Goal: Task Accomplishment & Management: Manage account settings

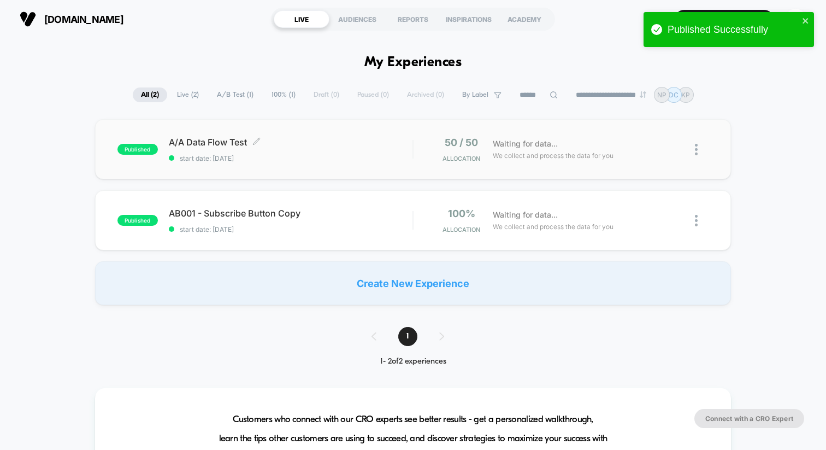
click at [371, 144] on span "A/A Data Flow Test Click to edit experience details" at bounding box center [291, 142] width 244 height 11
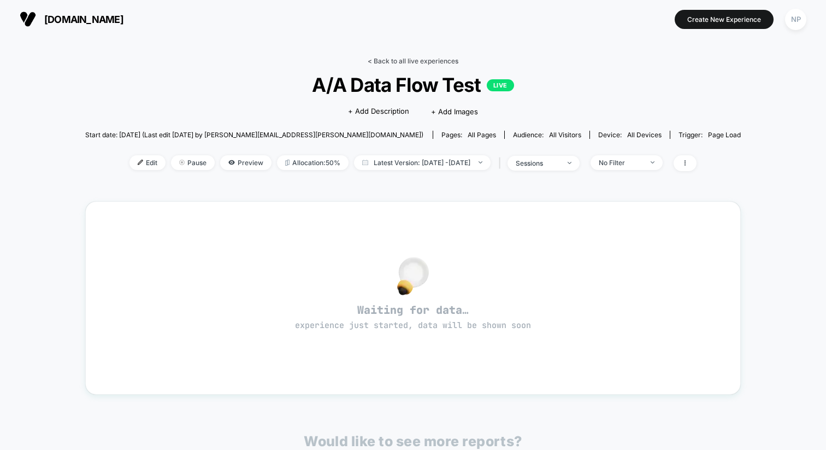
click at [423, 60] on link "< Back to all live experiences" at bounding box center [413, 61] width 91 height 8
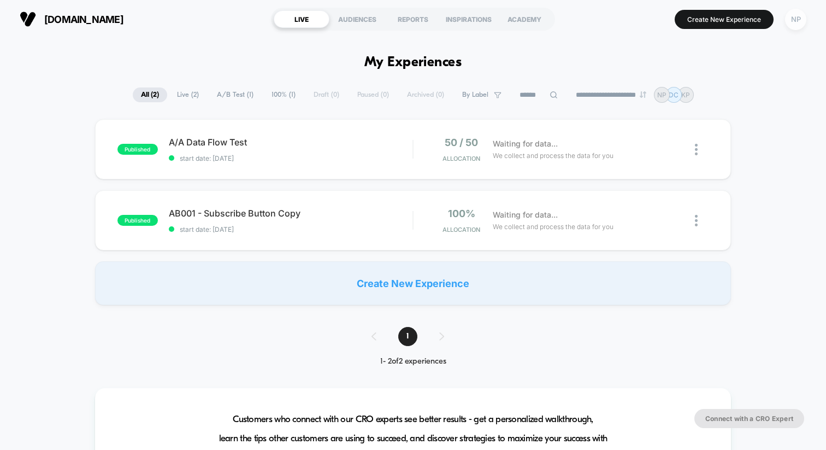
click at [796, 17] on div "NP" at bounding box center [795, 19] width 21 height 21
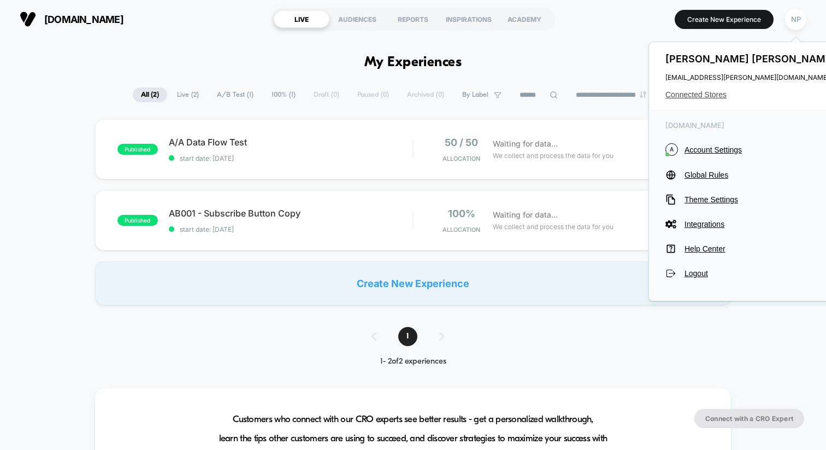
click at [699, 95] on span "Connected Stores" at bounding box center [752, 94] width 173 height 9
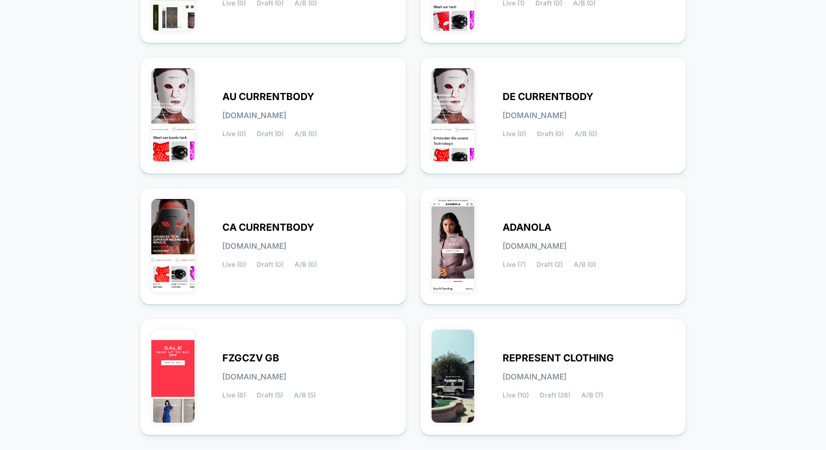
scroll to position [425, 0]
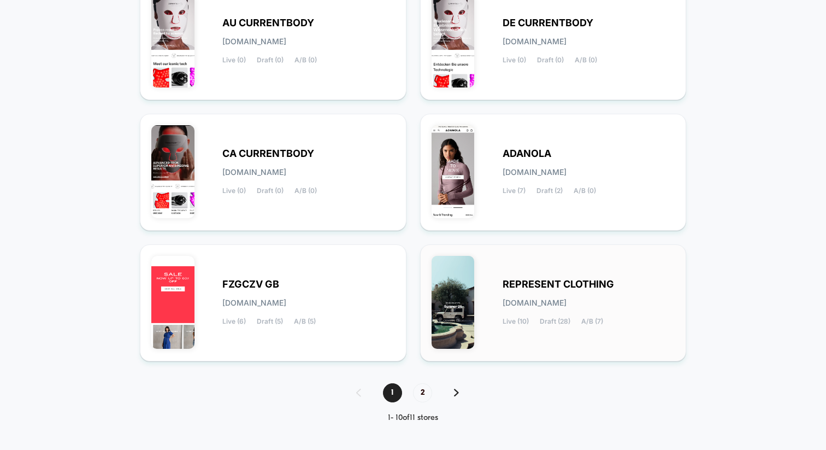
click at [577, 308] on div "REPRESENT CLOTHING represent-clothing.myshopify.com Live (10) Draft (28) A/B (7)" at bounding box center [589, 302] width 173 height 45
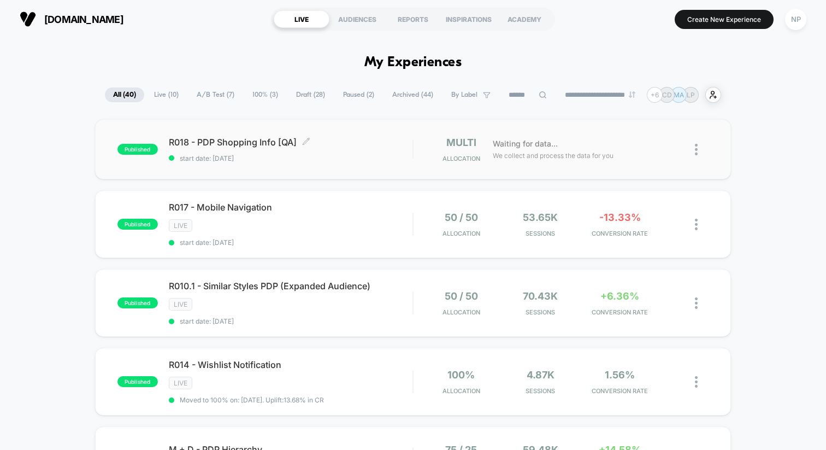
click at [357, 156] on span "start date: 09/09/2025" at bounding box center [291, 158] width 244 height 8
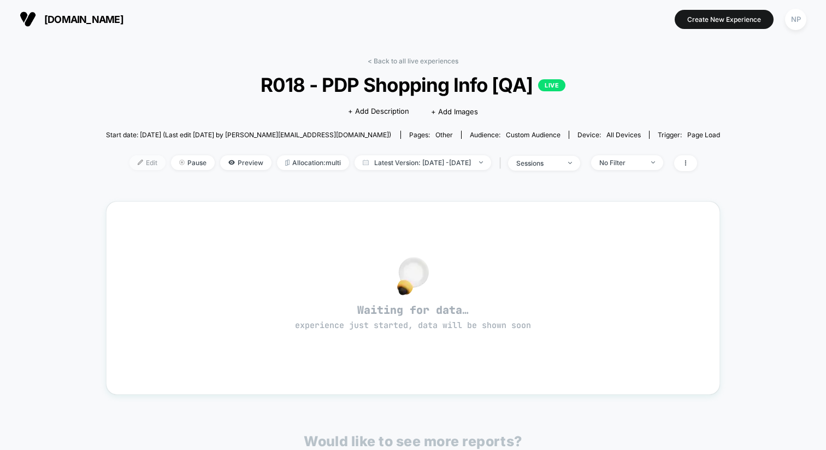
click at [130, 165] on span "Edit" at bounding box center [148, 162] width 36 height 15
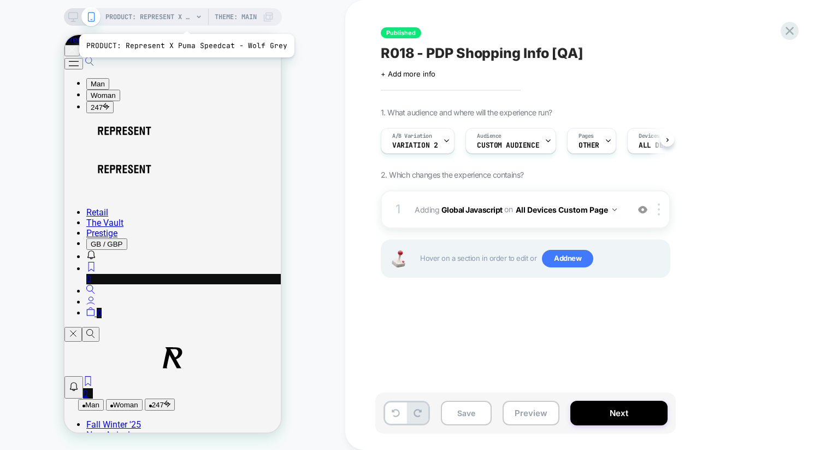
scroll to position [0, 1]
click at [184, 20] on span "PRODUCT: Represent X Puma Speedcat - Wolf Grey" at bounding box center [148, 16] width 87 height 17
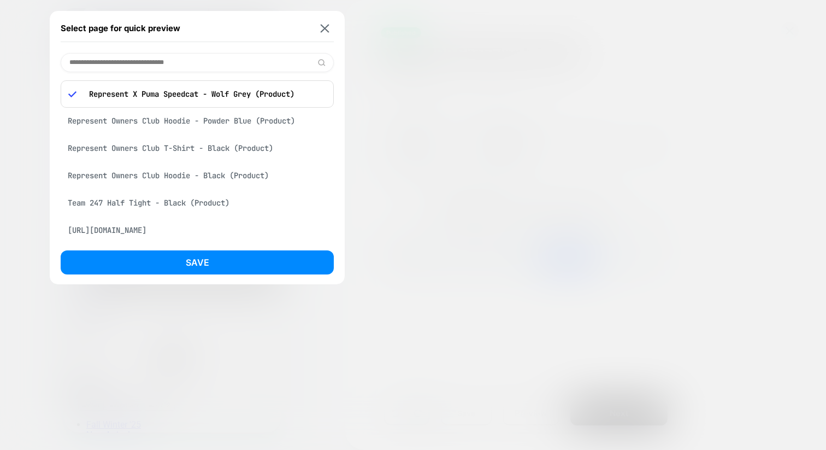
click at [197, 151] on div "Represent Owners Club T-Shirt - Black (Product)" at bounding box center [197, 148] width 273 height 21
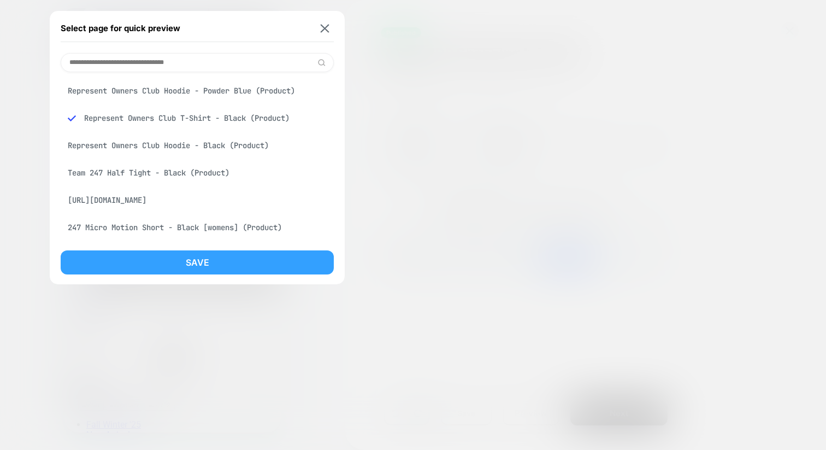
click at [204, 264] on button "Save" at bounding box center [197, 262] width 273 height 24
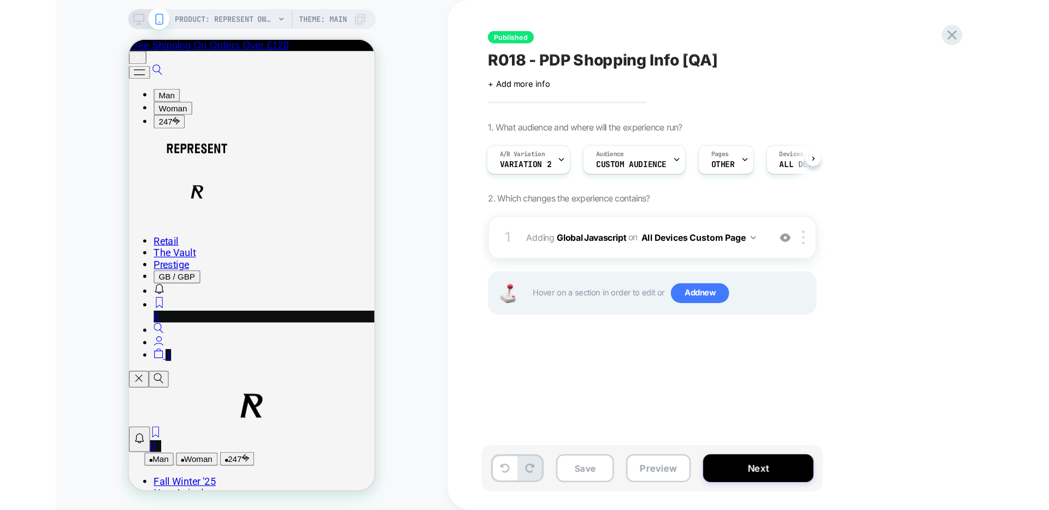
scroll to position [0, 0]
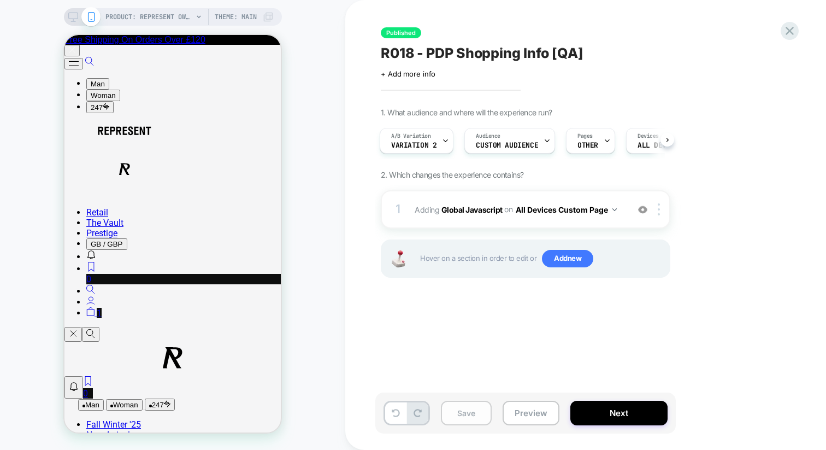
click at [469, 417] on button "Save" at bounding box center [466, 413] width 51 height 25
click at [630, 412] on button "Next" at bounding box center [619, 413] width 97 height 25
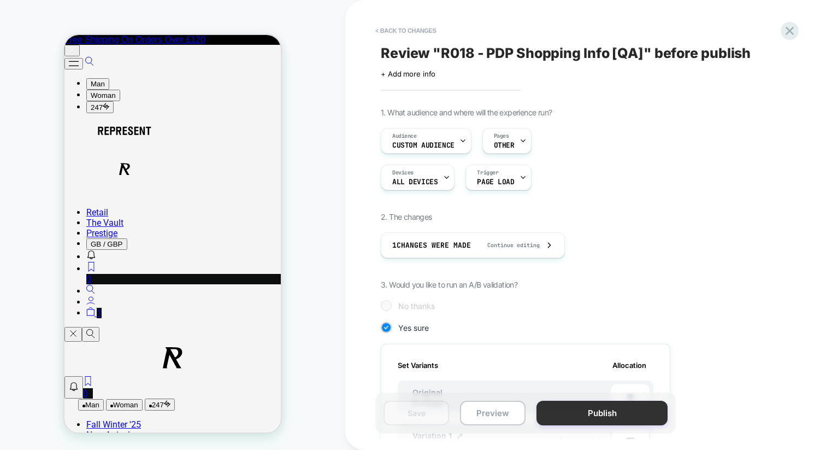
click at [616, 414] on button "Publish" at bounding box center [602, 413] width 131 height 25
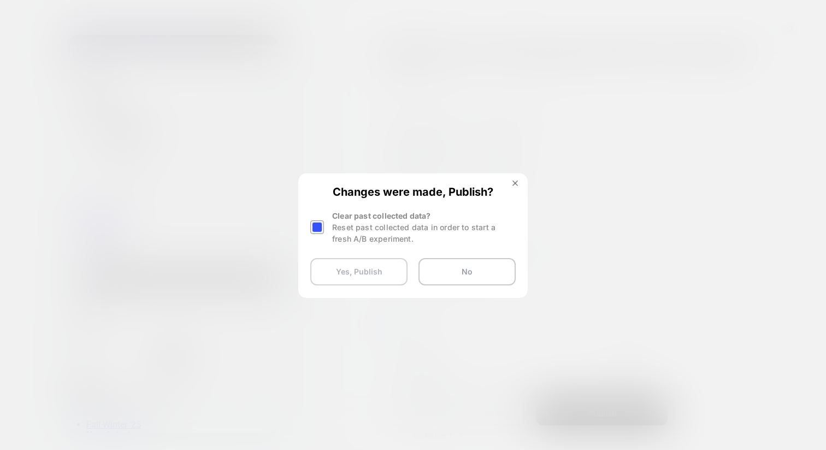
click at [343, 272] on button "Yes, Publish" at bounding box center [358, 271] width 97 height 27
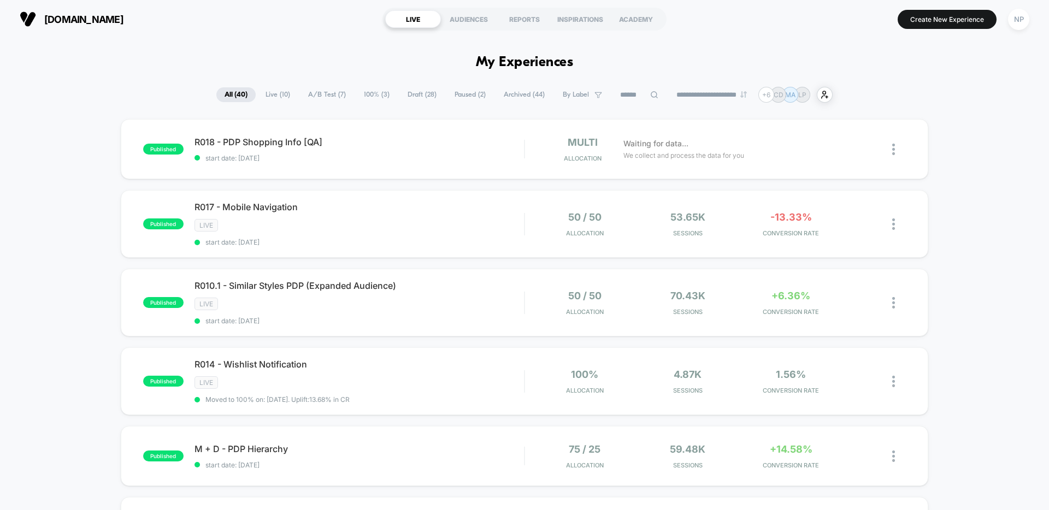
drag, startPoint x: 938, startPoint y: 18, endPoint x: 927, endPoint y: 27, distance: 13.9
click at [826, 18] on button "Create New Experience" at bounding box center [947, 19] width 99 height 19
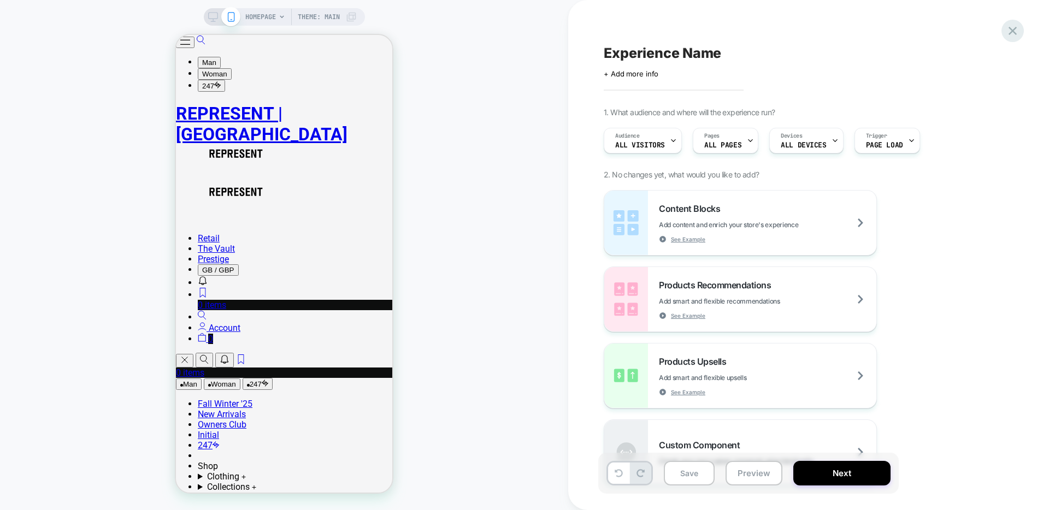
click at [826, 34] on icon at bounding box center [1013, 31] width 15 height 15
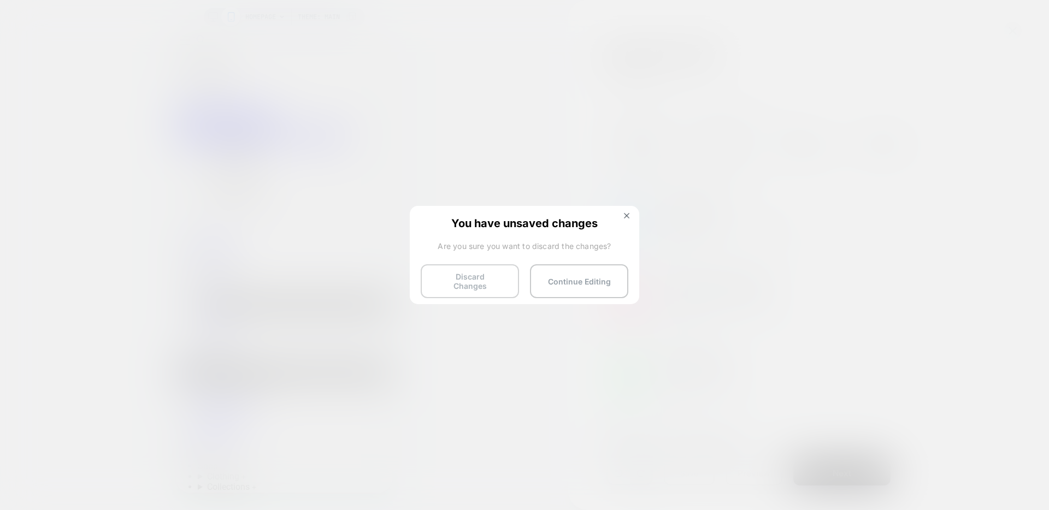
click at [456, 285] on button "Discard Changes" at bounding box center [470, 282] width 98 height 34
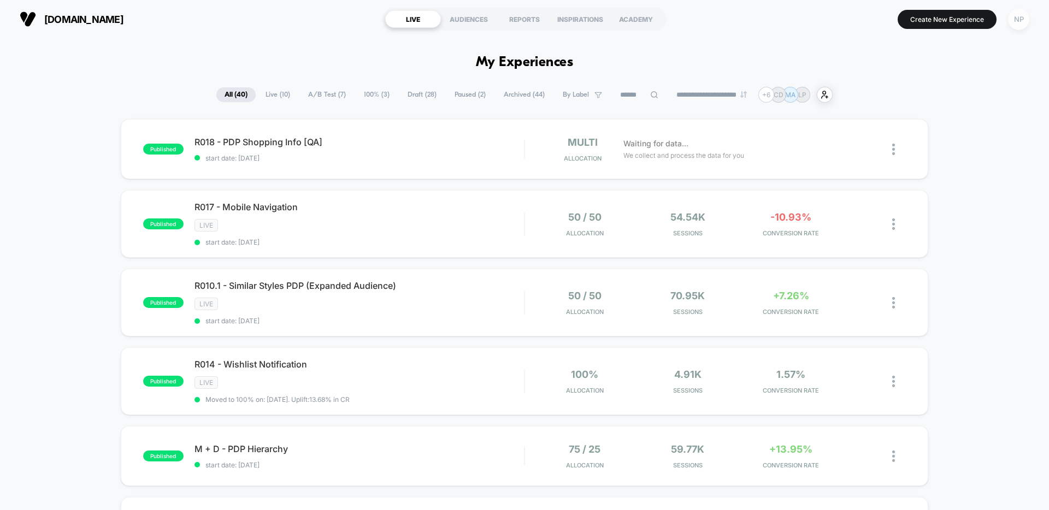
click at [826, 19] on div "NP" at bounding box center [1018, 19] width 21 height 21
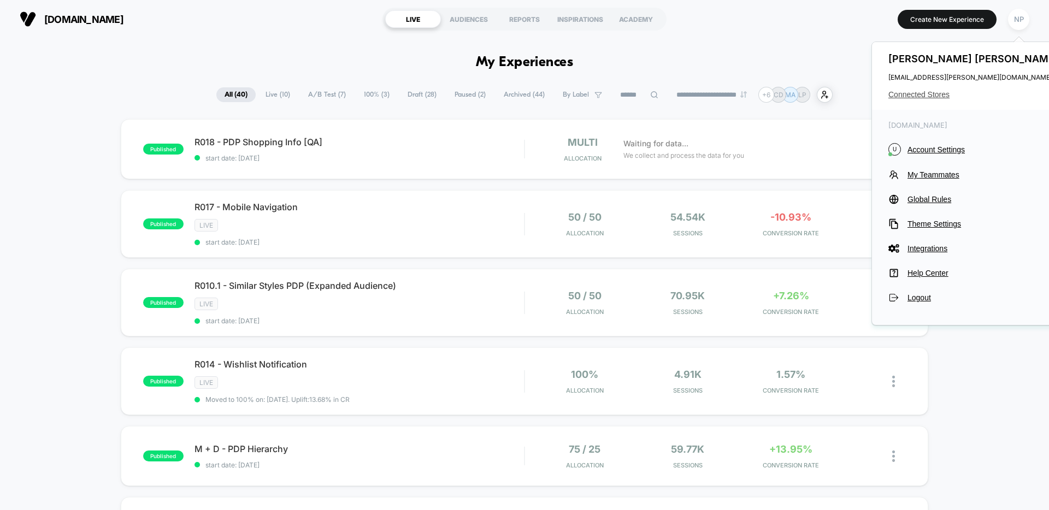
click at [826, 92] on span "Connected Stores" at bounding box center [975, 94] width 173 height 9
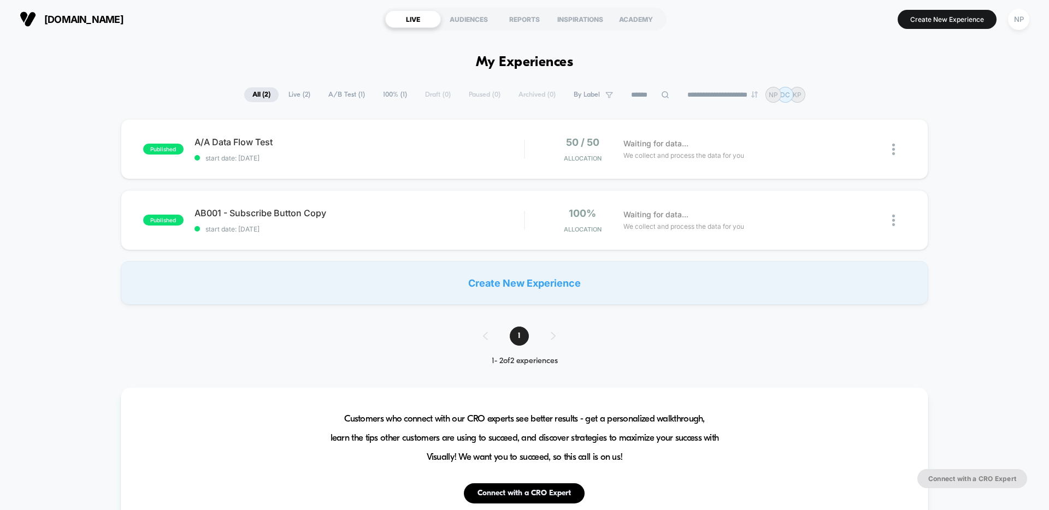
click at [446, 156] on span "start date: [DATE]" at bounding box center [360, 158] width 330 height 8
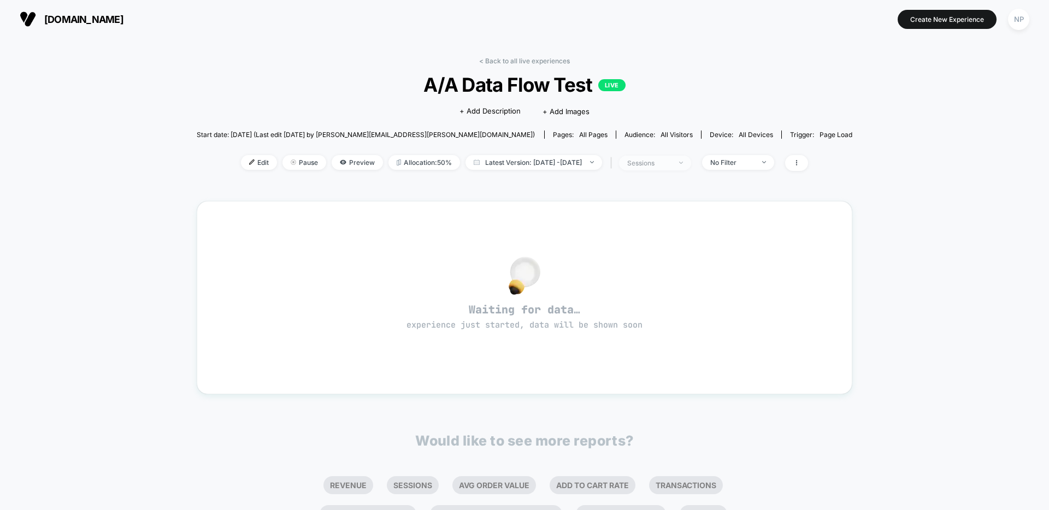
click at [671, 162] on div "sessions" at bounding box center [649, 163] width 44 height 8
click at [476, 182] on div "< Back to all live experiences A/A Data Flow Test LIVE Click to edit experience…" at bounding box center [525, 121] width 656 height 128
click at [241, 166] on span "Edit" at bounding box center [259, 162] width 36 height 15
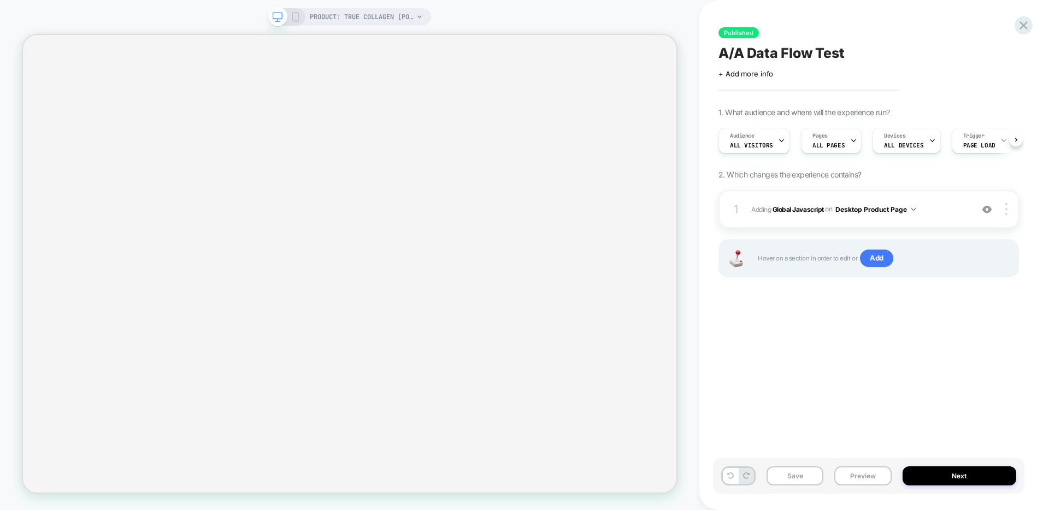
scroll to position [0, 1]
click at [940, 477] on button "Next" at bounding box center [960, 476] width 114 height 19
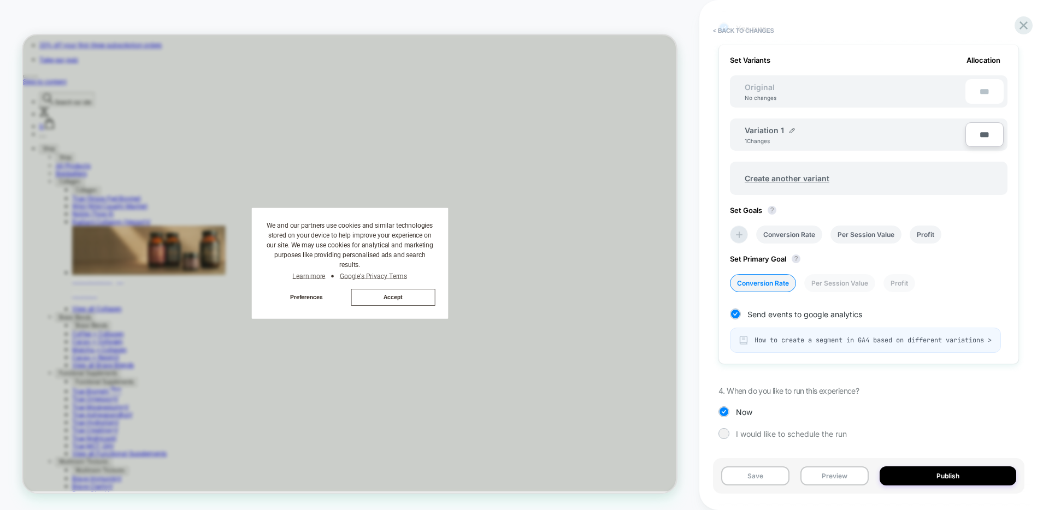
scroll to position [0, 761]
click at [802, 228] on li "Conversion Rate" at bounding box center [789, 235] width 66 height 18
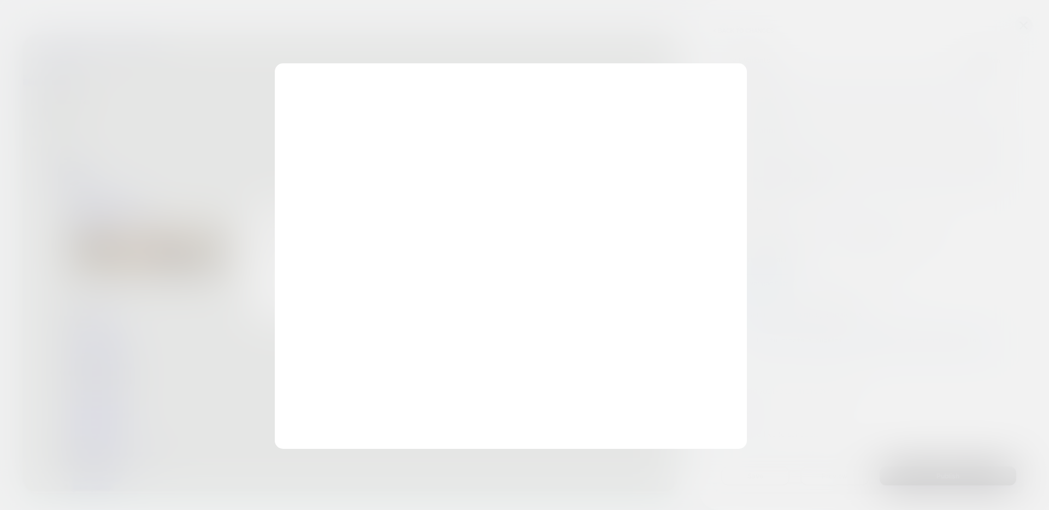
scroll to position [0, 1141]
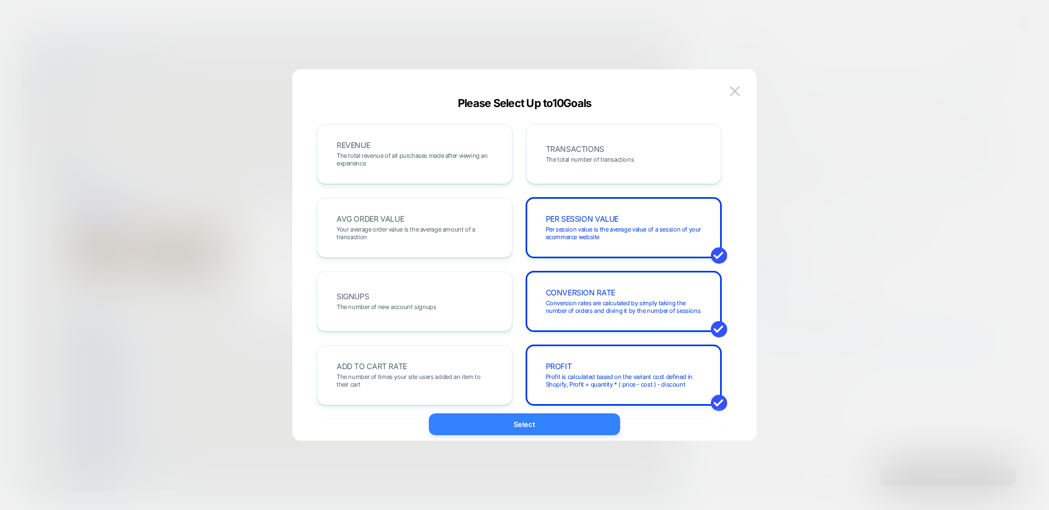
drag, startPoint x: 563, startPoint y: 424, endPoint x: 803, endPoint y: 522, distance: 259.1
click at [563, 424] on button "Select" at bounding box center [524, 425] width 191 height 22
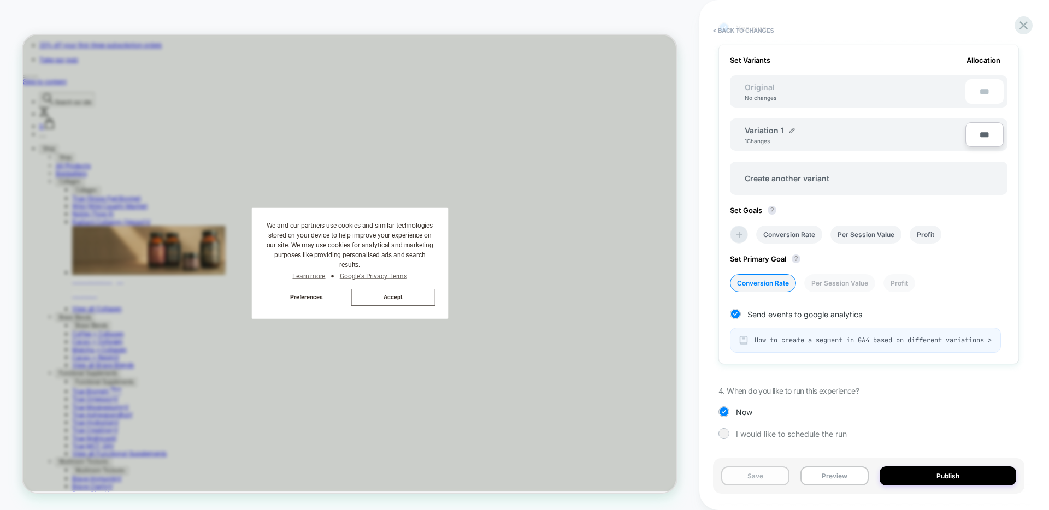
click at [760, 479] on button "Save" at bounding box center [755, 476] width 68 height 19
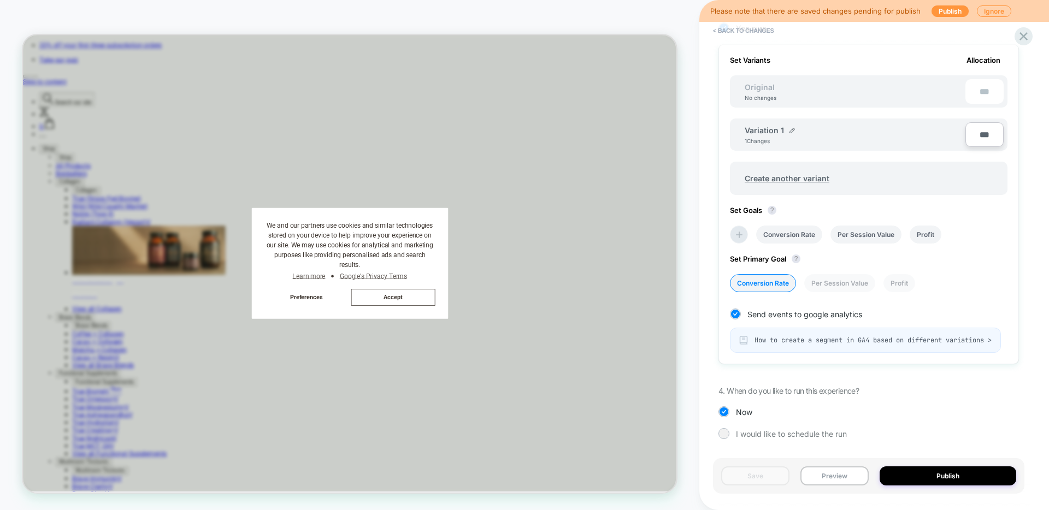
scroll to position [0, 1522]
click at [924, 475] on button "Publish" at bounding box center [948, 476] width 137 height 19
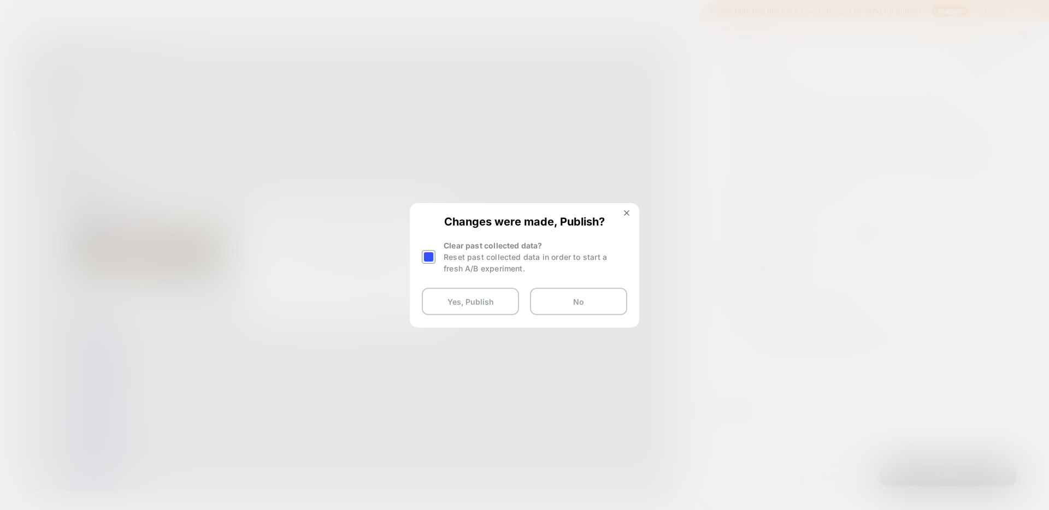
click at [431, 259] on div at bounding box center [429, 257] width 14 height 14
click at [473, 306] on button "Yes, Publish" at bounding box center [470, 301] width 97 height 27
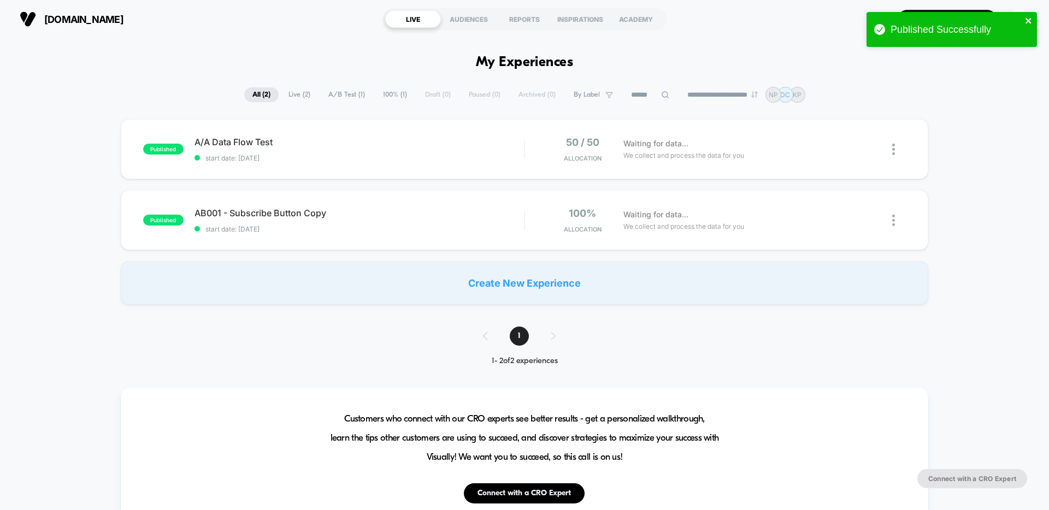
click at [1026, 19] on icon "close" at bounding box center [1028, 20] width 5 height 5
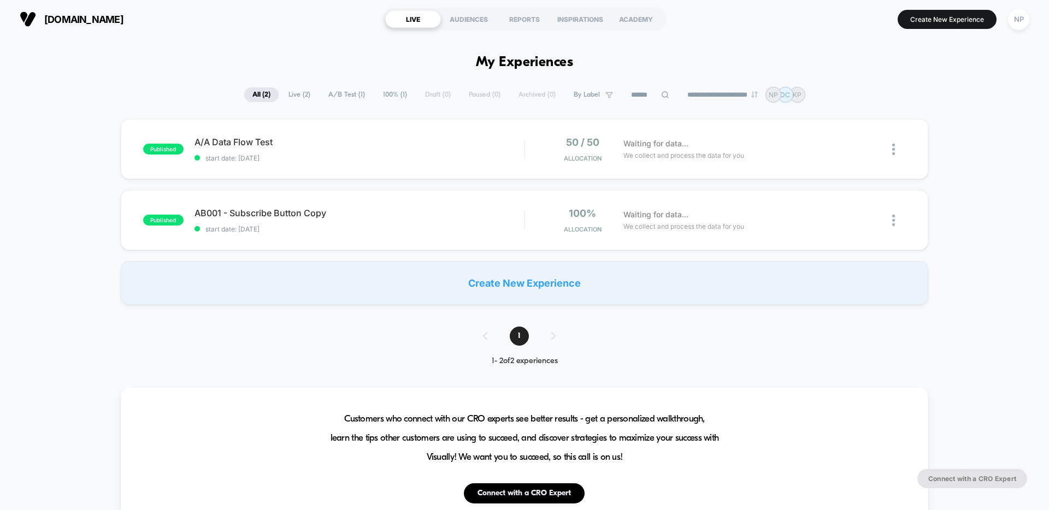
click at [1020, 21] on div "Published Successfully" at bounding box center [952, 32] width 175 height 45
click at [1018, 22] on div "NP" at bounding box center [1018, 19] width 21 height 21
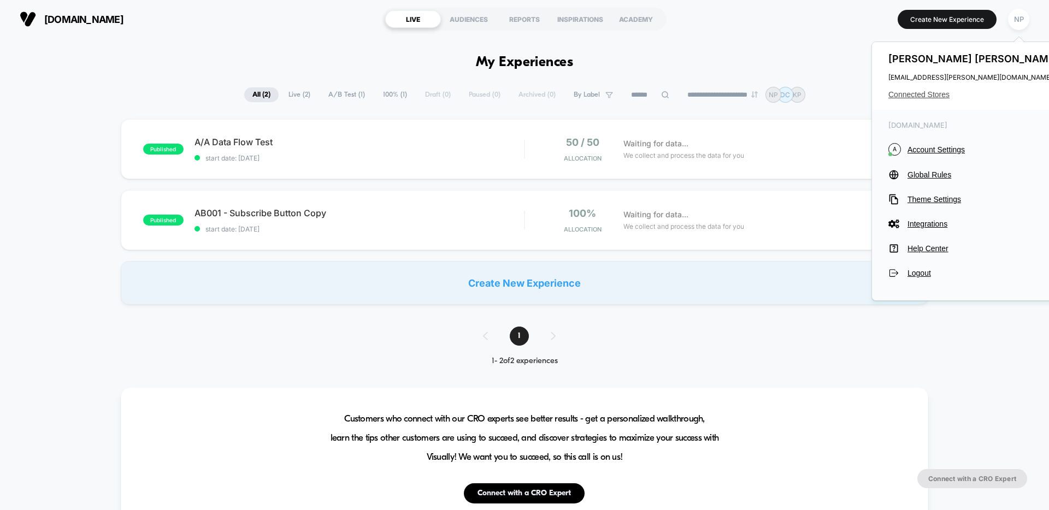
click at [932, 92] on span "Connected Stores" at bounding box center [975, 94] width 173 height 9
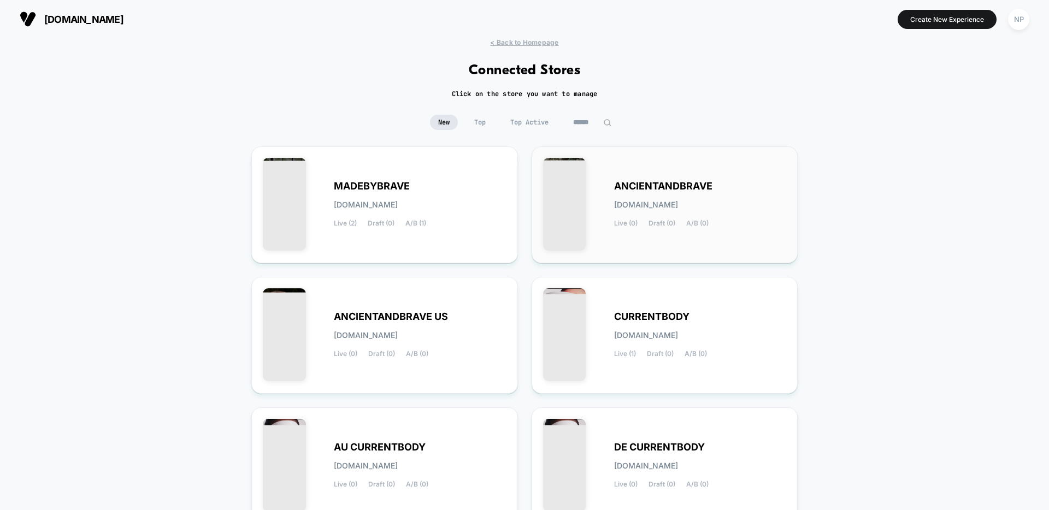
click at [670, 187] on span "ANCIENTANDBRAVE" at bounding box center [663, 187] width 98 height 8
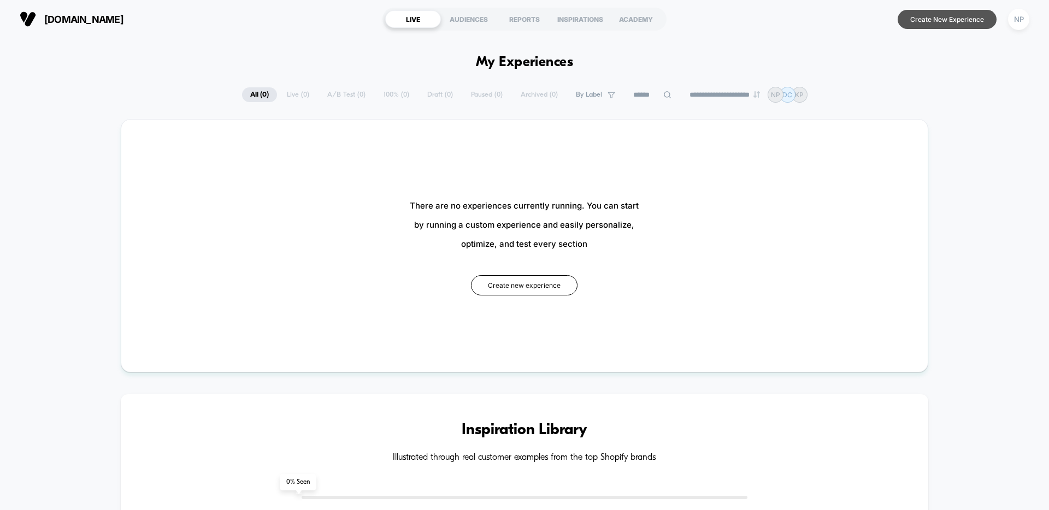
click at [955, 24] on button "Create New Experience" at bounding box center [947, 19] width 99 height 19
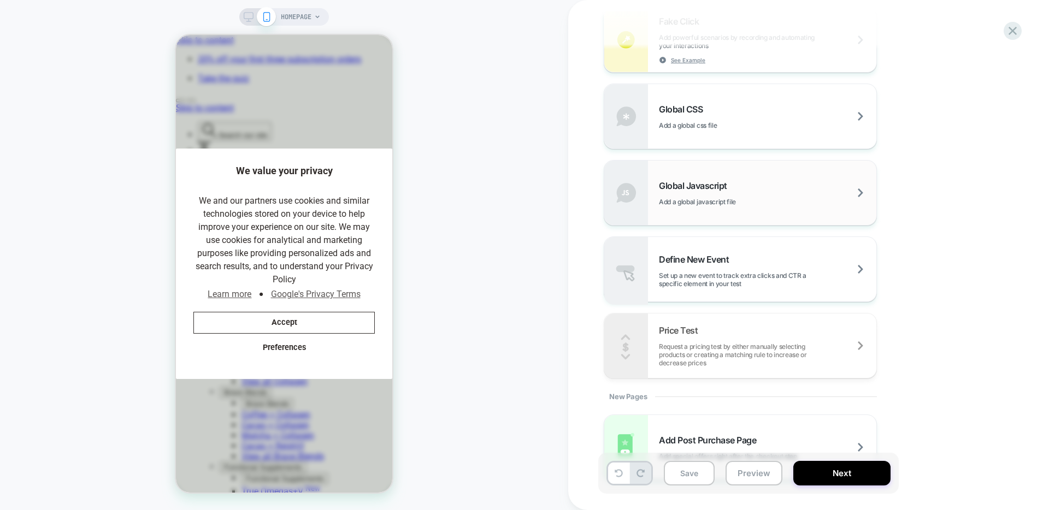
click at [751, 192] on div "Global Javascript Add a global javascript file" at bounding box center [768, 193] width 218 height 26
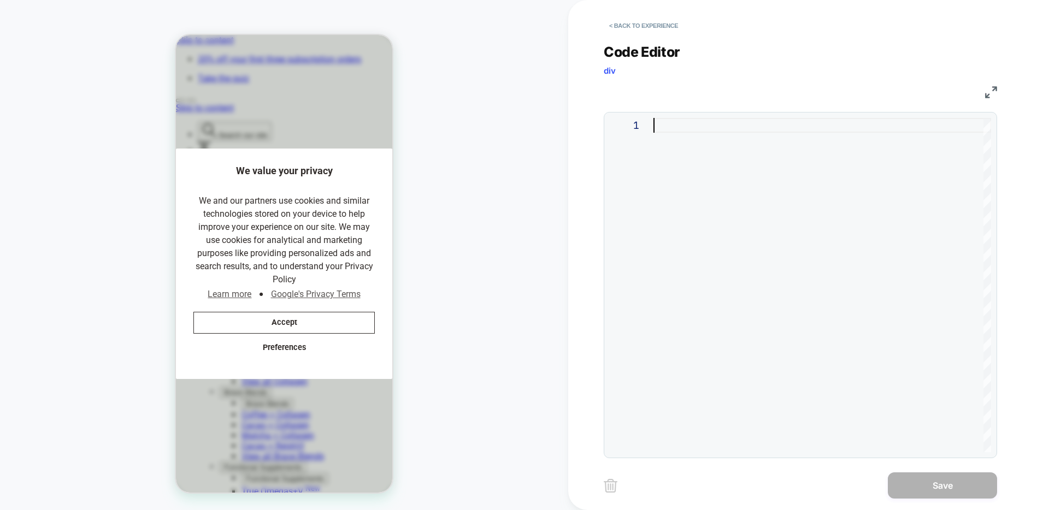
click at [680, 127] on div at bounding box center [823, 285] width 338 height 334
type textarea "*"
click at [911, 483] on button "Save" at bounding box center [942, 486] width 109 height 26
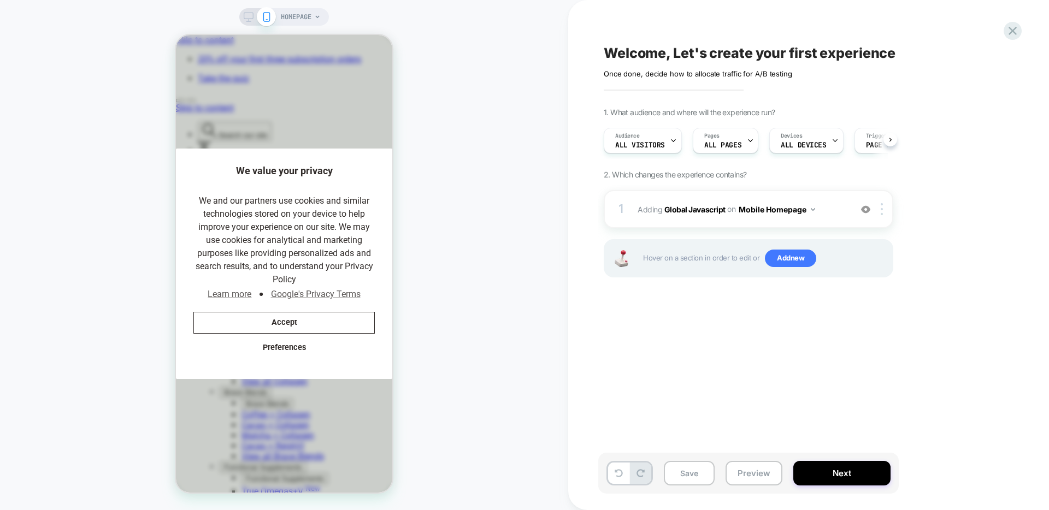
scroll to position [0, 1]
click at [252, 14] on icon at bounding box center [249, 17] width 10 height 10
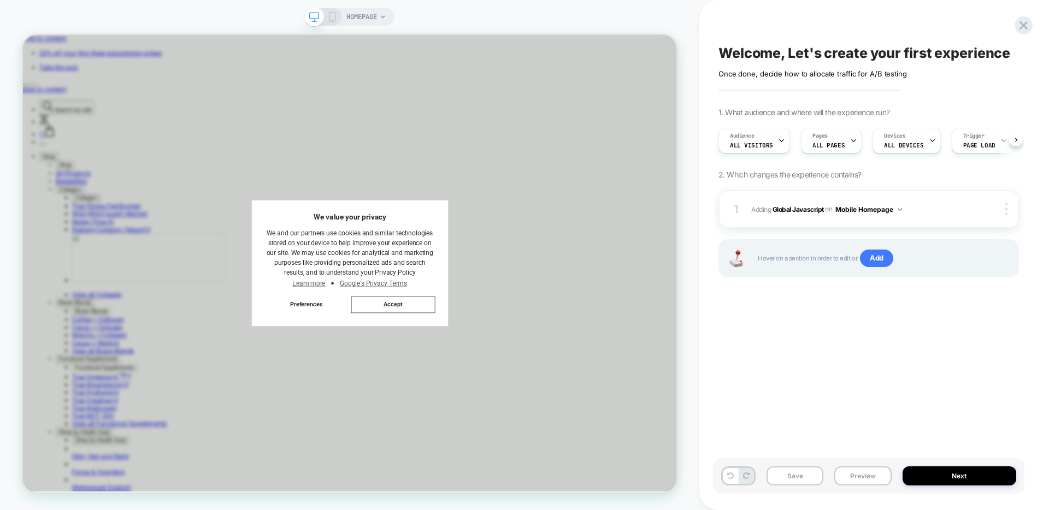
scroll to position [0, 1]
click at [883, 260] on span "Add" at bounding box center [876, 258] width 33 height 17
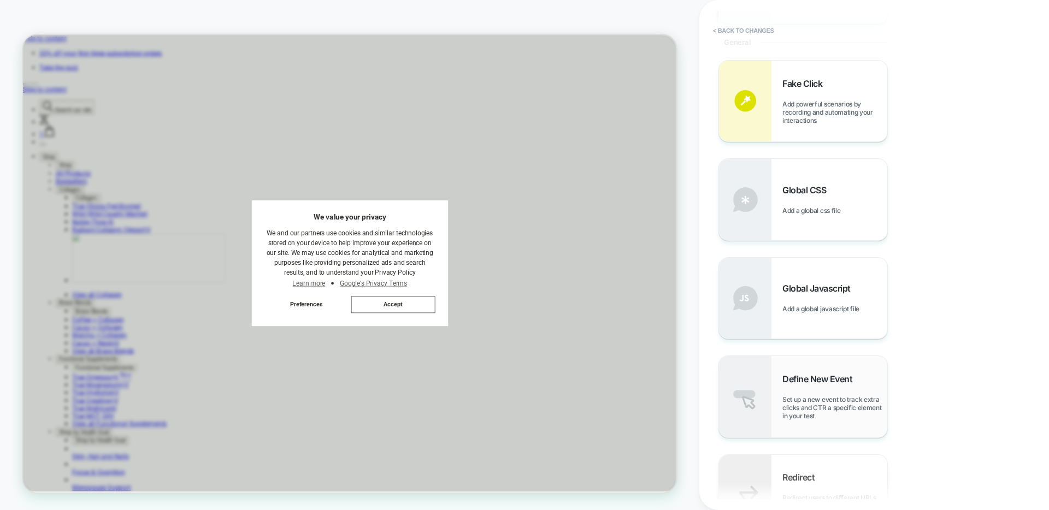
scroll to position [432, 0]
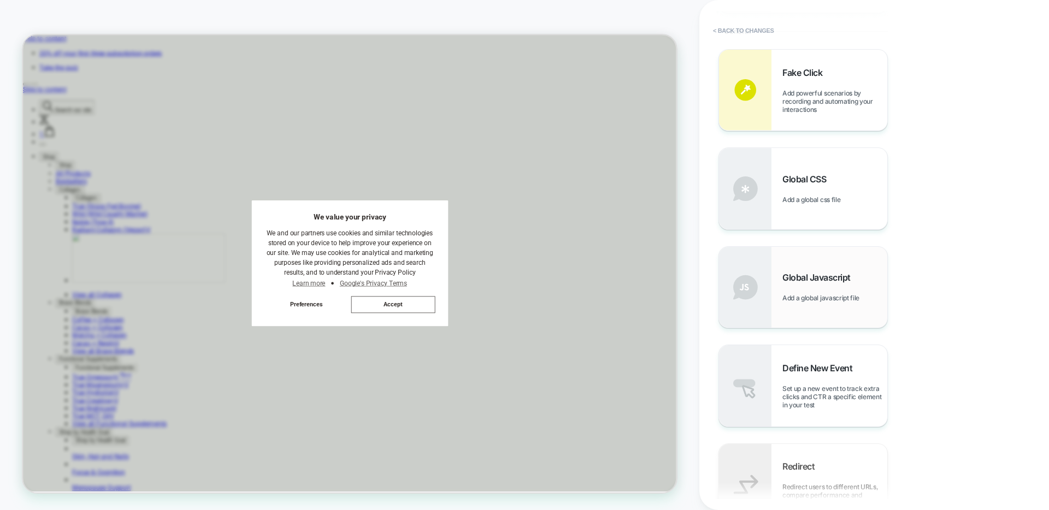
click at [811, 290] on div "Global Javascript Add a global javascript file" at bounding box center [835, 287] width 105 height 30
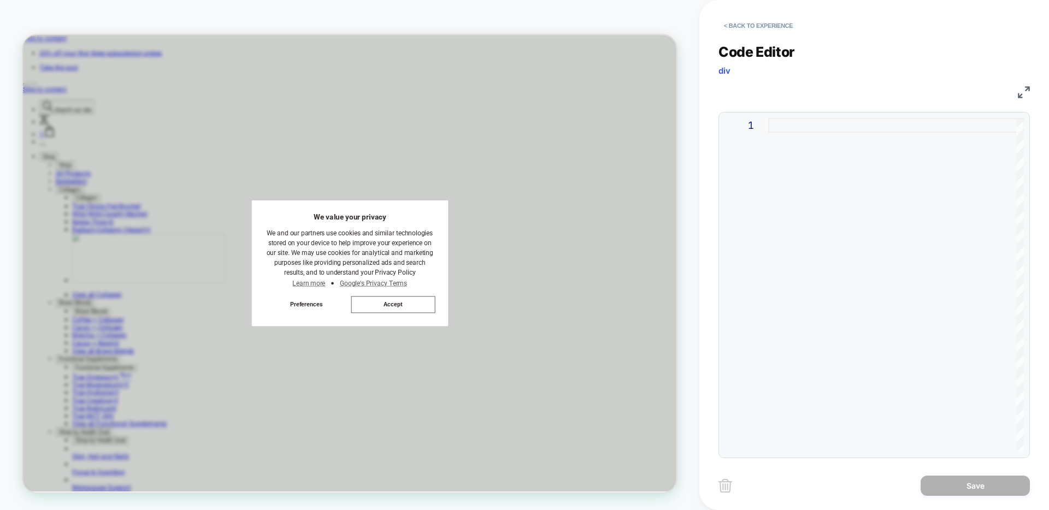
click at [821, 180] on div at bounding box center [896, 285] width 256 height 334
type textarea "*"
click at [961, 483] on button "Save" at bounding box center [975, 486] width 109 height 20
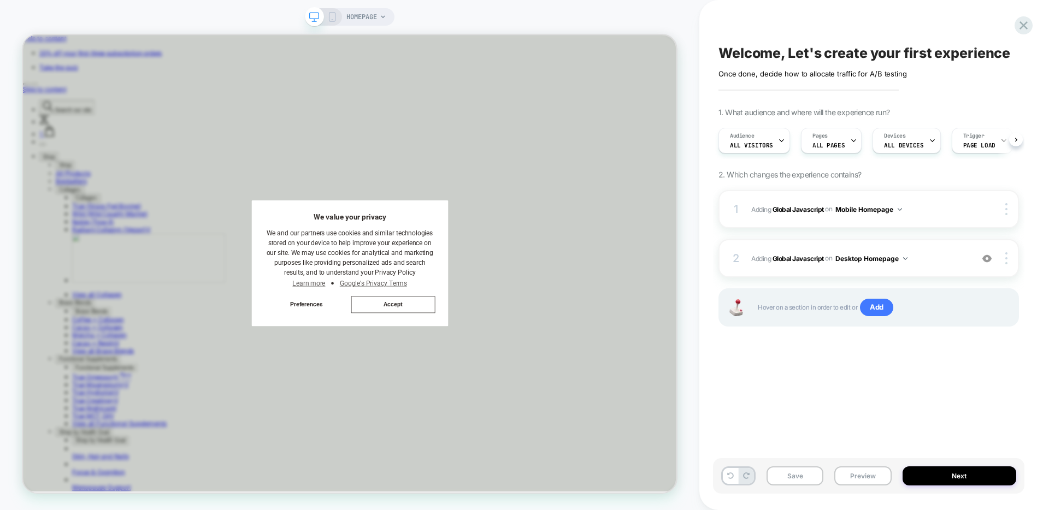
scroll to position [0, 1]
click at [934, 477] on button "Next" at bounding box center [960, 476] width 114 height 19
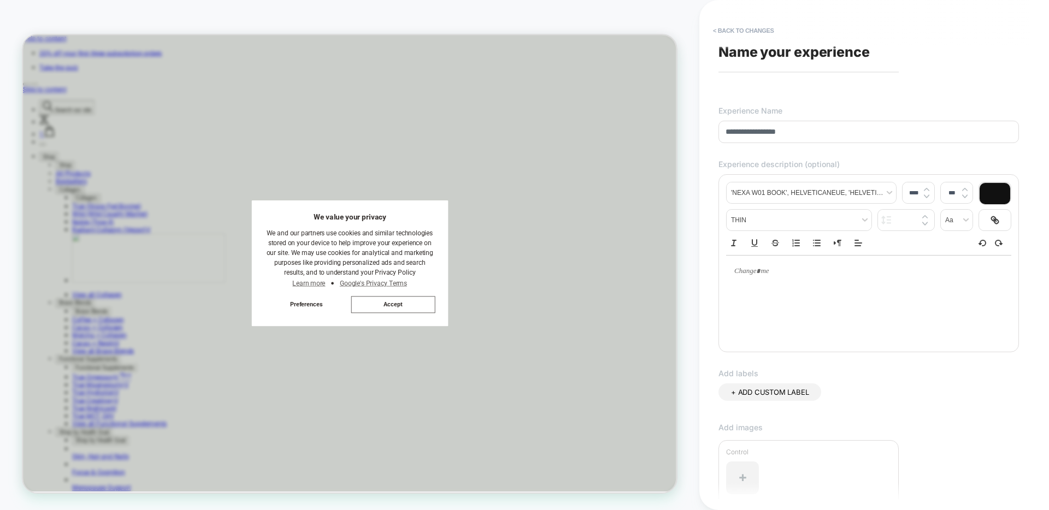
type input "**********"
click at [838, 79] on div "**********" at bounding box center [869, 255] width 312 height 489
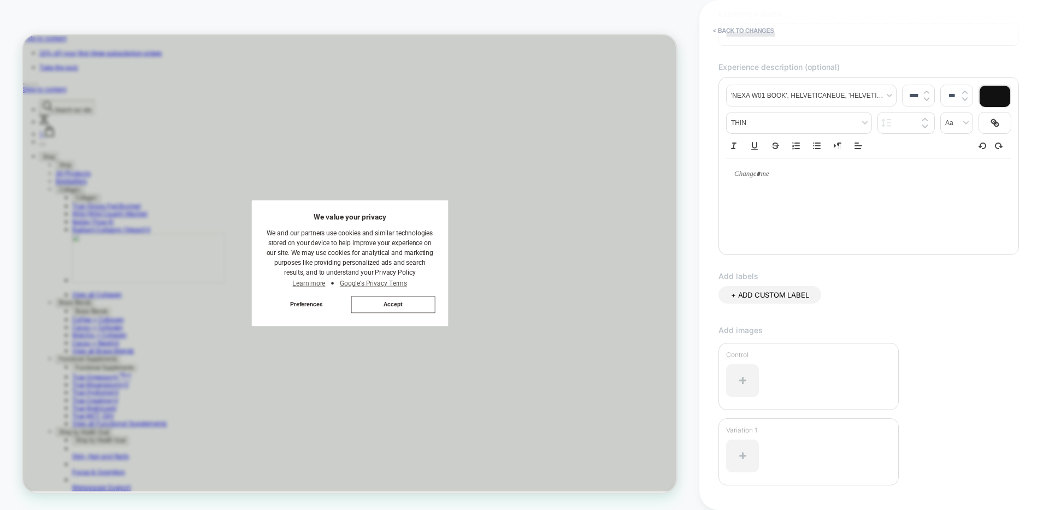
scroll to position [173, 0]
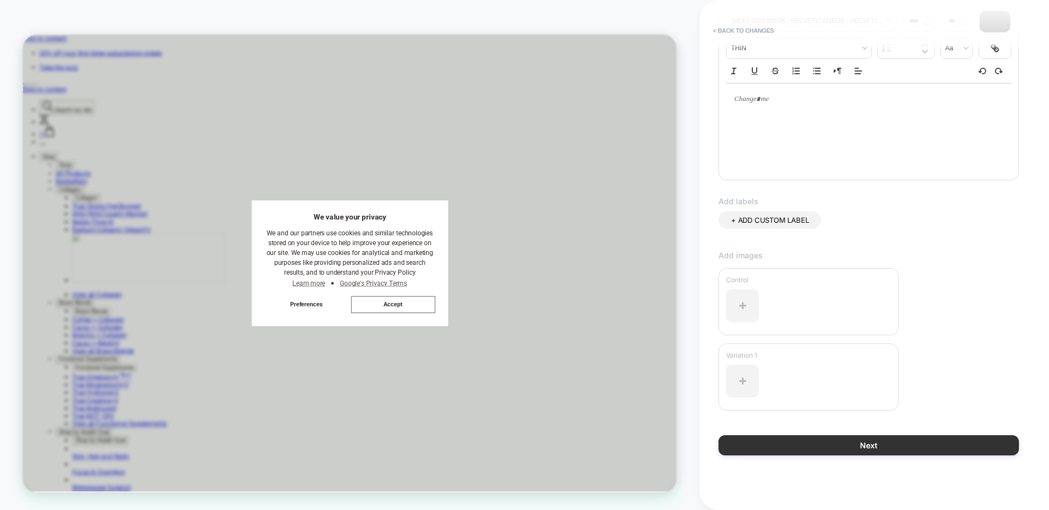
click at [865, 442] on button "Next" at bounding box center [869, 446] width 301 height 20
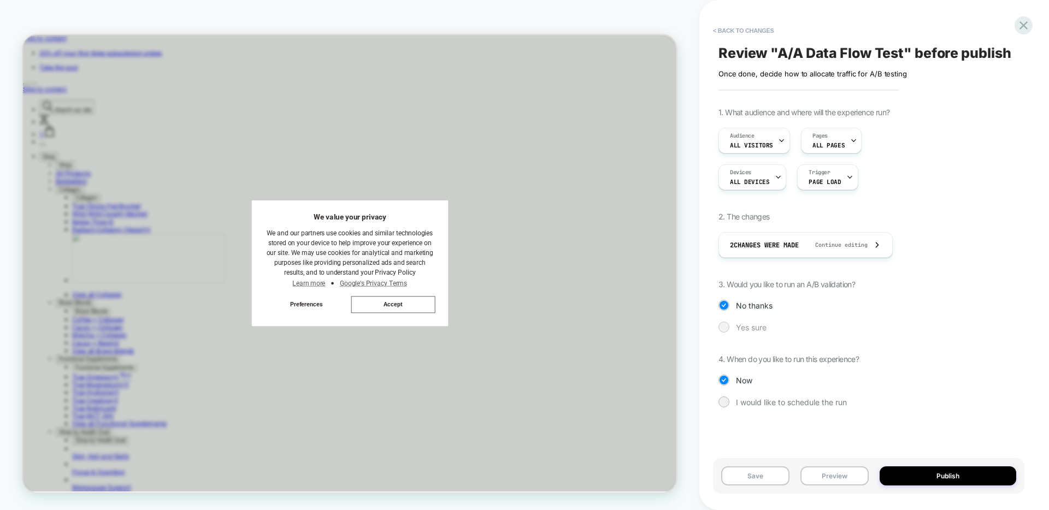
click at [755, 331] on span "Yes sure" at bounding box center [751, 327] width 31 height 9
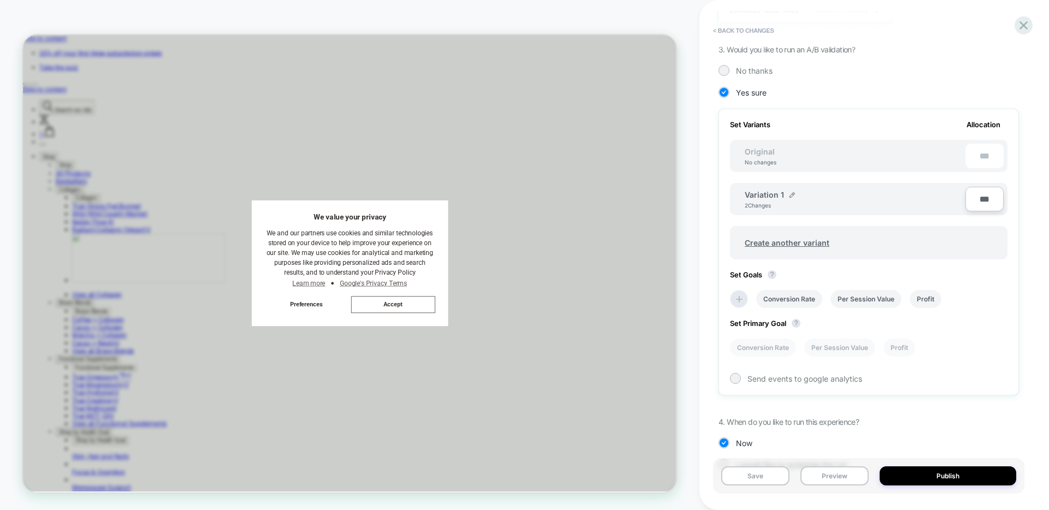
scroll to position [266, 0]
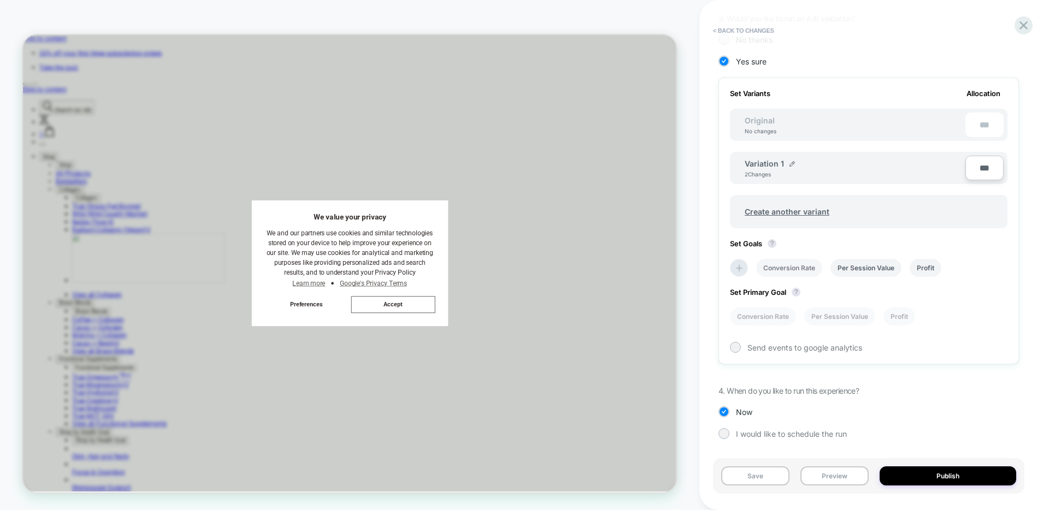
click at [786, 263] on li "Conversion Rate" at bounding box center [789, 268] width 66 height 18
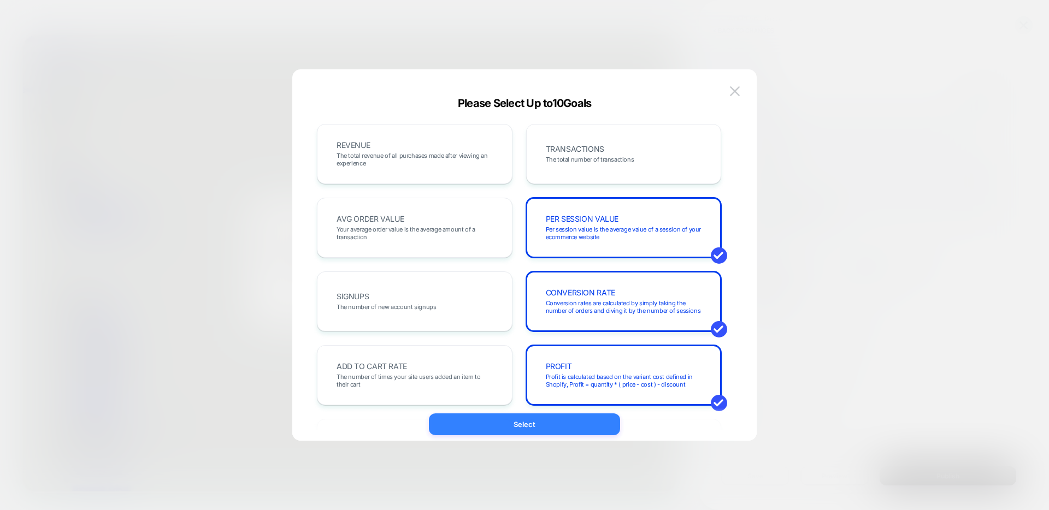
drag, startPoint x: 545, startPoint y: 425, endPoint x: 763, endPoint y: 438, distance: 217.9
click at [545, 425] on button "Select" at bounding box center [524, 425] width 191 height 22
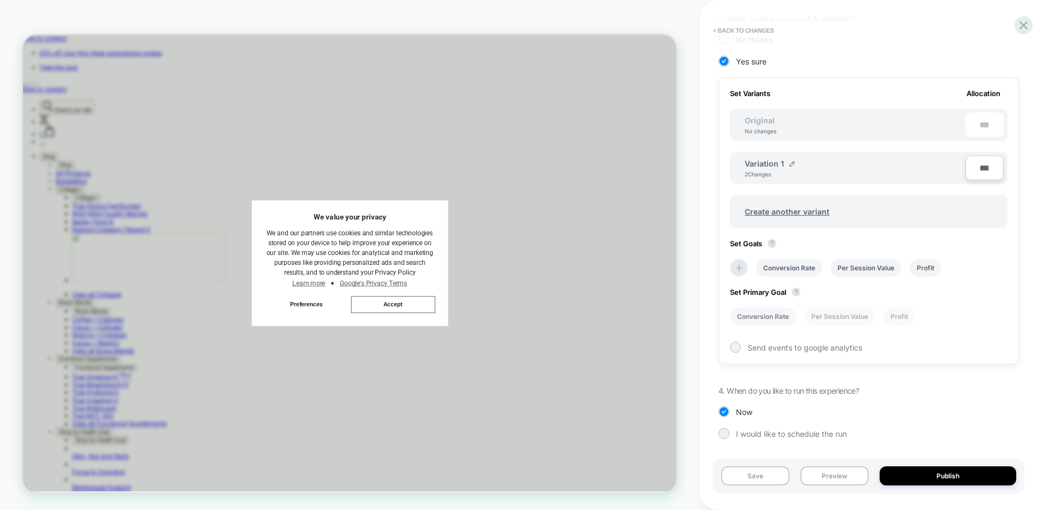
click at [771, 316] on li "Conversion Rate" at bounding box center [763, 317] width 66 height 18
click at [739, 348] on div at bounding box center [735, 347] width 8 height 8
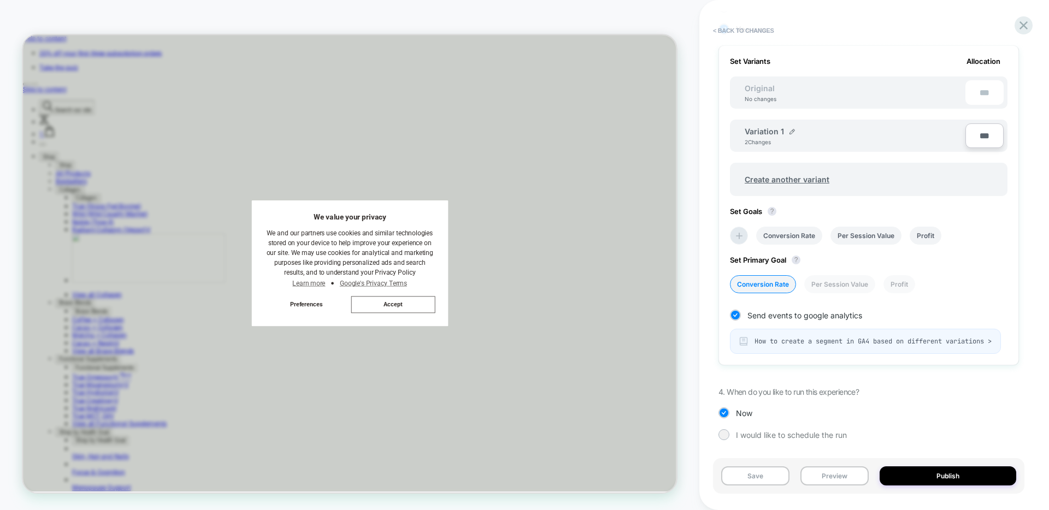
scroll to position [308, 0]
click at [917, 489] on div "Save Preview Publish" at bounding box center [869, 477] width 312 height 36
click at [920, 477] on button "Publish" at bounding box center [948, 476] width 137 height 19
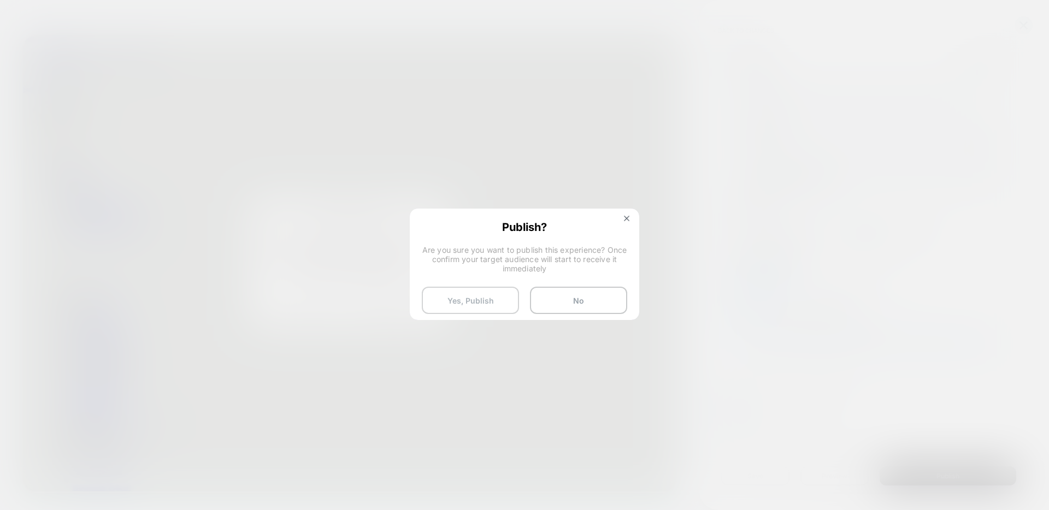
click at [479, 295] on button "Yes, Publish" at bounding box center [470, 300] width 97 height 27
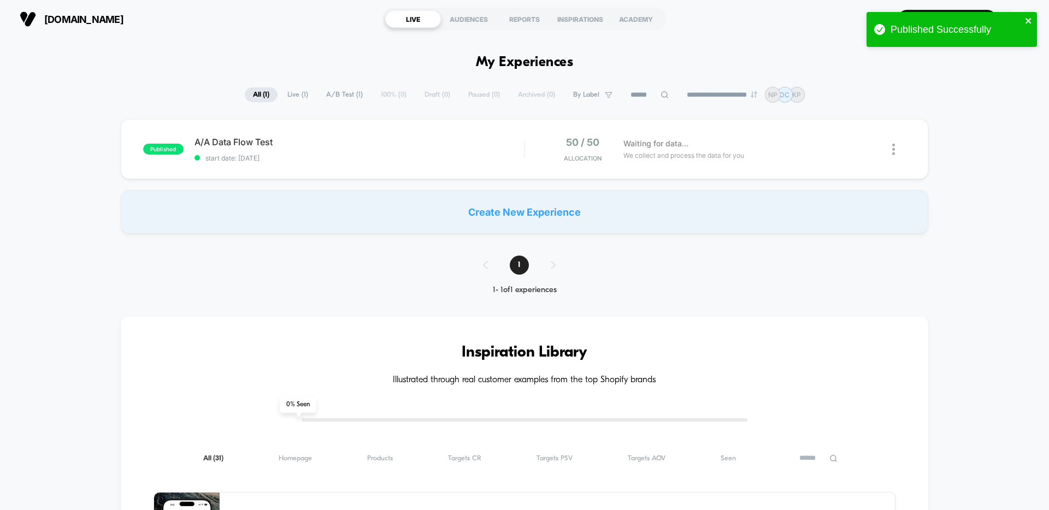
click at [1030, 19] on icon "close" at bounding box center [1028, 20] width 5 height 5
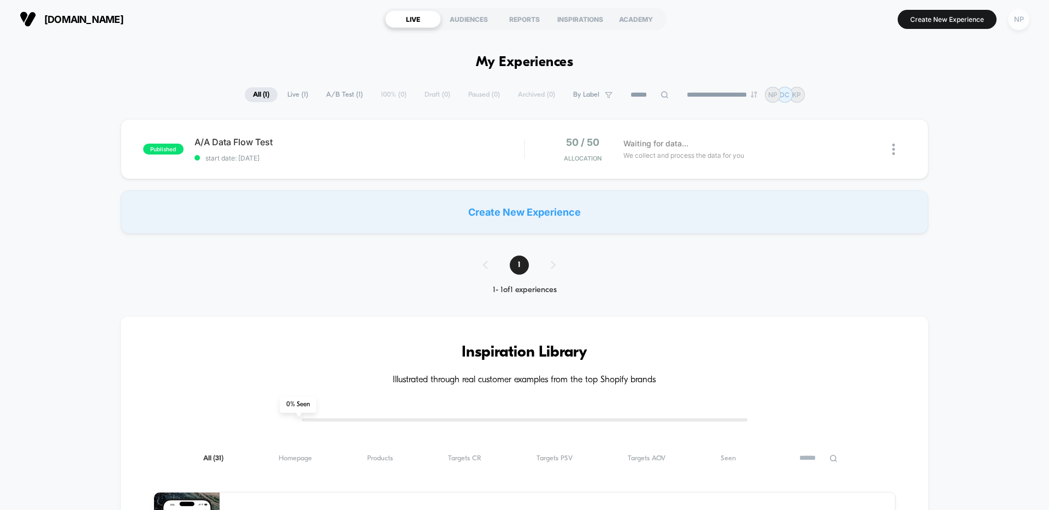
click at [1017, 20] on div "NP" at bounding box center [1018, 19] width 21 height 21
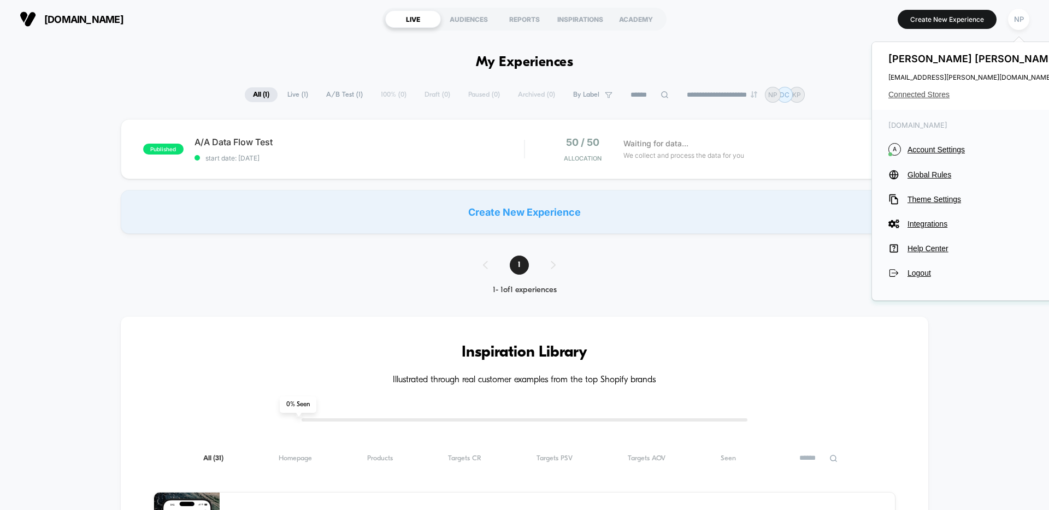
click at [927, 96] on span "Connected Stores" at bounding box center [975, 94] width 173 height 9
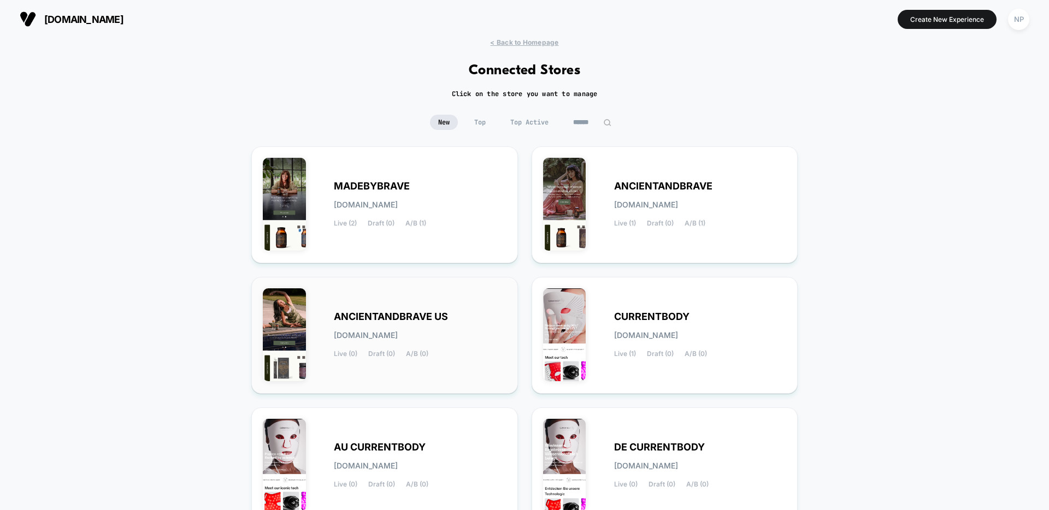
click at [427, 370] on div "ANCIENTANDBRAVE US [DOMAIN_NAME] Live (0) Draft (0) A/B (0)" at bounding box center [385, 336] width 244 height 94
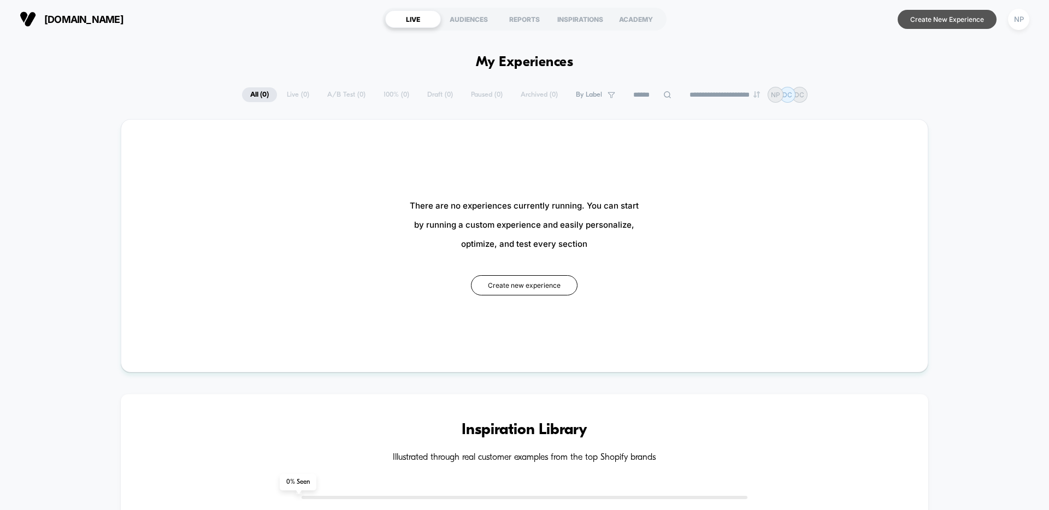
click at [914, 19] on button "Create New Experience" at bounding box center [947, 19] width 99 height 19
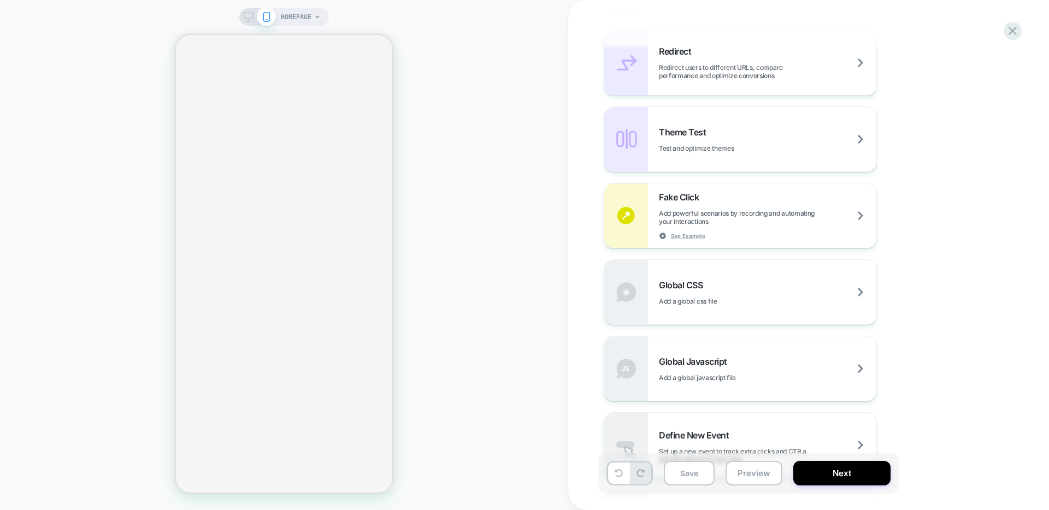
scroll to position [502, 0]
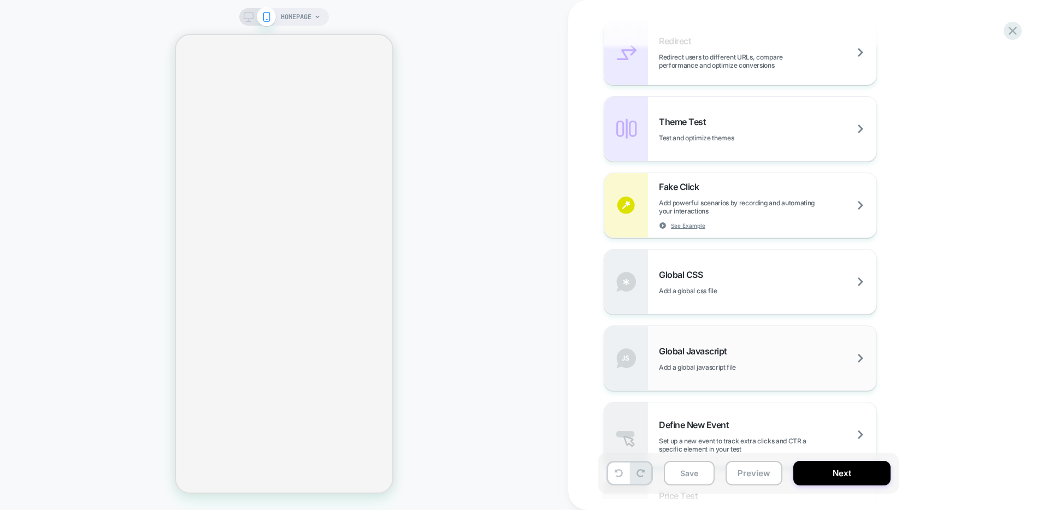
click at [731, 346] on span "Global Javascript" at bounding box center [696, 351] width 74 height 11
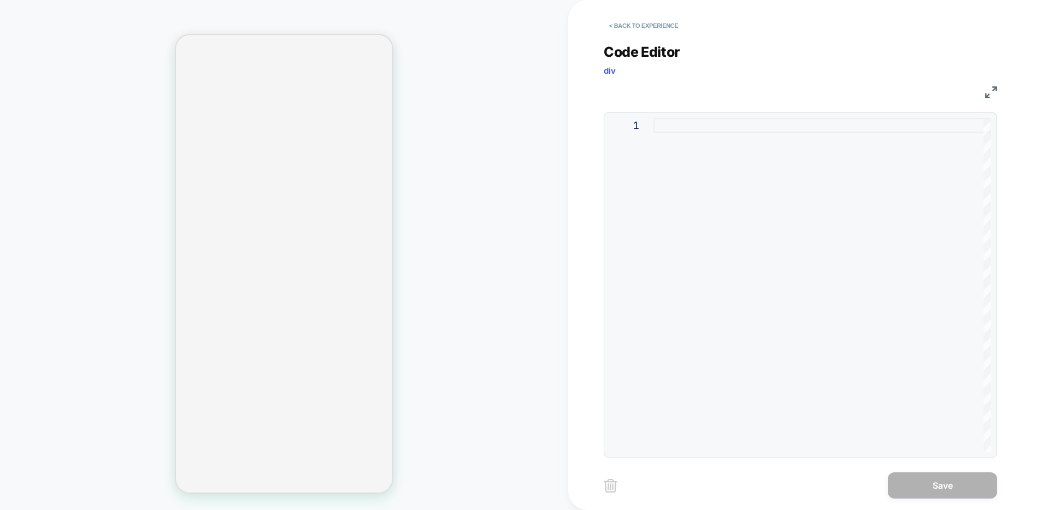
click at [732, 319] on div at bounding box center [823, 285] width 338 height 334
type textarea "*"
click at [908, 481] on button "Save" at bounding box center [942, 486] width 109 height 26
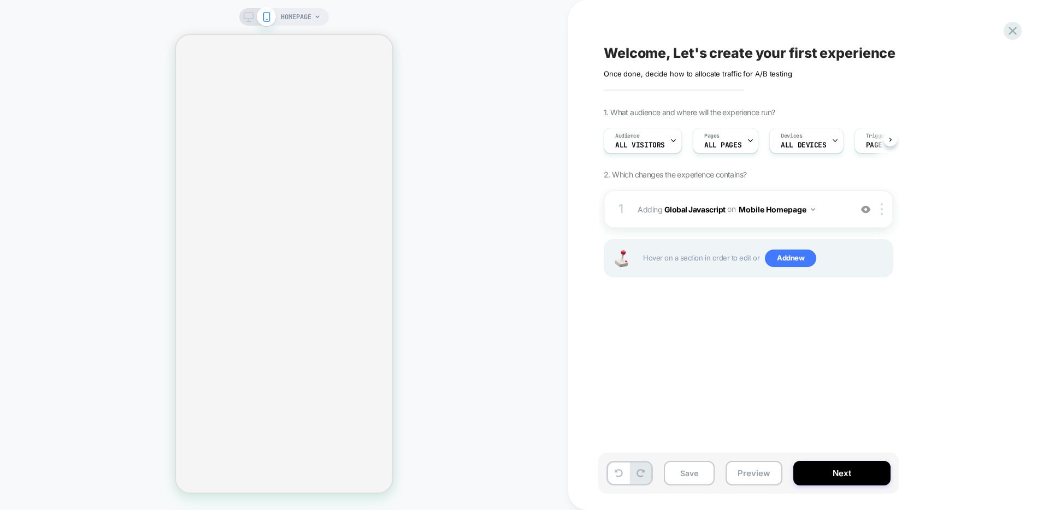
scroll to position [0, 1]
click at [251, 17] on icon at bounding box center [249, 17] width 10 height 10
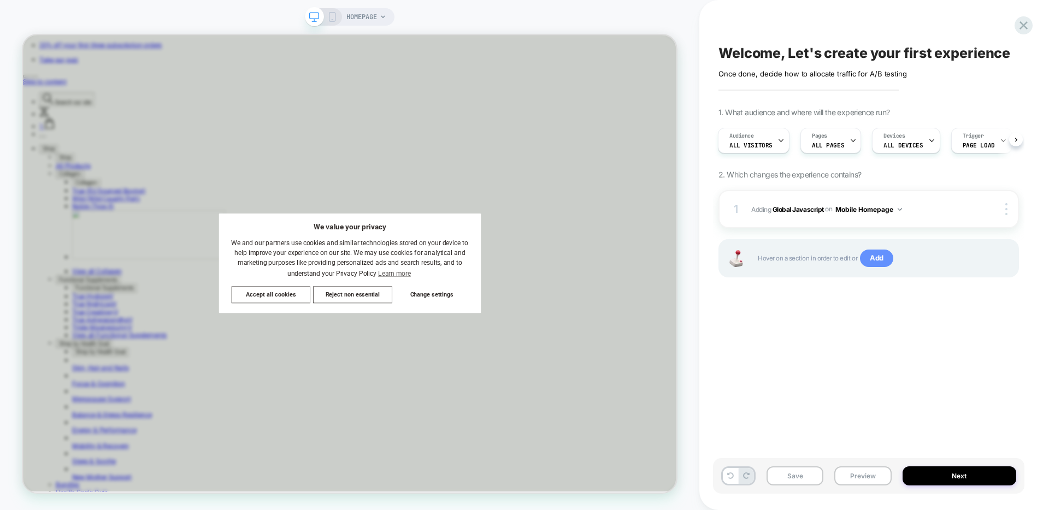
click at [873, 259] on span "Add" at bounding box center [876, 258] width 33 height 17
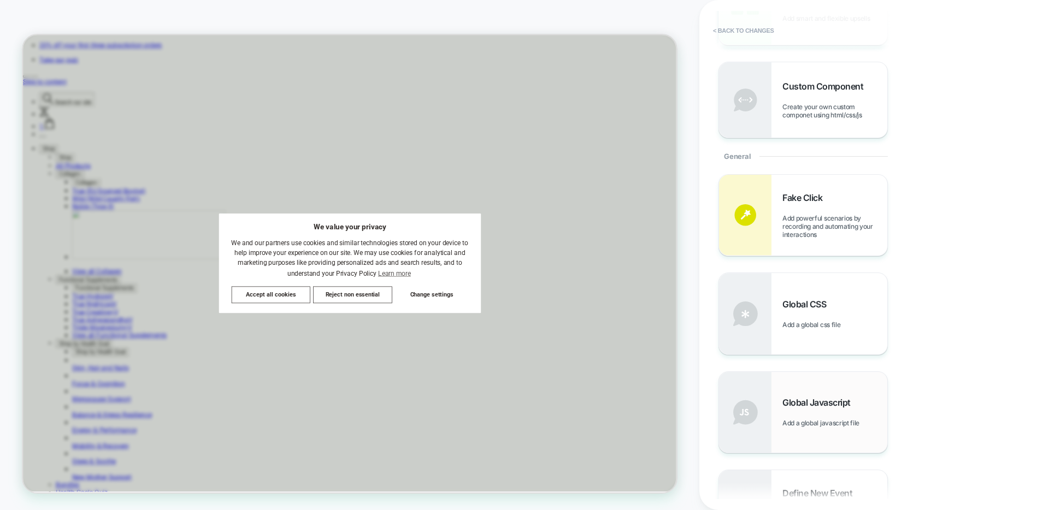
scroll to position [326, 0]
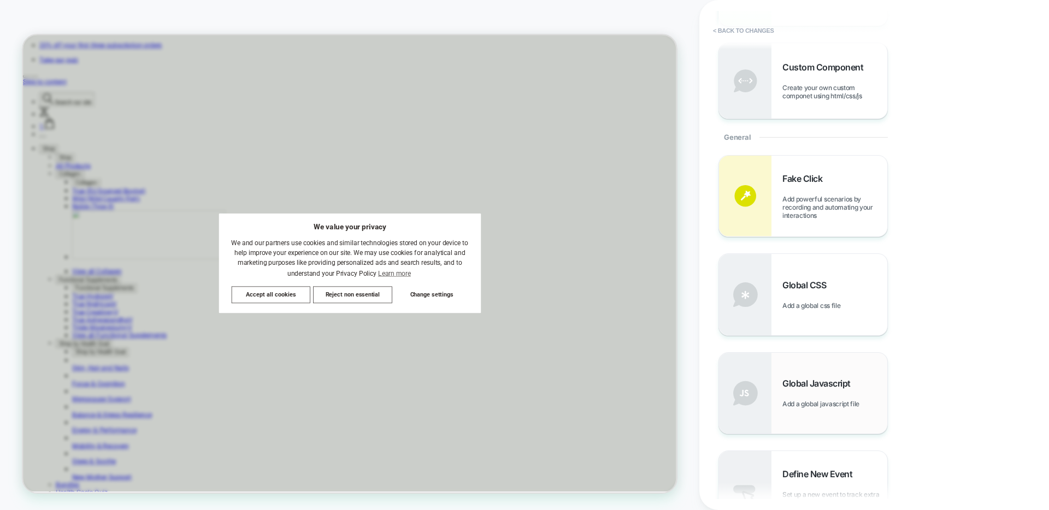
click at [817, 412] on div "Global Javascript Add a global javascript file" at bounding box center [803, 393] width 168 height 81
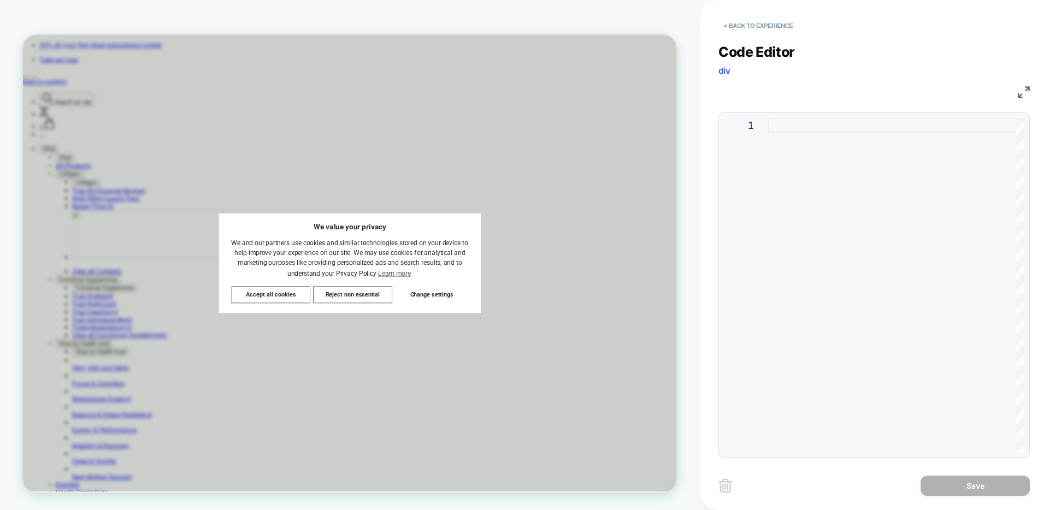
click at [794, 227] on div at bounding box center [896, 285] width 256 height 334
type textarea "*"
click at [948, 488] on button "Save" at bounding box center [975, 486] width 109 height 20
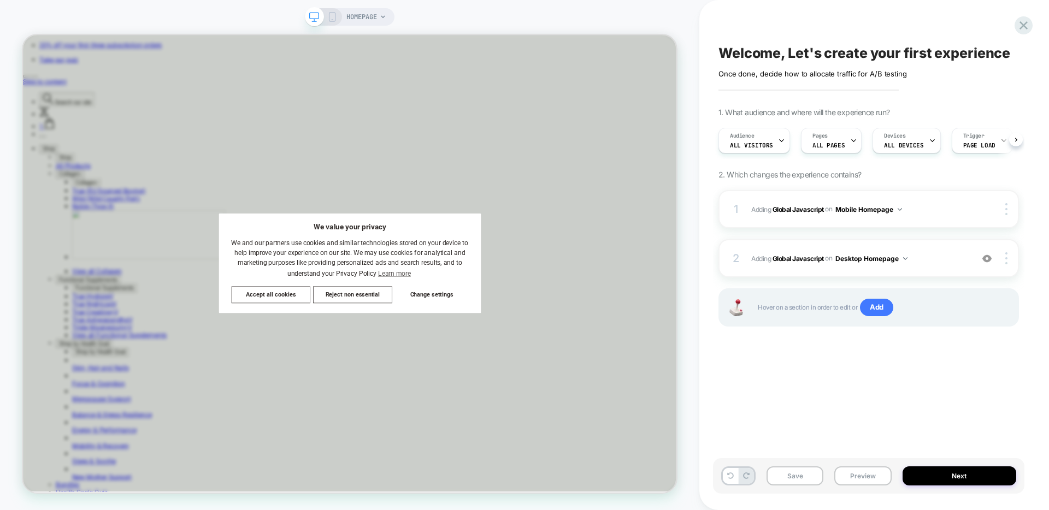
scroll to position [0, 1]
click at [949, 483] on button "Next" at bounding box center [960, 476] width 114 height 19
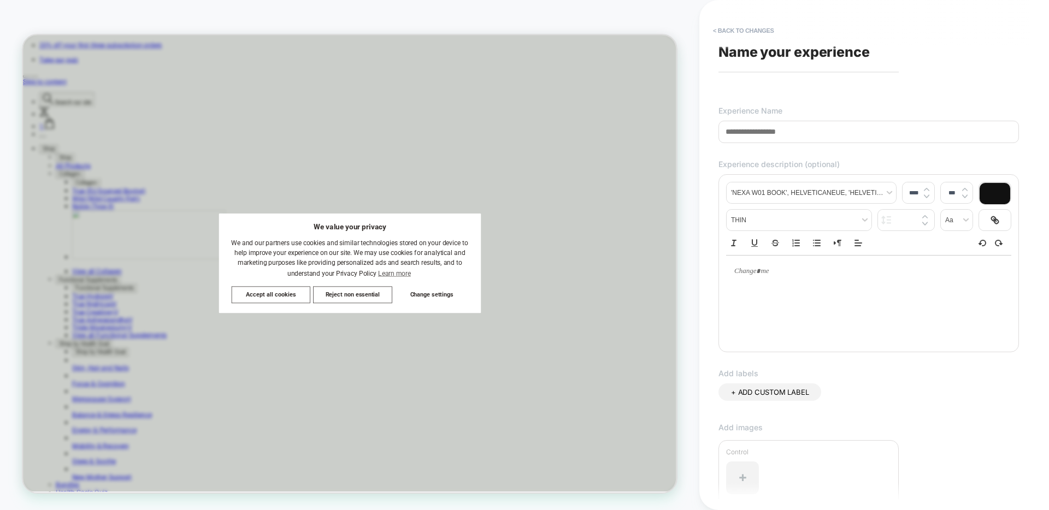
click at [783, 138] on input at bounding box center [869, 132] width 301 height 22
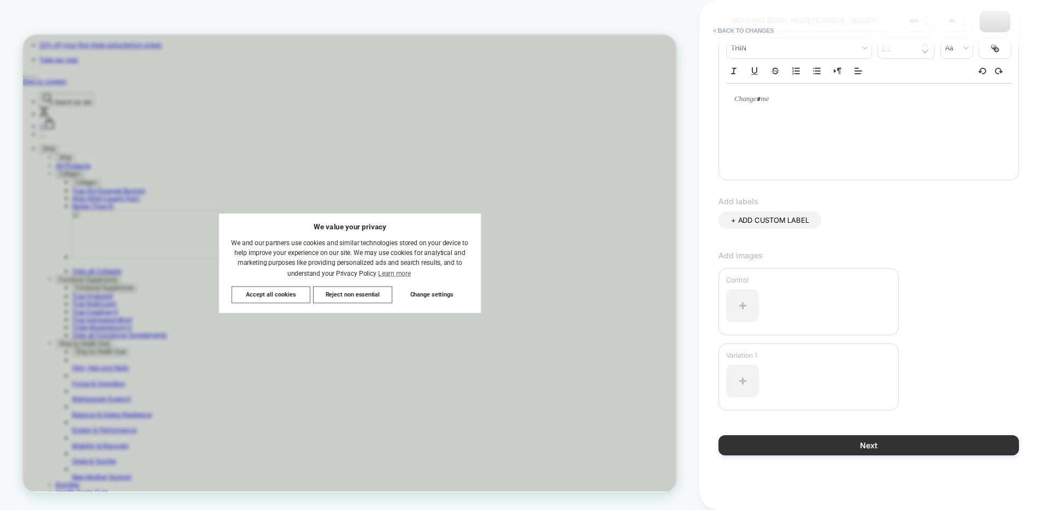
type input "**********"
click at [912, 437] on button "Next" at bounding box center [869, 446] width 301 height 20
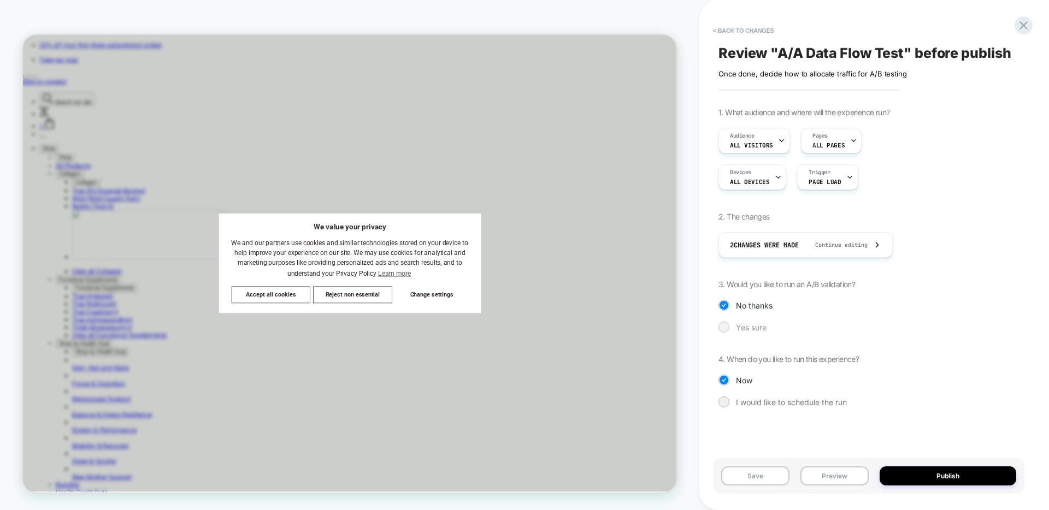
click at [751, 329] on span "Yes sure" at bounding box center [751, 327] width 31 height 9
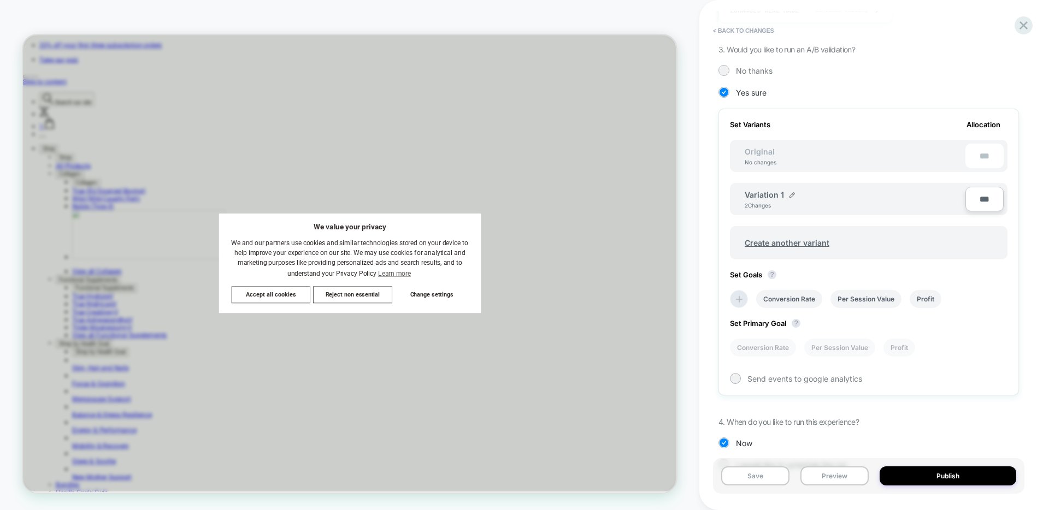
scroll to position [266, 0]
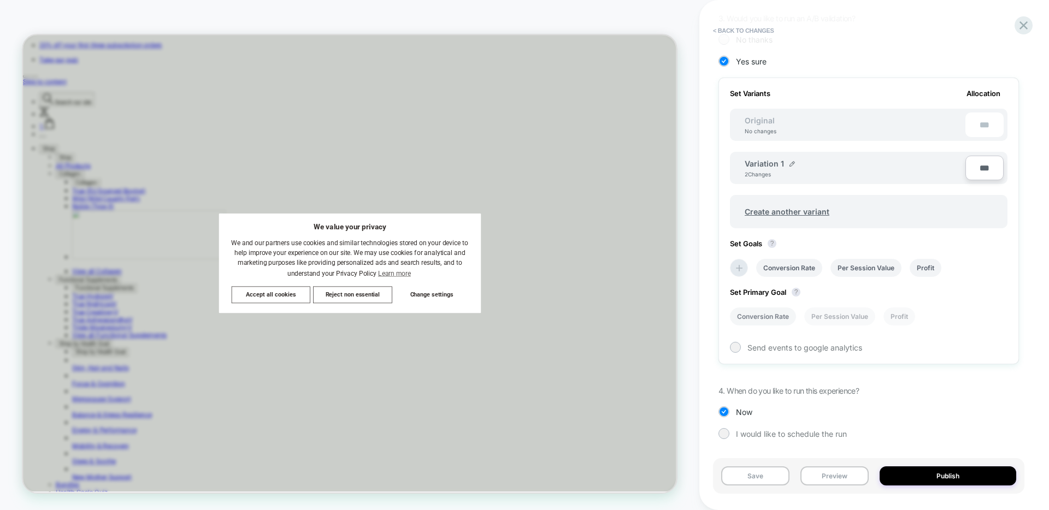
click at [776, 316] on li "Conversion Rate" at bounding box center [763, 317] width 66 height 18
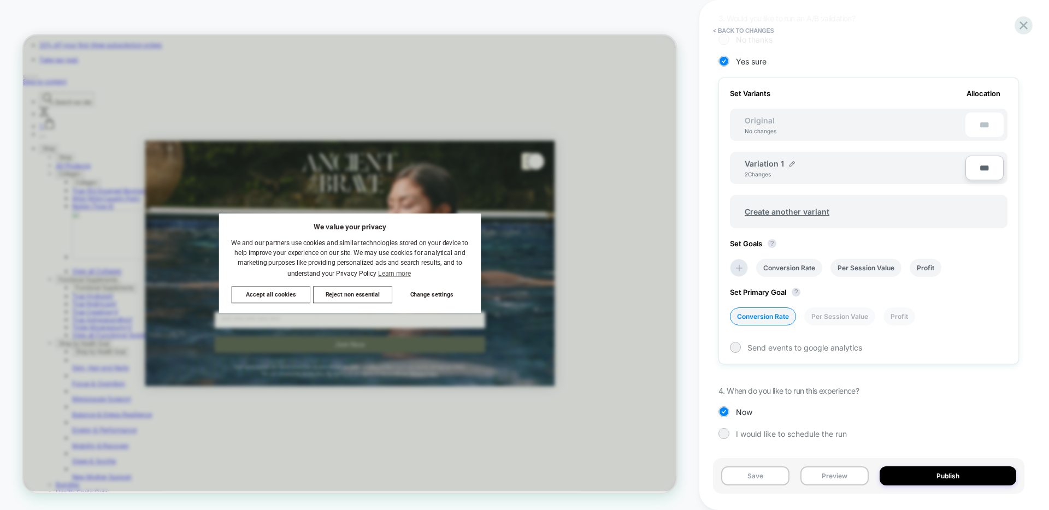
drag, startPoint x: 765, startPoint y: 347, endPoint x: 809, endPoint y: 288, distance: 74.1
click at [765, 347] on span "Send events to google analytics" at bounding box center [805, 347] width 115 height 9
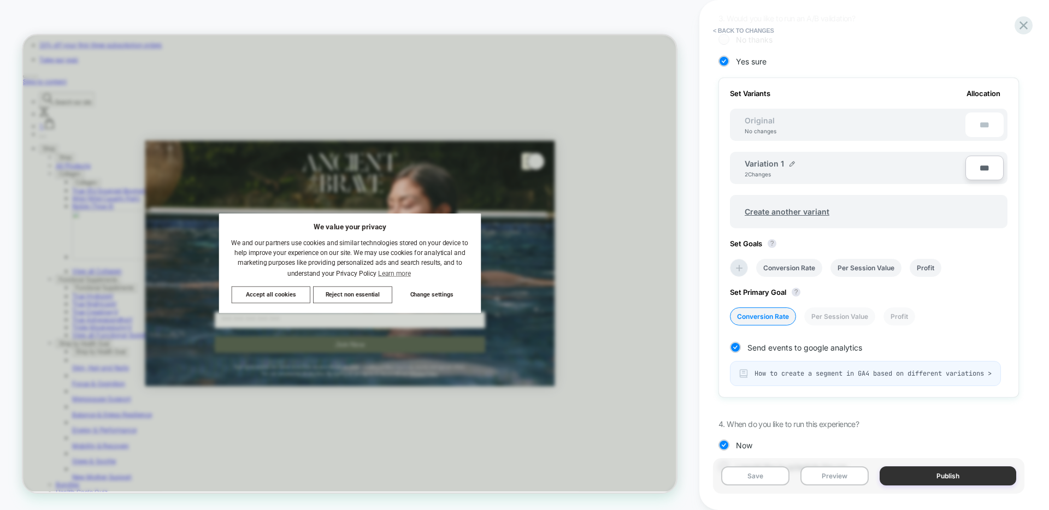
click at [906, 478] on button "Publish" at bounding box center [948, 476] width 137 height 19
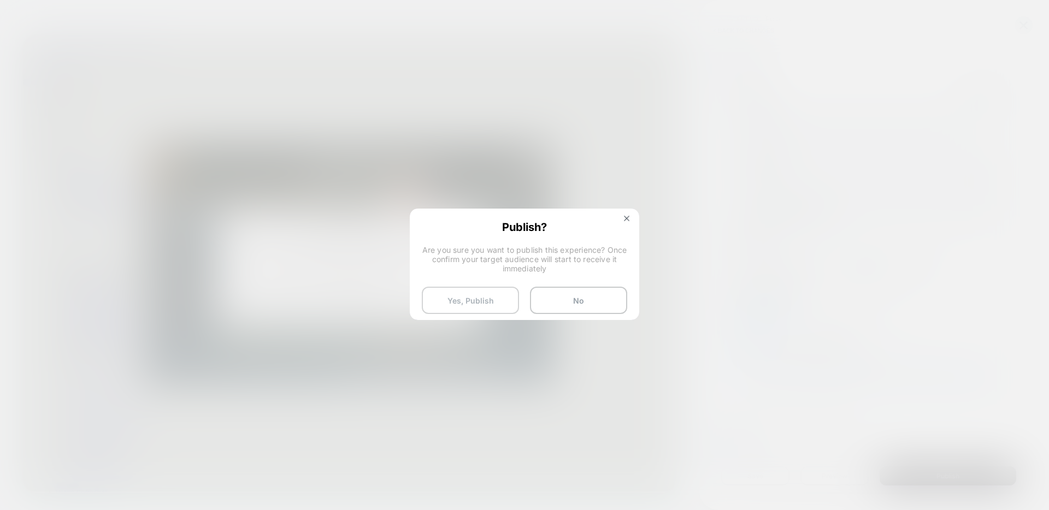
click at [471, 303] on button "Yes, Publish" at bounding box center [470, 300] width 97 height 27
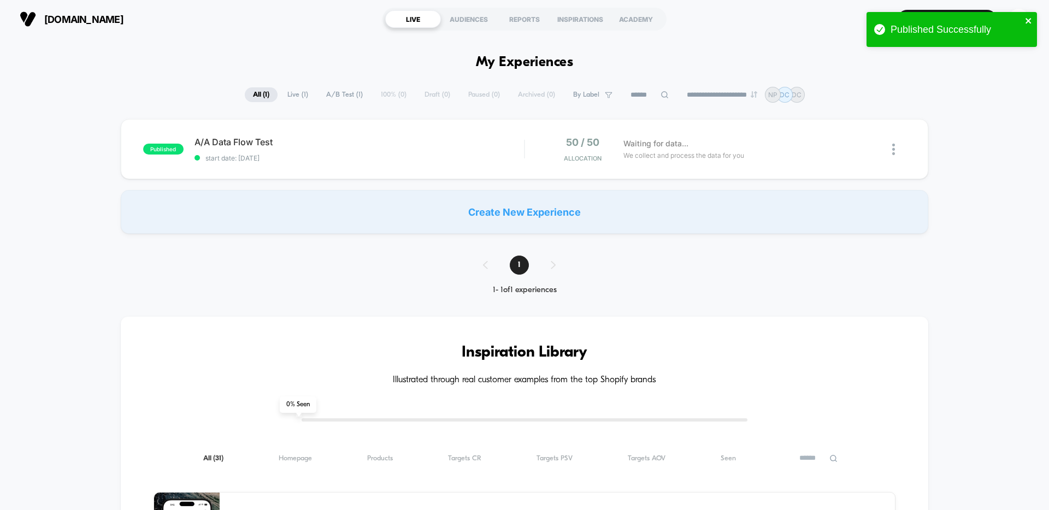
click at [1029, 19] on icon "close" at bounding box center [1029, 20] width 8 height 9
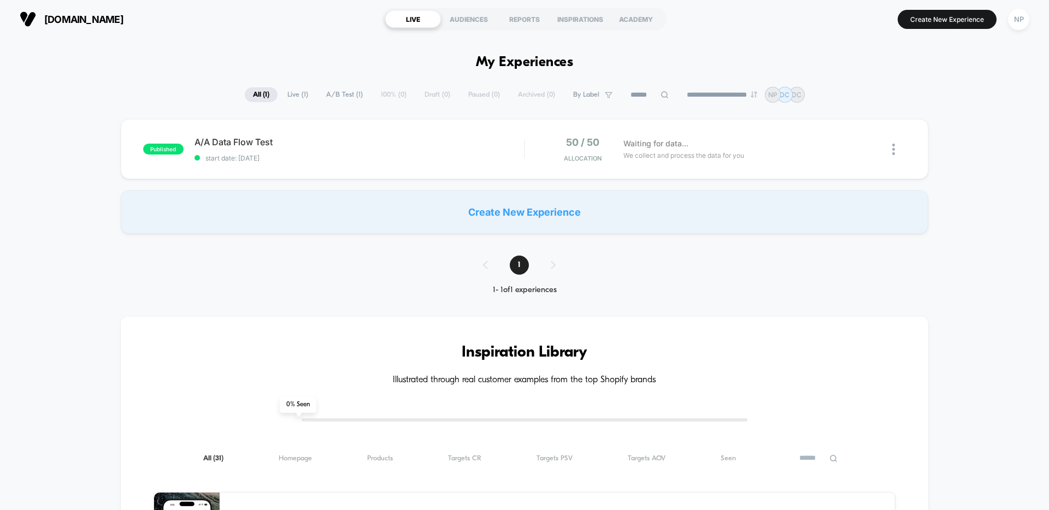
click at [1021, 24] on div "Published Successfully" at bounding box center [952, 32] width 175 height 45
click at [1019, 26] on div "NP" at bounding box center [1018, 19] width 21 height 21
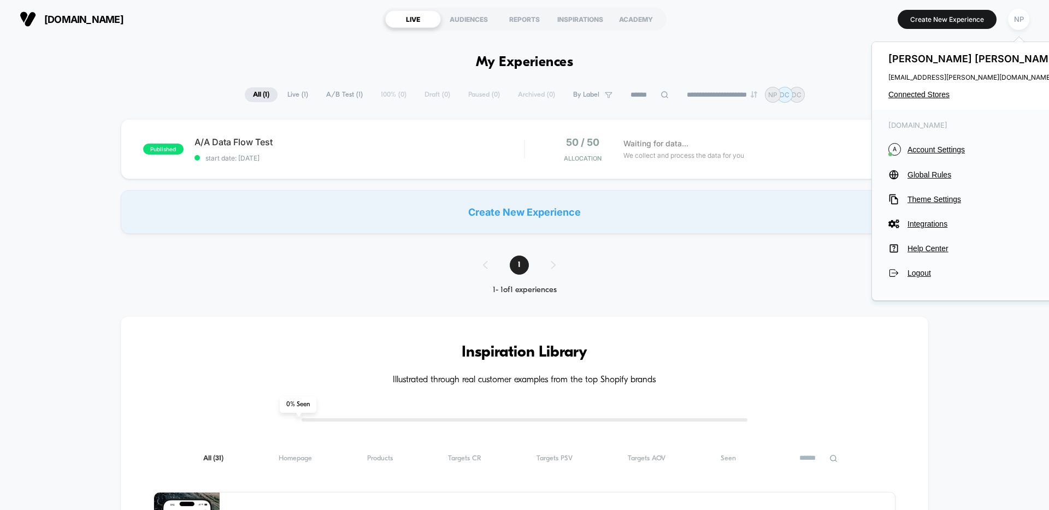
click at [926, 87] on div "[PERSON_NAME] [PERSON_NAME][EMAIL_ADDRESS][PERSON_NAME][DOMAIN_NAME] Connected …" at bounding box center [974, 76] width 205 height 68
click at [923, 96] on span "Connected Stores" at bounding box center [975, 94] width 173 height 9
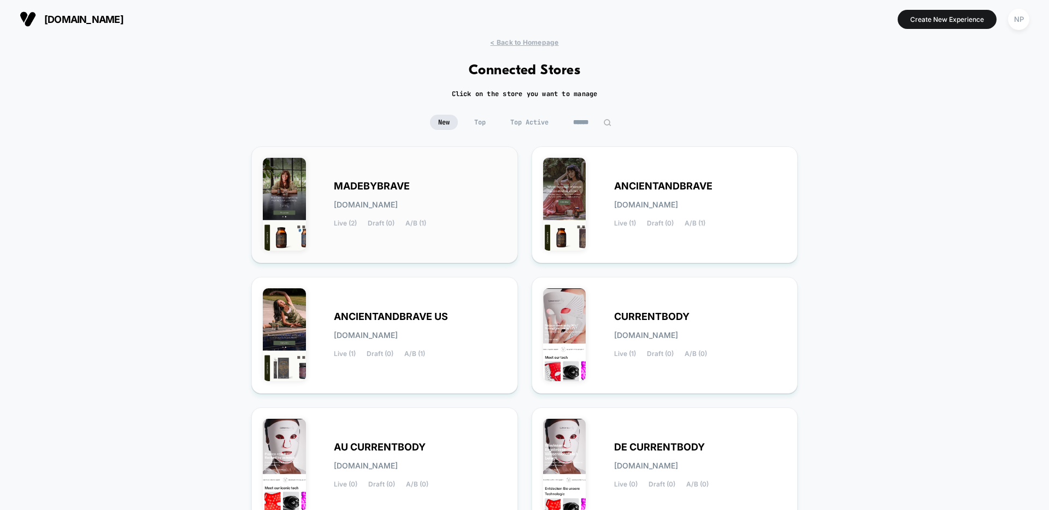
click at [361, 223] on div "Live (2) Draft (0) A/B (1)" at bounding box center [380, 224] width 92 height 8
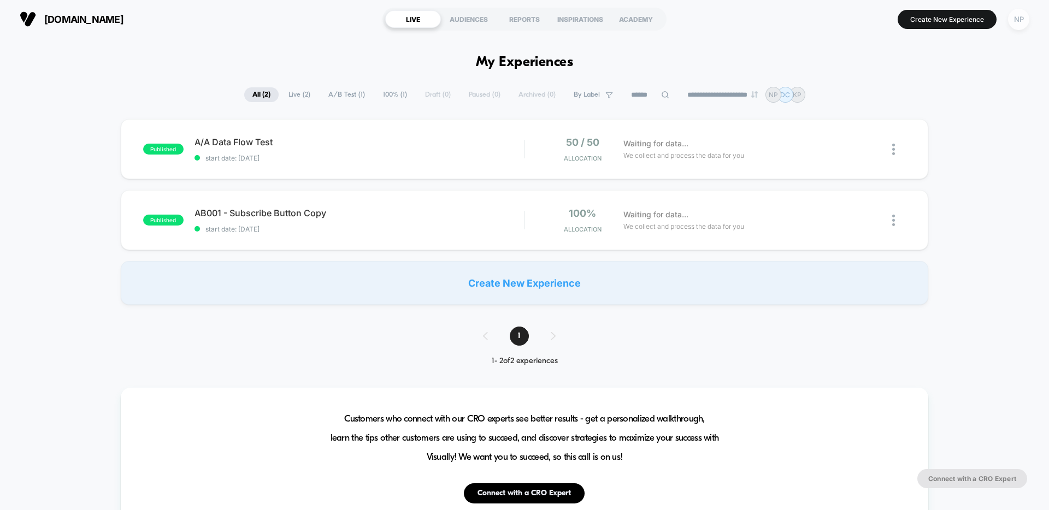
click at [1015, 22] on div "NP" at bounding box center [1018, 19] width 21 height 21
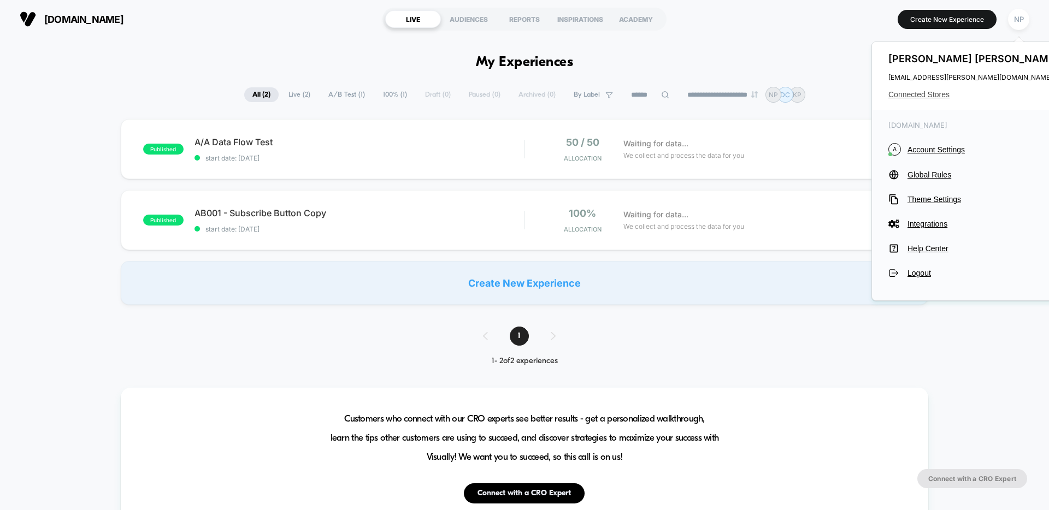
click at [922, 94] on span "Connected Stores" at bounding box center [975, 94] width 173 height 9
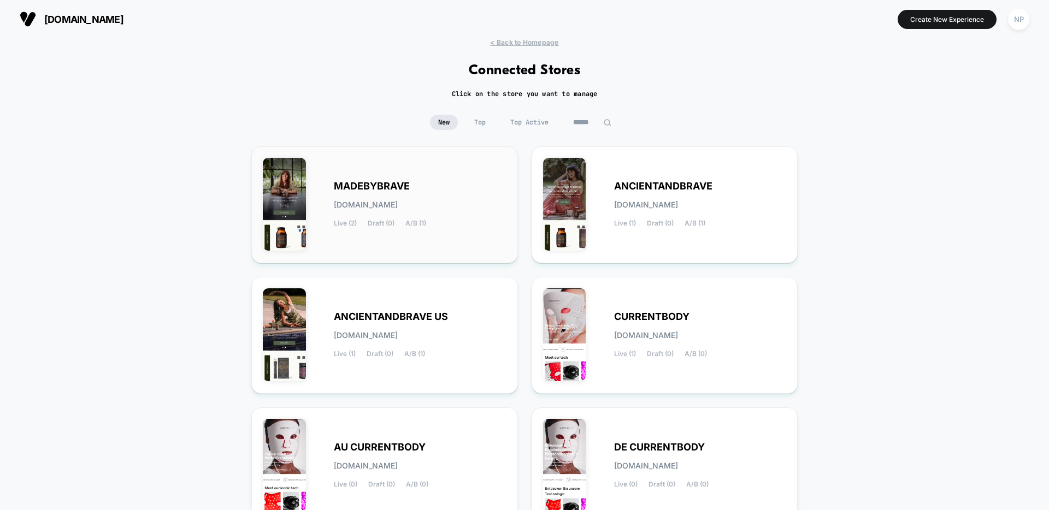
click at [348, 246] on div "MADEBYBRAVE [DOMAIN_NAME] Live (2) Draft (0) A/B (1)" at bounding box center [385, 205] width 244 height 94
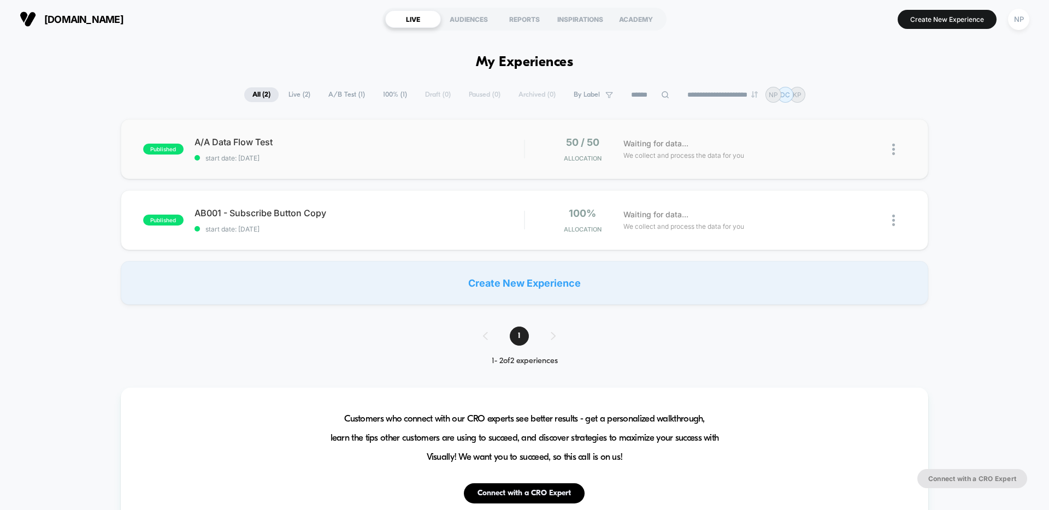
click at [773, 165] on div "published A/A Data Flow Test start date: [DATE] 50 / 50 Allocation Waiting for …" at bounding box center [525, 149] width 808 height 60
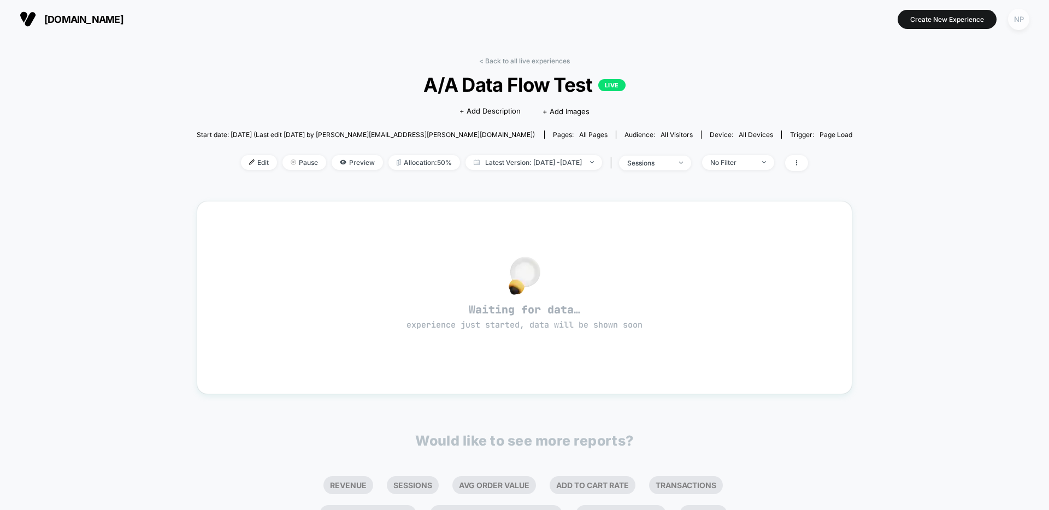
click at [1013, 24] on div "NP" at bounding box center [1018, 19] width 21 height 21
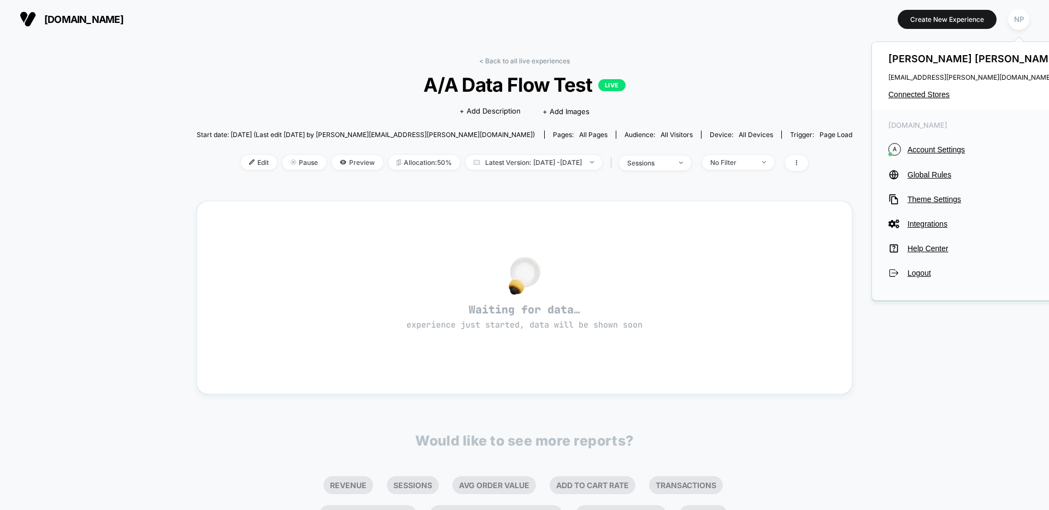
click at [936, 103] on div "[PERSON_NAME] [PERSON_NAME][EMAIL_ADDRESS][PERSON_NAME][DOMAIN_NAME] Connected …" at bounding box center [974, 76] width 205 height 68
click at [939, 92] on span "Connected Stores" at bounding box center [975, 94] width 173 height 9
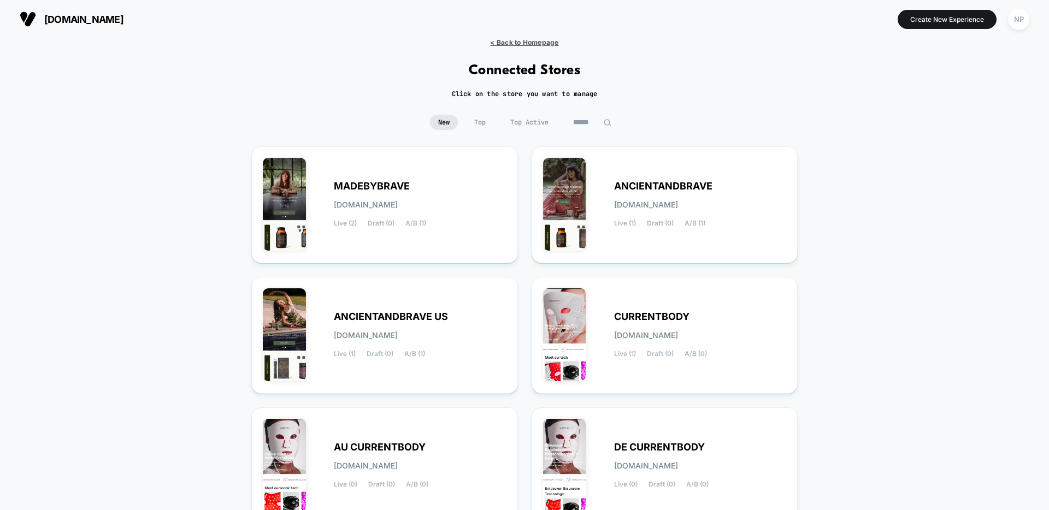
click at [544, 39] on span "< Back to Homepage" at bounding box center [524, 42] width 68 height 8
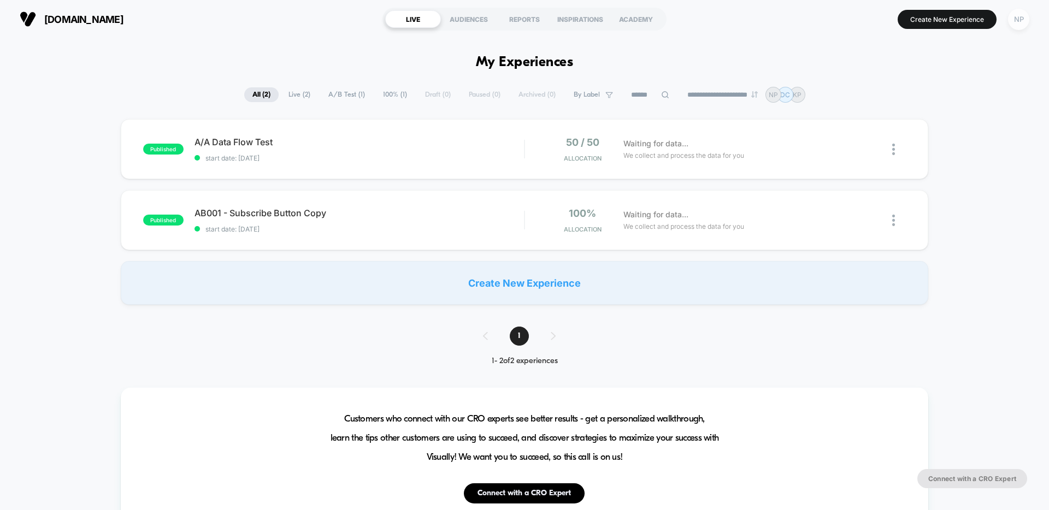
click at [1023, 27] on div "NP" at bounding box center [1018, 19] width 21 height 21
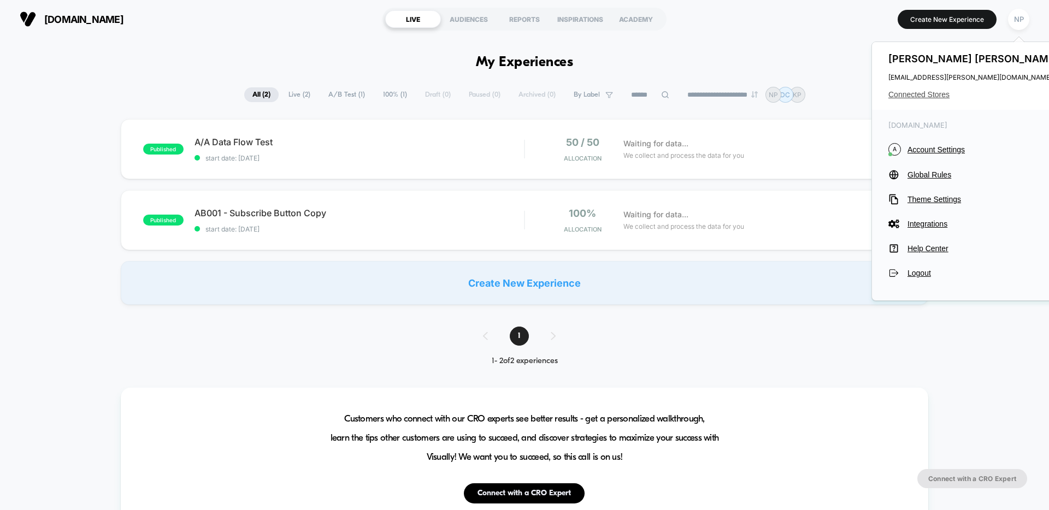
click at [933, 96] on span "Connected Stores" at bounding box center [975, 94] width 173 height 9
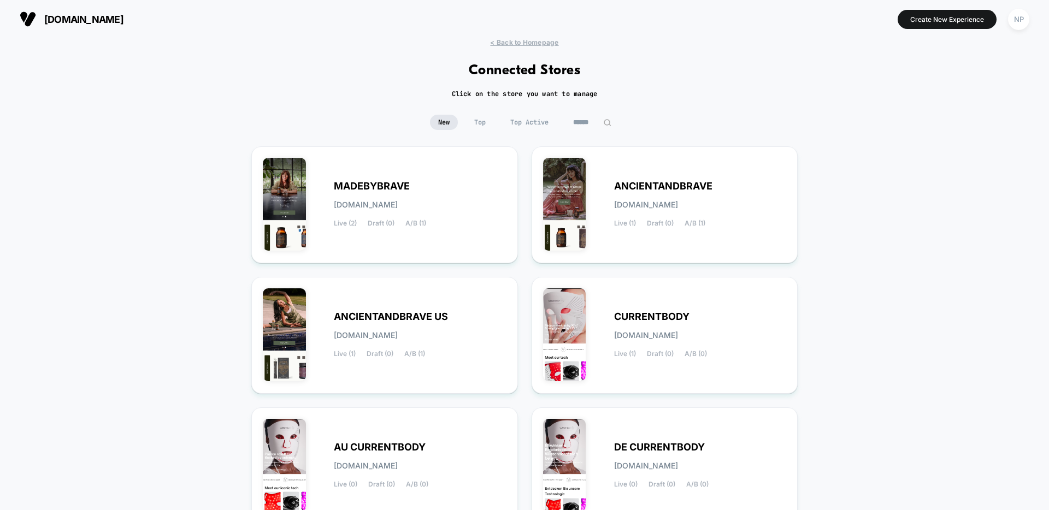
click at [481, 120] on span "Top" at bounding box center [480, 122] width 28 height 15
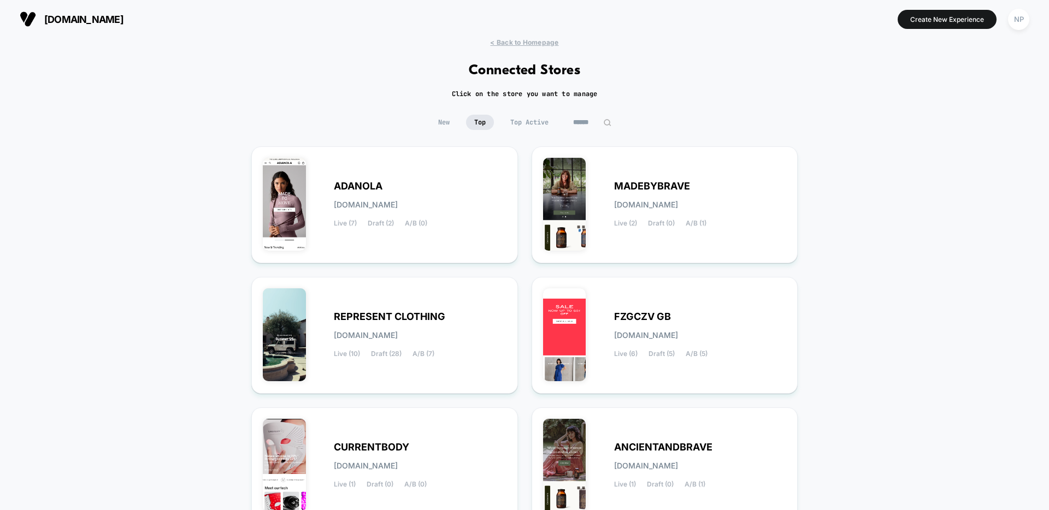
click at [522, 122] on span "Top Active" at bounding box center [529, 122] width 55 height 15
click at [445, 122] on span "New" at bounding box center [444, 122] width 28 height 15
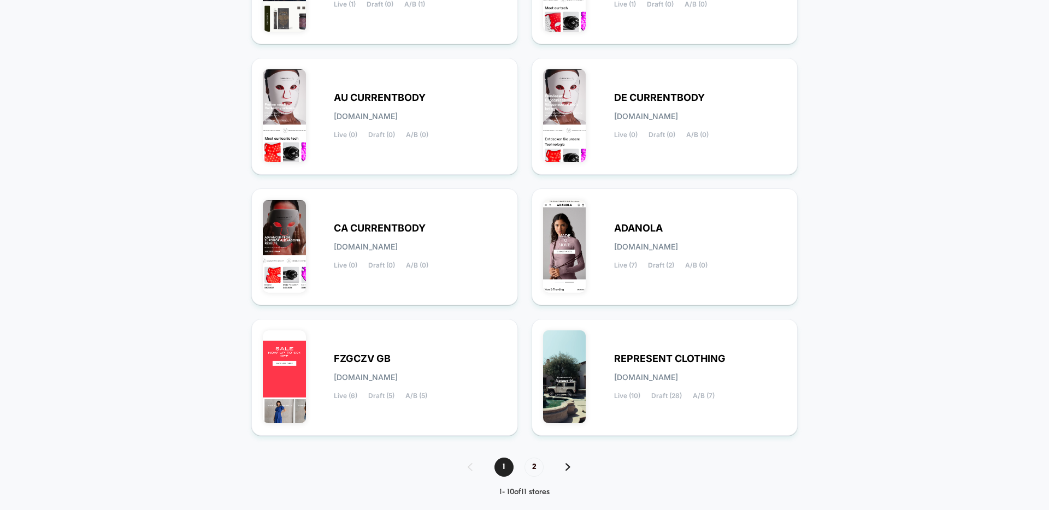
scroll to position [365, 0]
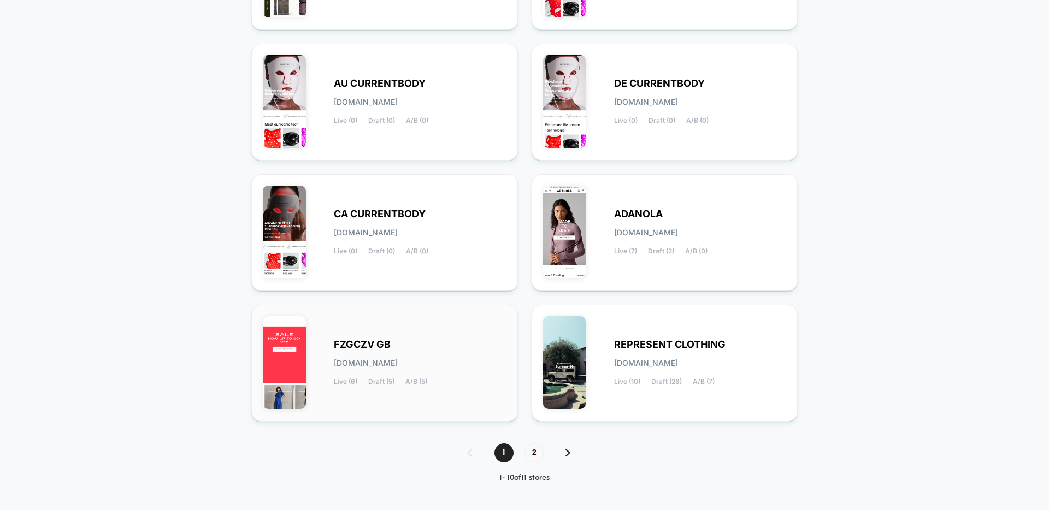
click at [435, 355] on div "FZGCZV GB [DOMAIN_NAME] Live (6) Draft (5) A/B (5)" at bounding box center [420, 363] width 173 height 45
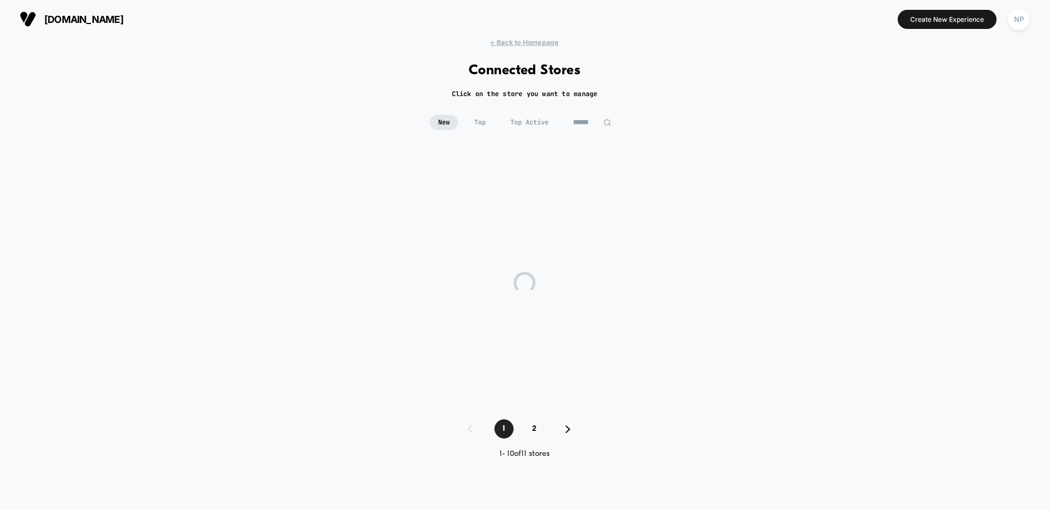
scroll to position [0, 0]
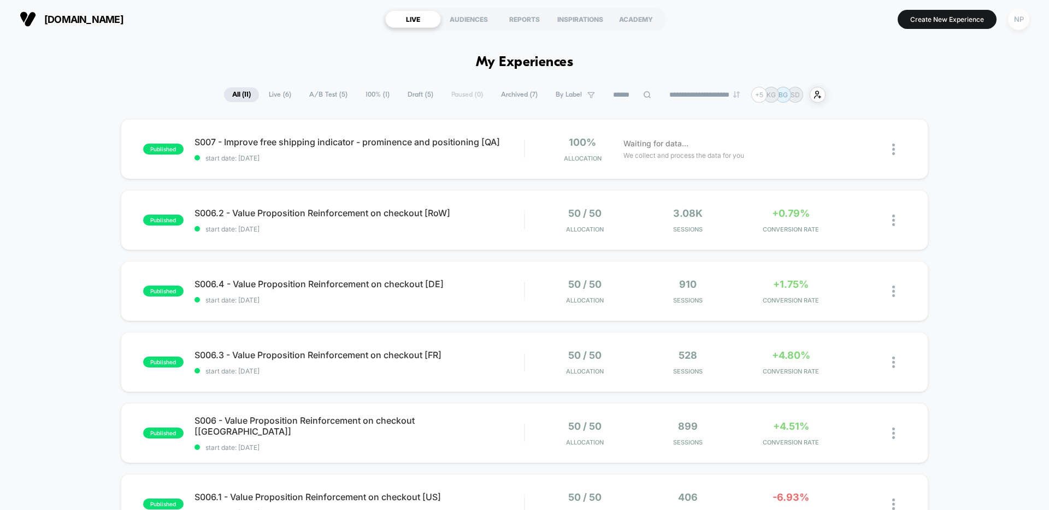
click at [1025, 18] on div "NP" at bounding box center [1018, 19] width 21 height 21
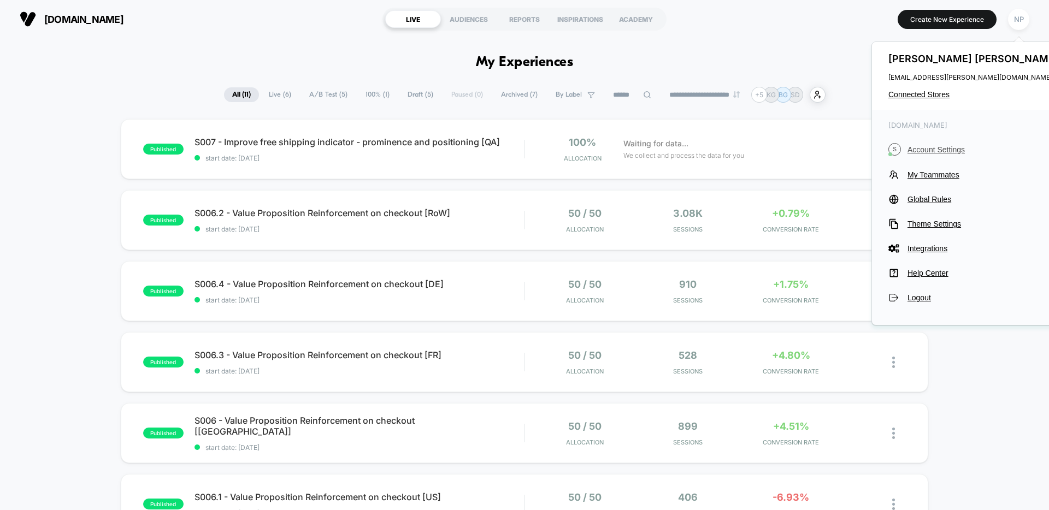
click at [933, 147] on span "Account Settings" at bounding box center [985, 149] width 154 height 9
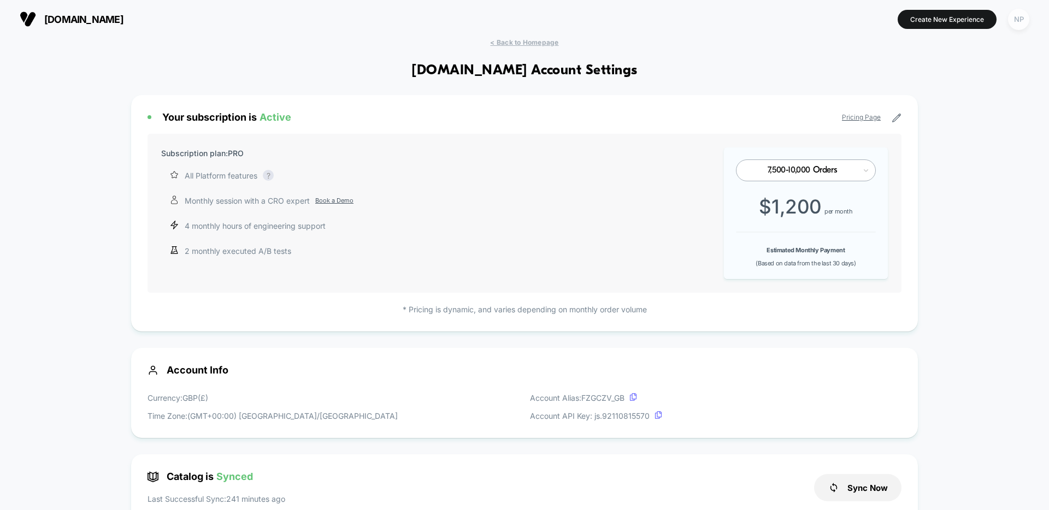
click at [1018, 26] on div "NP" at bounding box center [1018, 19] width 21 height 21
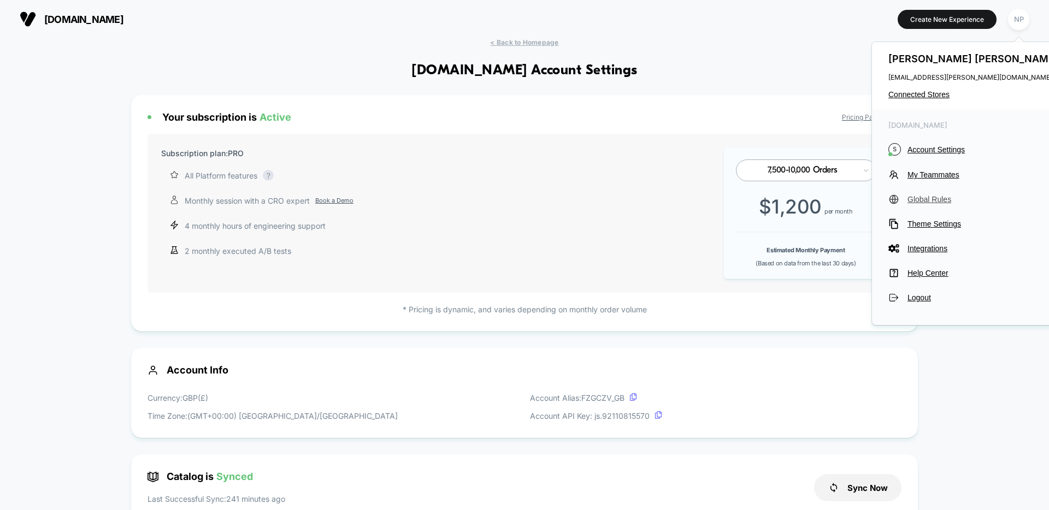
click at [929, 201] on span "Global Rules" at bounding box center [985, 199] width 154 height 9
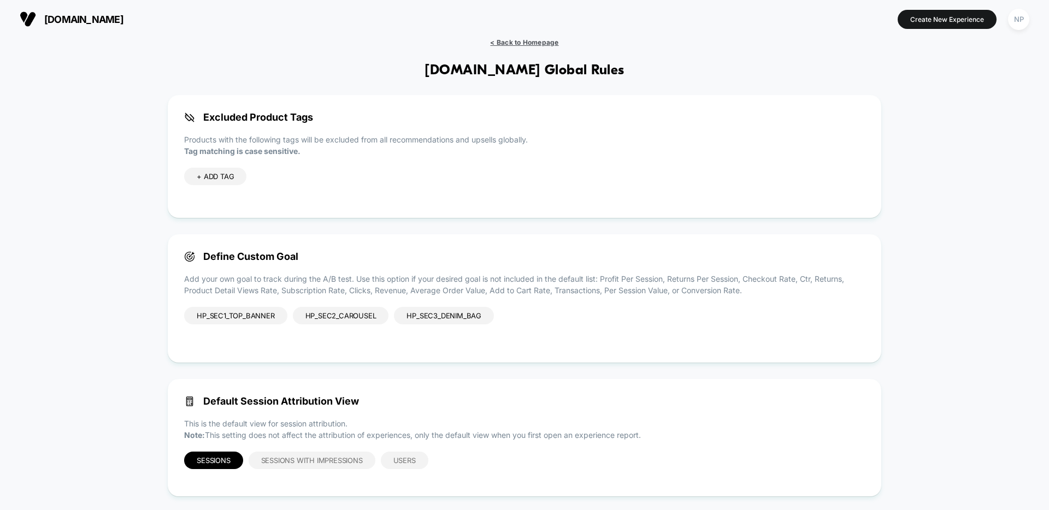
click at [516, 42] on span "< Back to Homepage" at bounding box center [524, 42] width 68 height 8
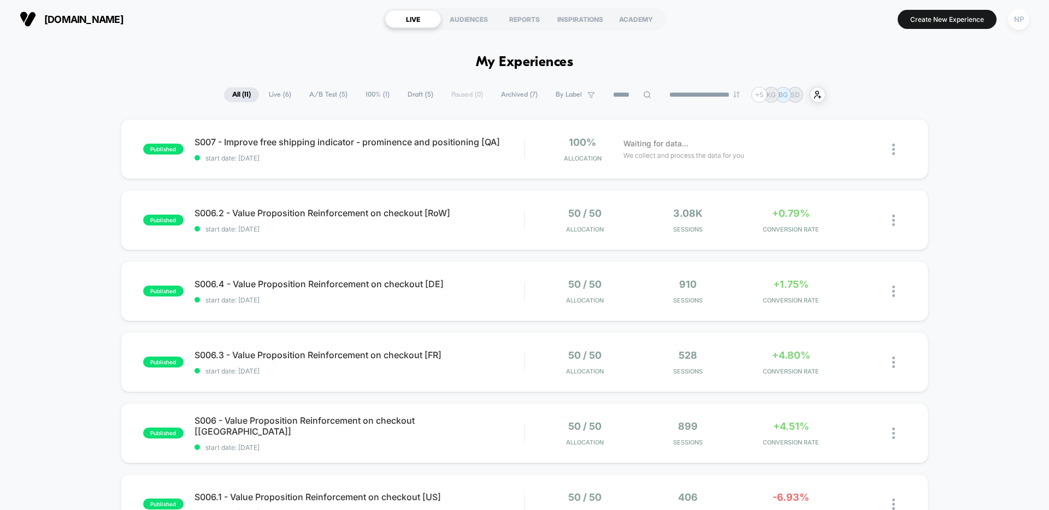
click at [1027, 23] on div "NP" at bounding box center [1018, 19] width 21 height 21
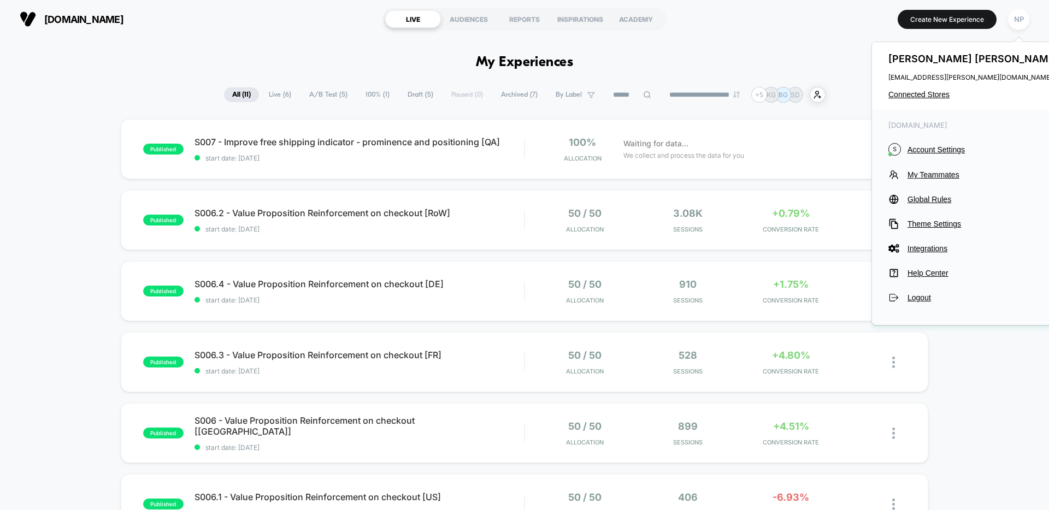
click at [928, 99] on div "[PERSON_NAME] [PERSON_NAME][EMAIL_ADDRESS][PERSON_NAME][DOMAIN_NAME] Connected …" at bounding box center [974, 76] width 205 height 68
click at [929, 96] on span "Connected Stores" at bounding box center [975, 94] width 173 height 9
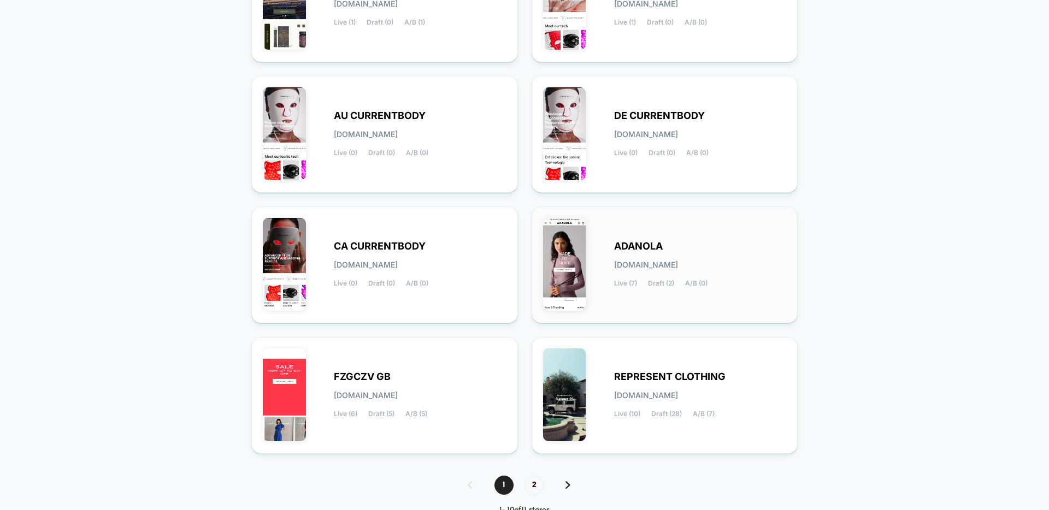
scroll to position [365, 0]
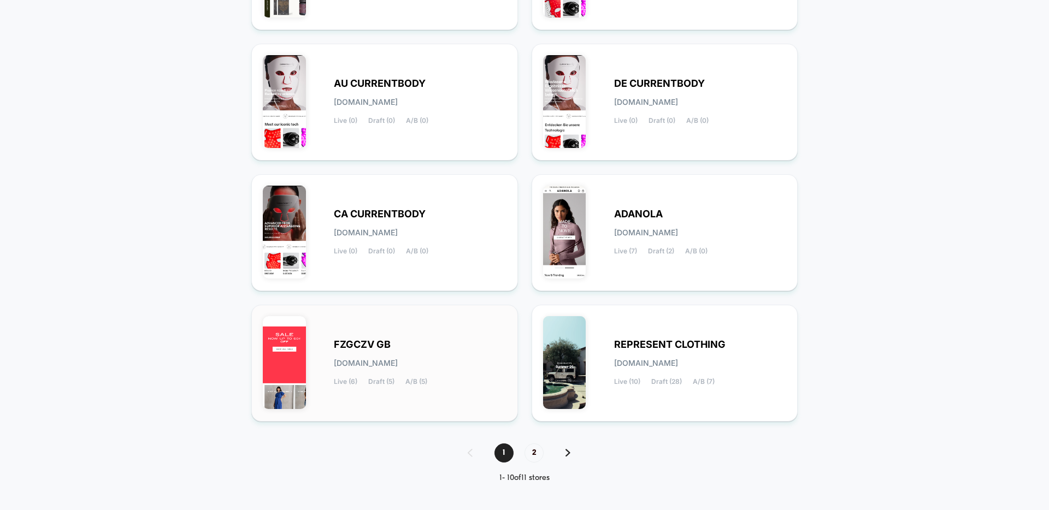
click at [391, 417] on div "FZGCZV GB [DOMAIN_NAME] Live (6) Draft (5) A/B (5)" at bounding box center [384, 363] width 267 height 117
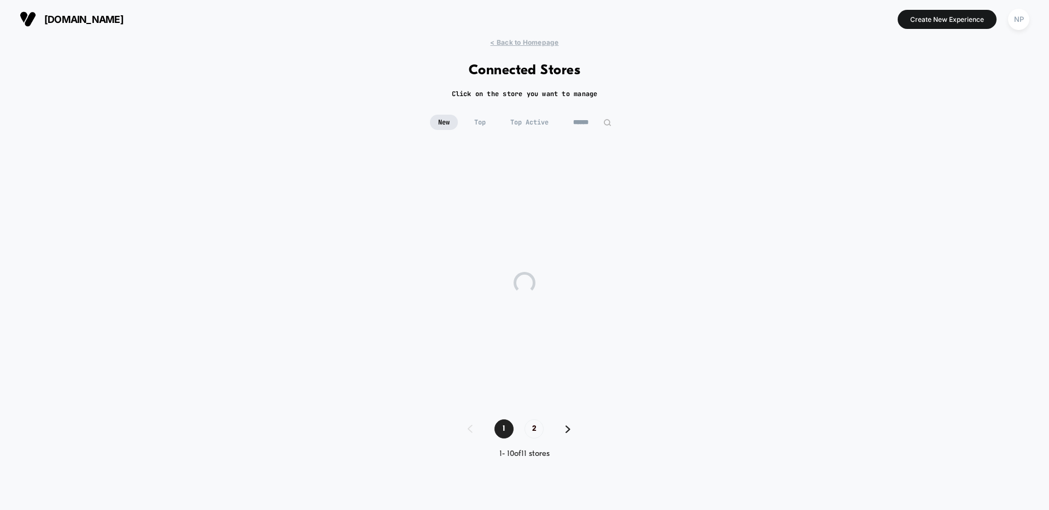
scroll to position [0, 0]
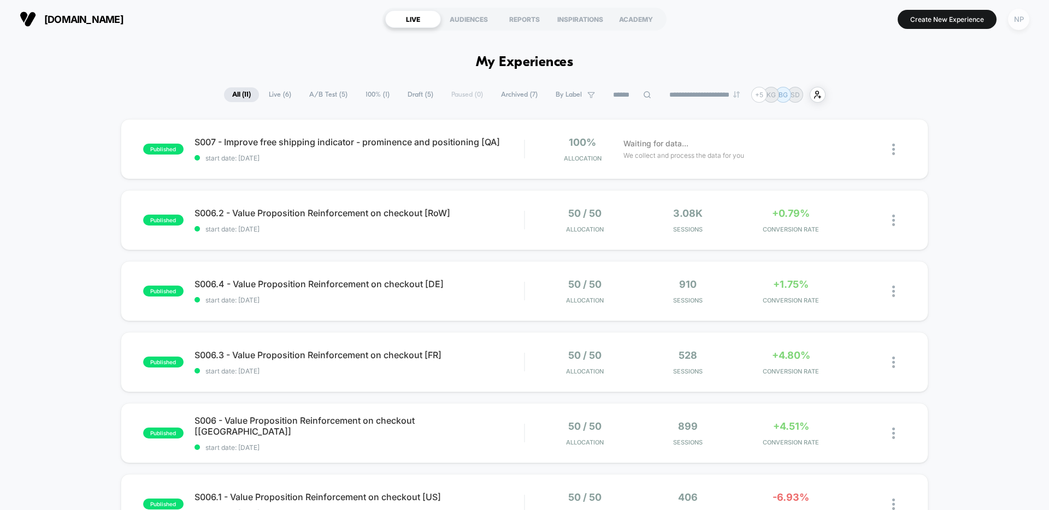
click at [1017, 24] on div "NP" at bounding box center [1018, 19] width 21 height 21
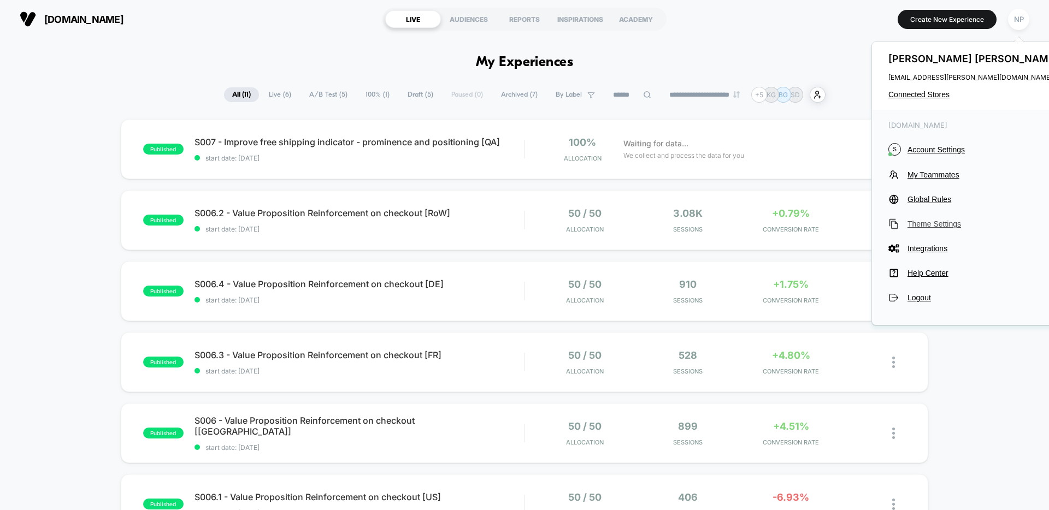
click at [929, 222] on span "Theme Settings" at bounding box center [985, 224] width 154 height 9
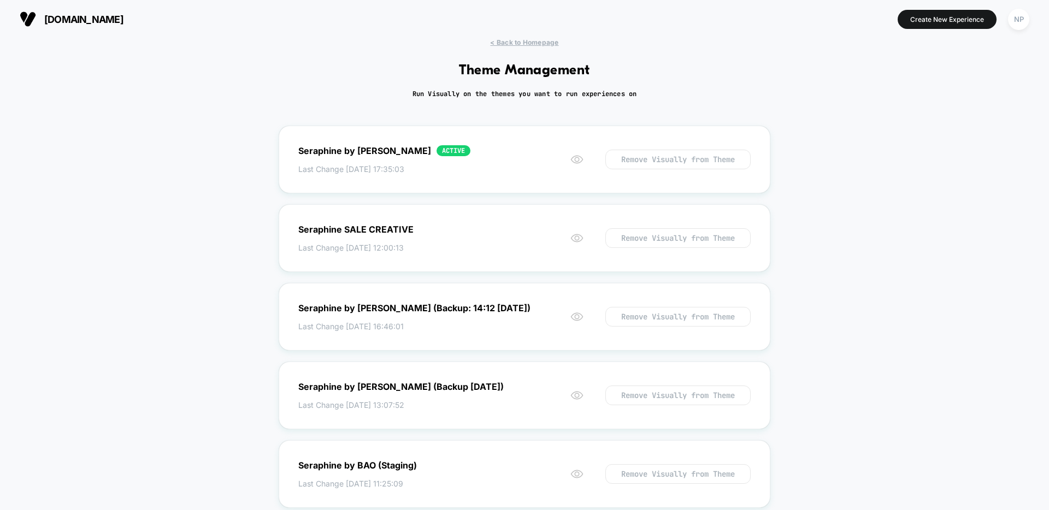
click at [1013, 30] on button "NP" at bounding box center [1019, 19] width 28 height 22
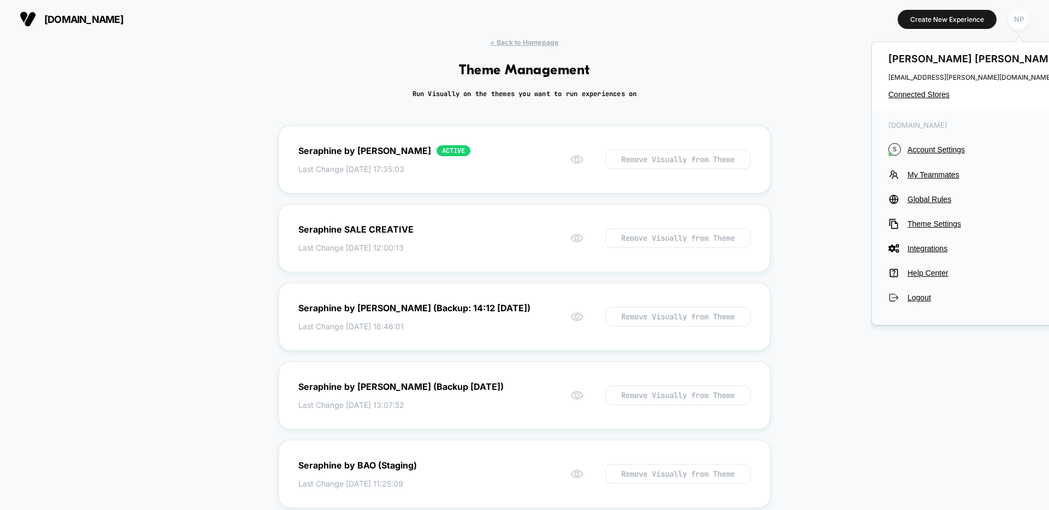
click at [1015, 26] on div "NP" at bounding box center [1018, 19] width 21 height 21
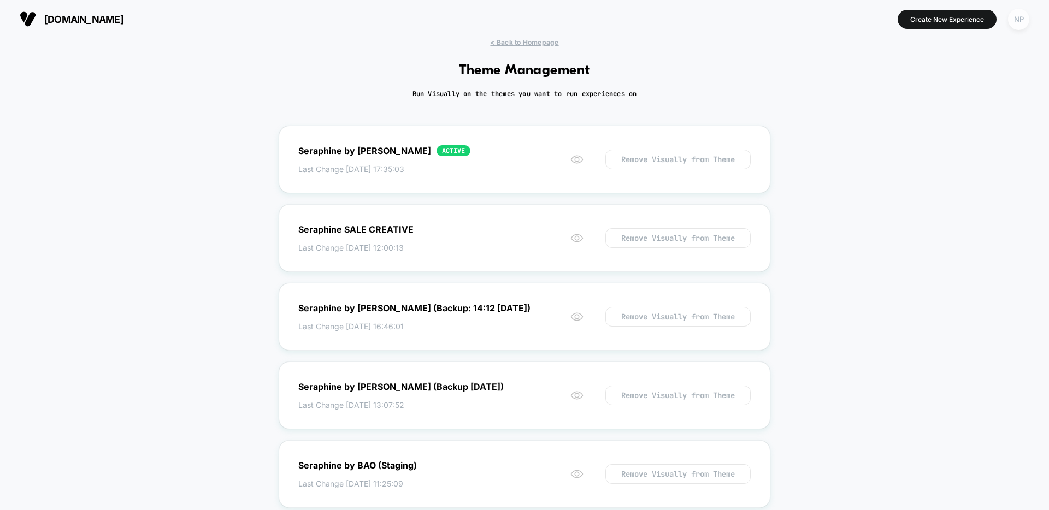
click at [1015, 26] on div "NP" at bounding box center [1018, 19] width 21 height 21
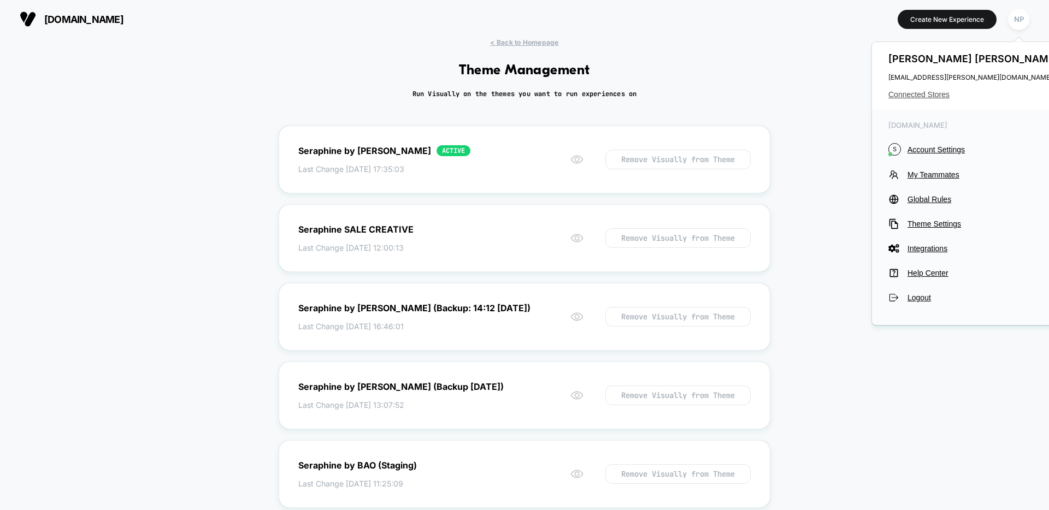
click at [938, 95] on span "Connected Stores" at bounding box center [975, 94] width 173 height 9
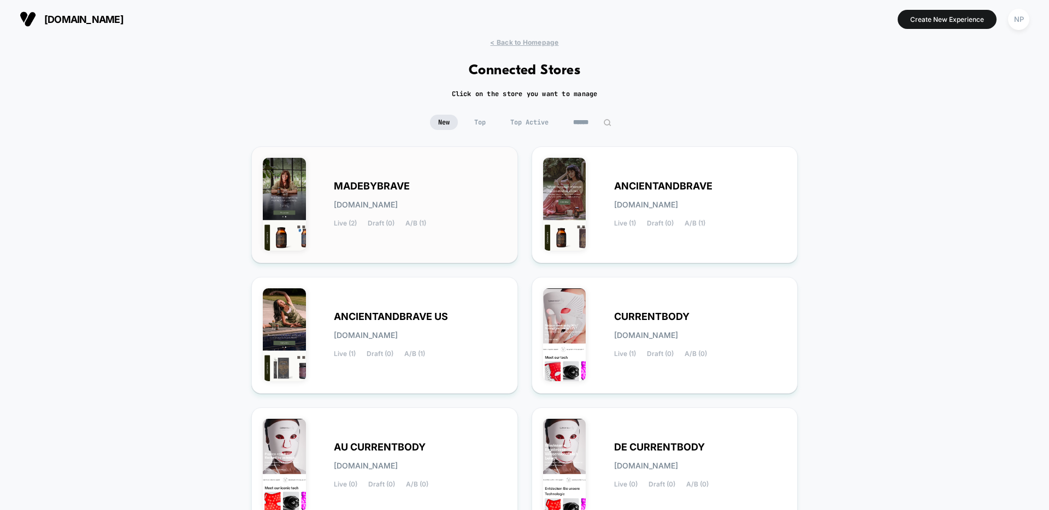
click at [426, 184] on div "MADEBYBRAVE [DOMAIN_NAME] Live (2) Draft (0) A/B (1)" at bounding box center [420, 205] width 173 height 45
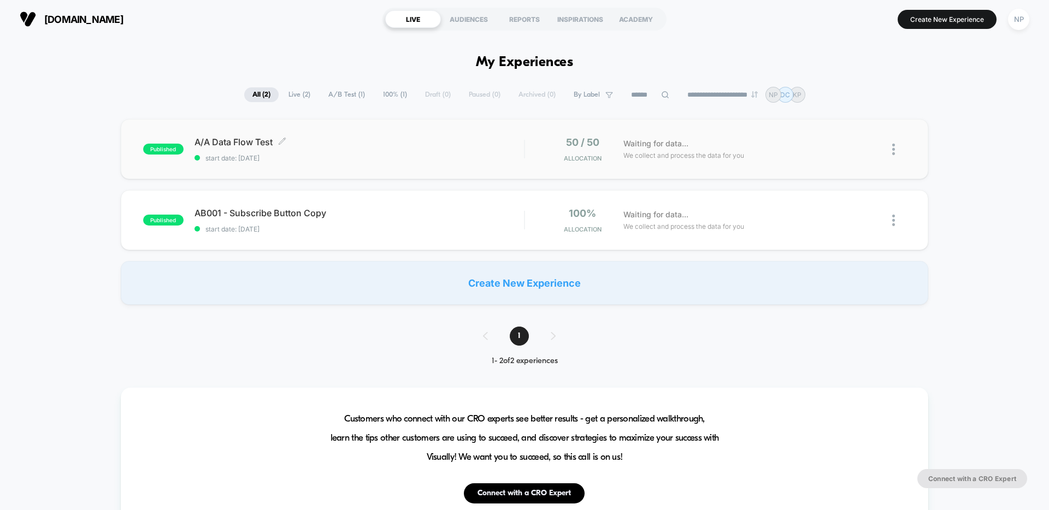
click at [435, 162] on span "start date: [DATE]" at bounding box center [360, 158] width 330 height 8
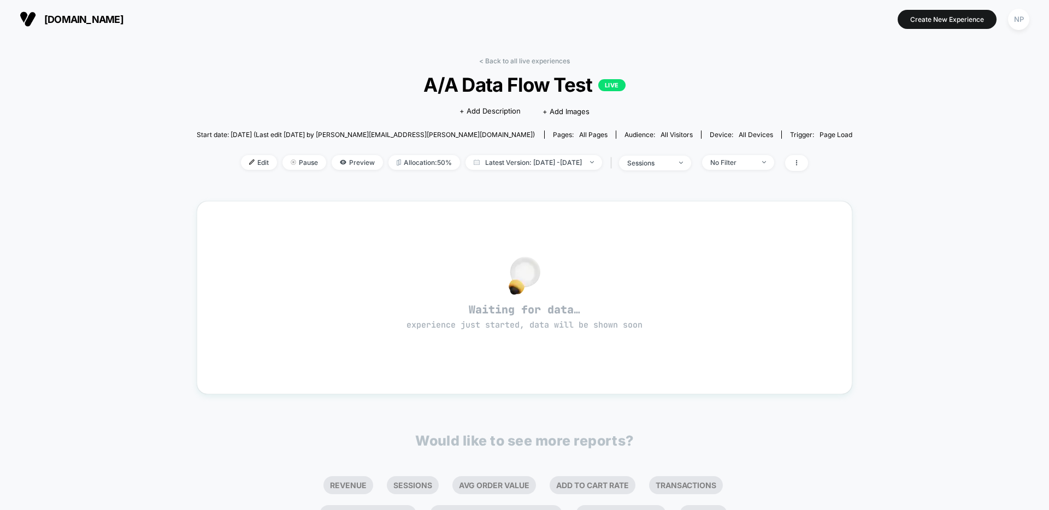
click at [245, 170] on div "Edit Pause Preview Allocation: 50% Latest Version: [DATE] - [DATE] | sessions N…" at bounding box center [525, 163] width 656 height 16
drag, startPoint x: 341, startPoint y: 167, endPoint x: 350, endPoint y: 179, distance: 15.6
click at [342, 167] on span "Preview" at bounding box center [357, 162] width 51 height 15
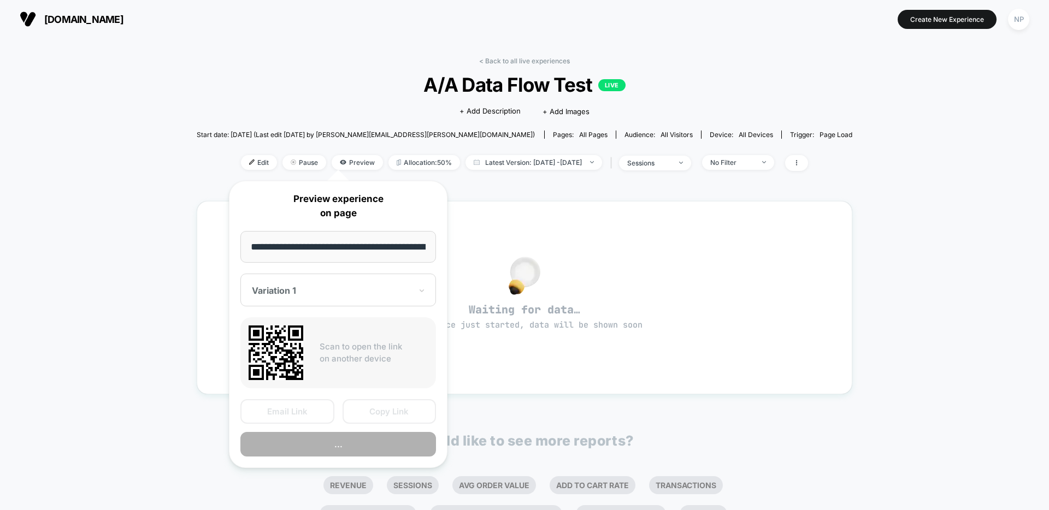
scroll to position [0, 83]
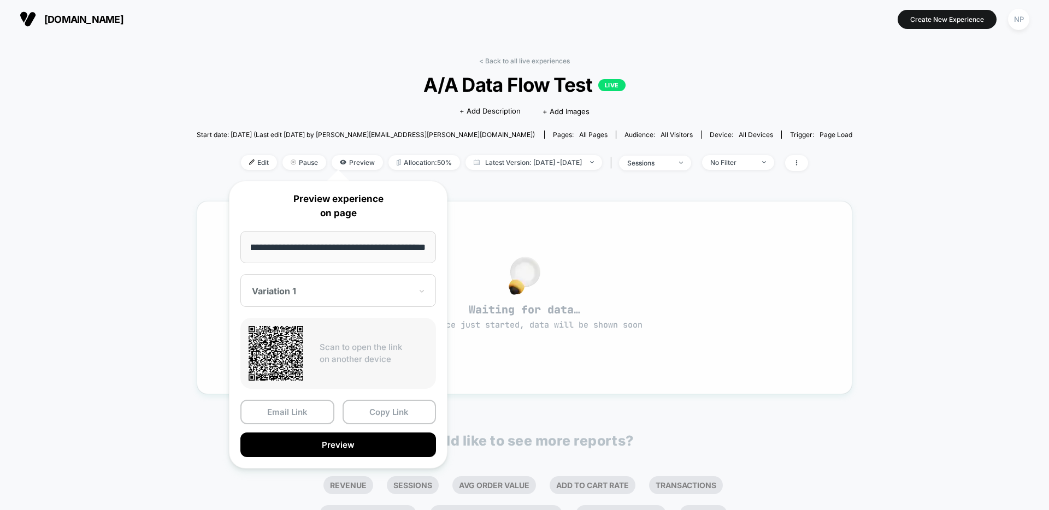
drag, startPoint x: 362, startPoint y: 412, endPoint x: 330, endPoint y: 373, distance: 50.8
click at [362, 412] on button "Copy Link" at bounding box center [390, 412] width 94 height 25
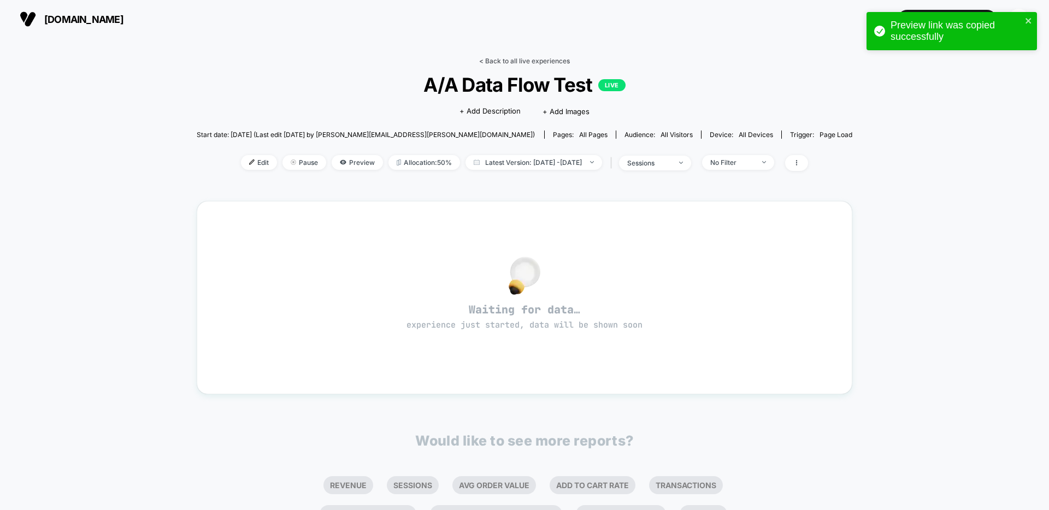
click at [498, 63] on link "< Back to all live experiences" at bounding box center [524, 61] width 91 height 8
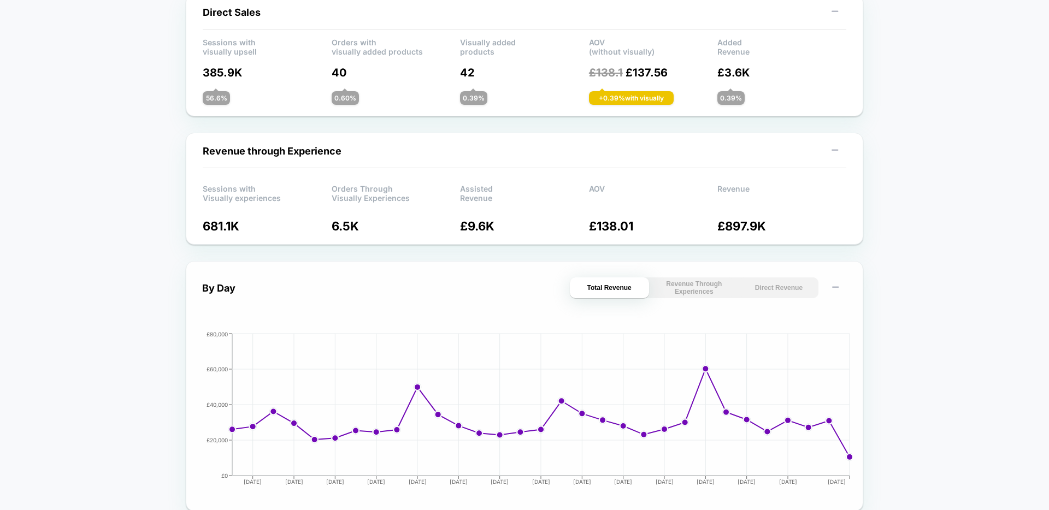
scroll to position [267, 0]
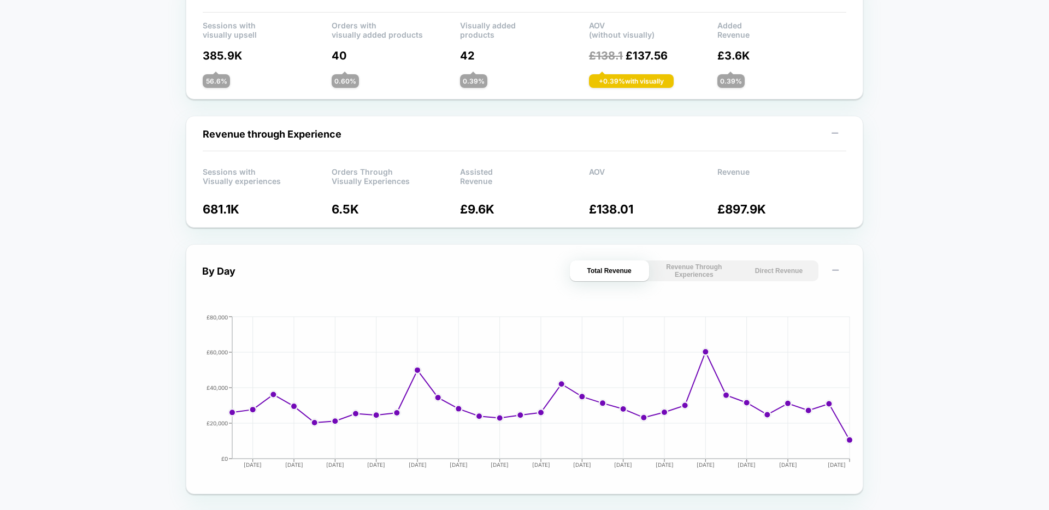
click at [697, 279] on button "Revenue Through Experiences" at bounding box center [694, 271] width 79 height 21
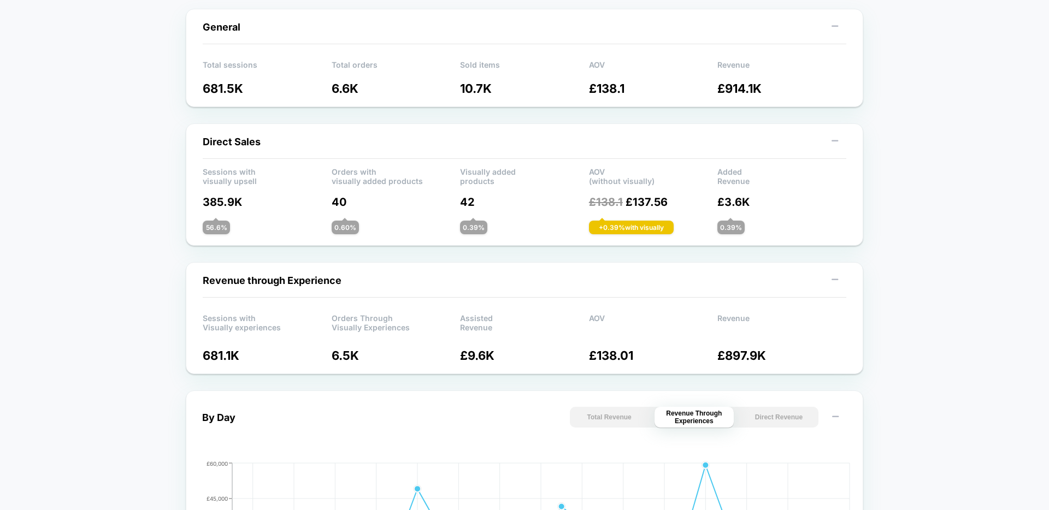
scroll to position [0, 0]
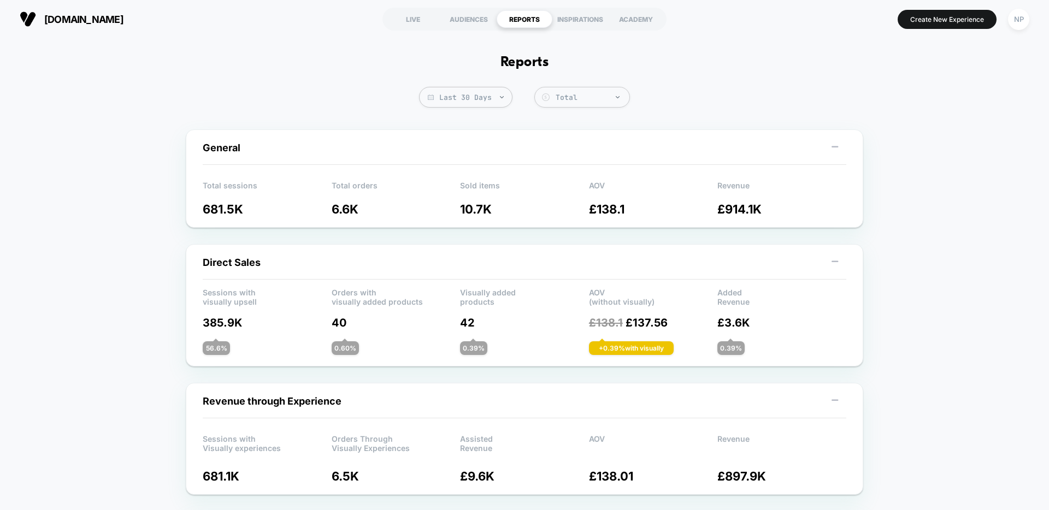
drag, startPoint x: 1018, startPoint y: 8, endPoint x: 1006, endPoint y: 27, distance: 22.3
click at [1016, 10] on button "NP" at bounding box center [1019, 19] width 28 height 22
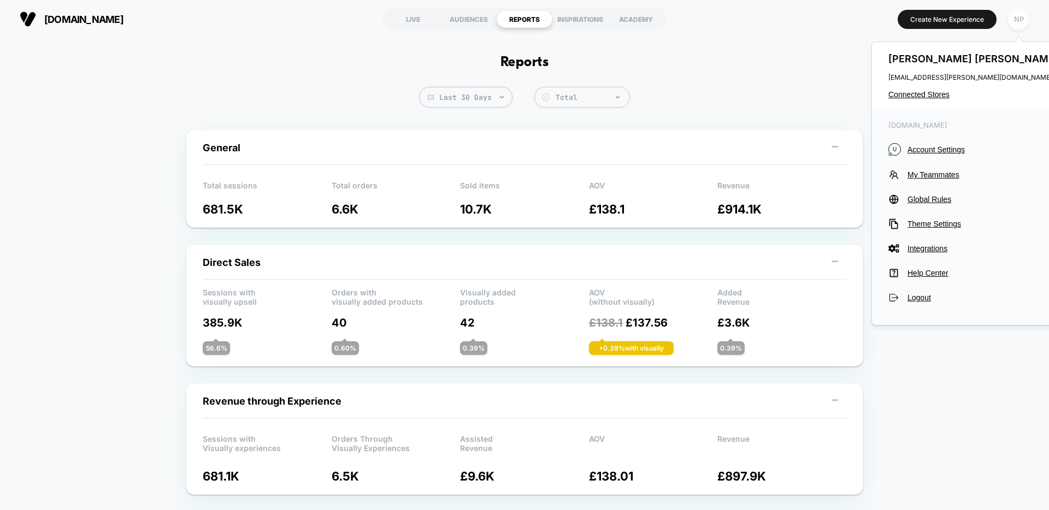
click at [1013, 22] on div "NP" at bounding box center [1018, 19] width 21 height 21
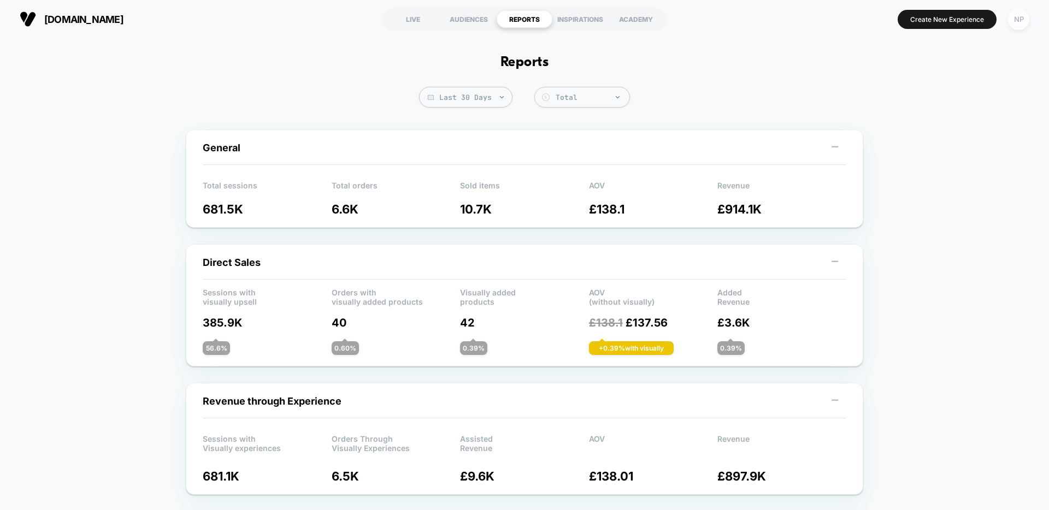
scroll to position [3, 0]
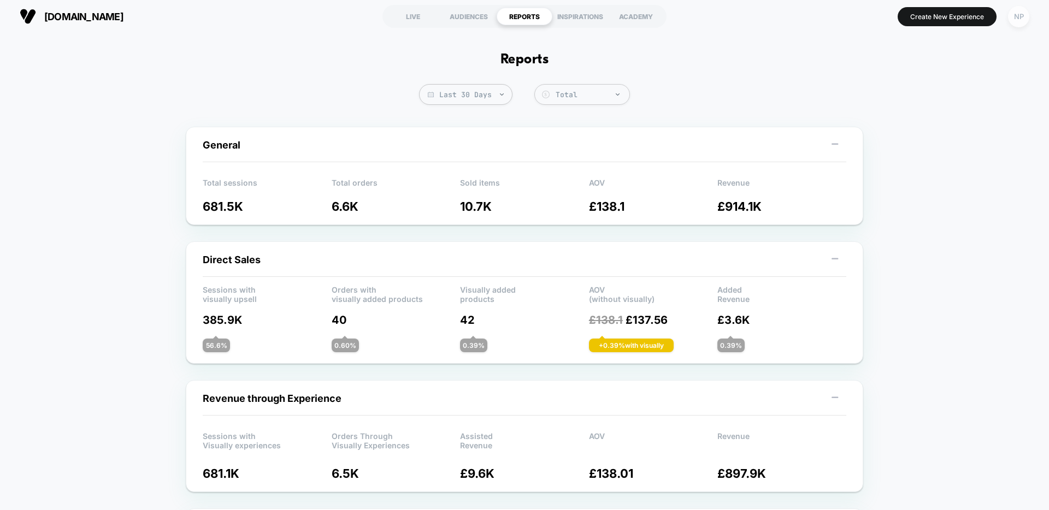
click at [1022, 21] on div "NP" at bounding box center [1018, 16] width 21 height 21
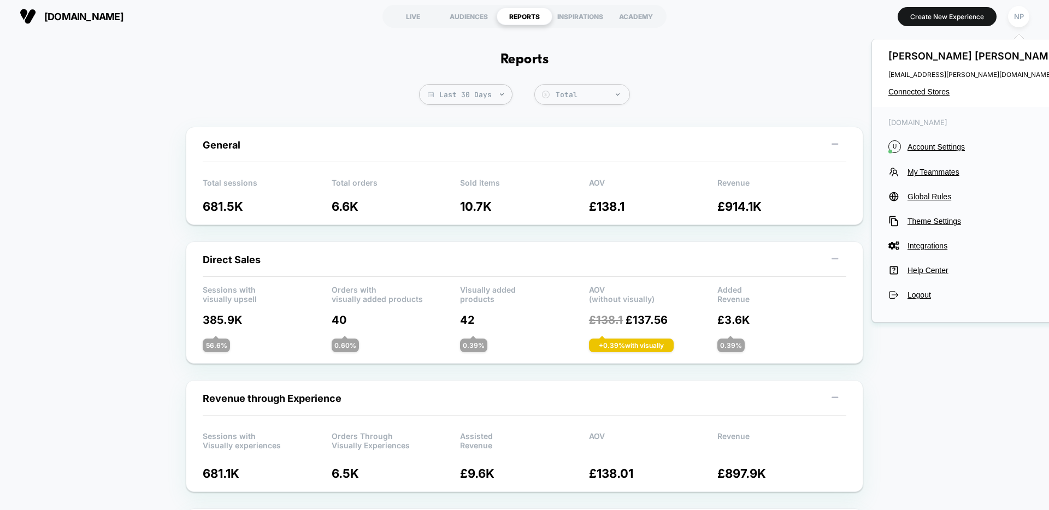
click at [921, 98] on div "Nick Phipps nick.phipps@vervaunt.com Connected Stores" at bounding box center [974, 73] width 205 height 68
click at [924, 95] on span "Connected Stores" at bounding box center [975, 91] width 173 height 9
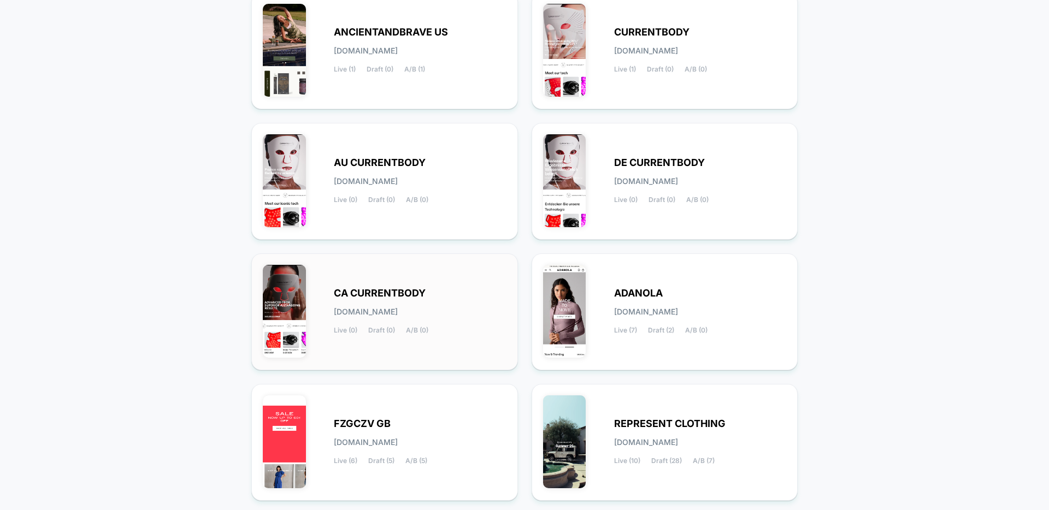
scroll to position [365, 0]
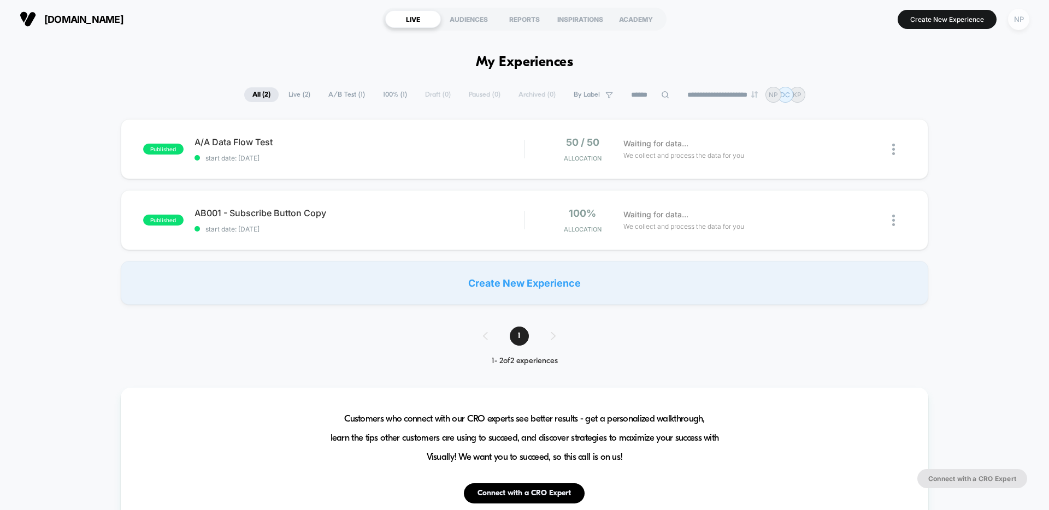
click at [1027, 21] on div "NP" at bounding box center [1018, 19] width 21 height 21
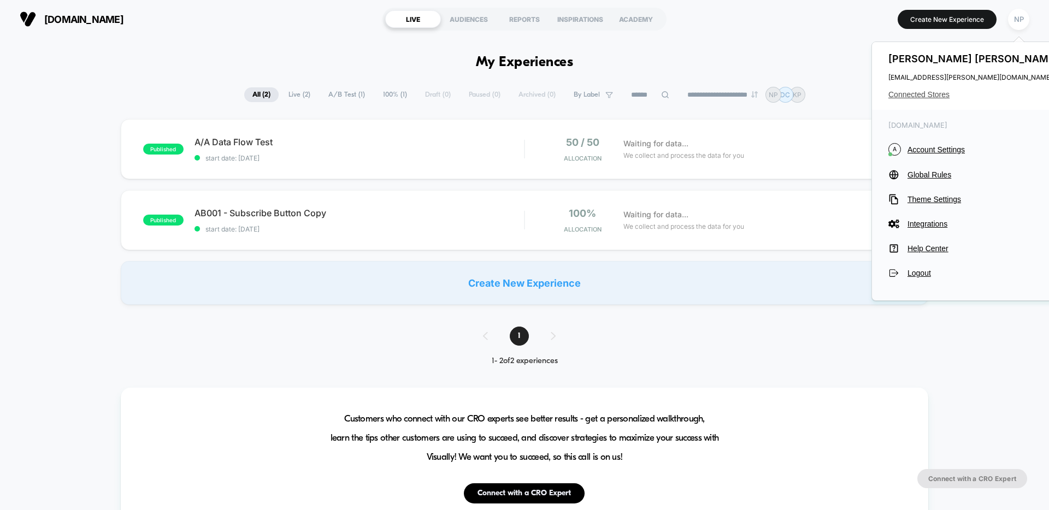
click at [915, 96] on span "Connected Stores" at bounding box center [975, 94] width 173 height 9
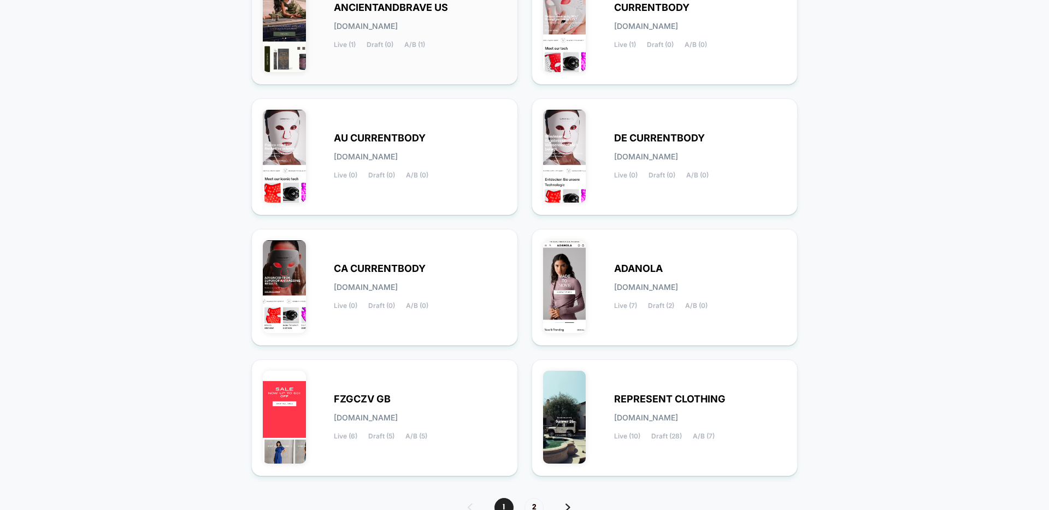
scroll to position [365, 0]
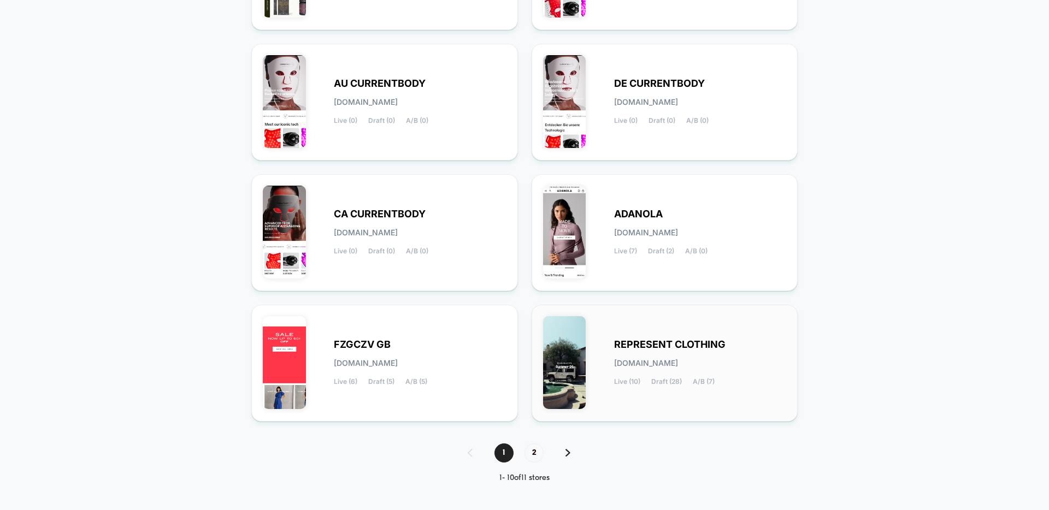
click at [712, 350] on div "REPRESENT CLOTHING [DOMAIN_NAME] Live (10) Draft (28) A/B (7)" at bounding box center [700, 363] width 173 height 45
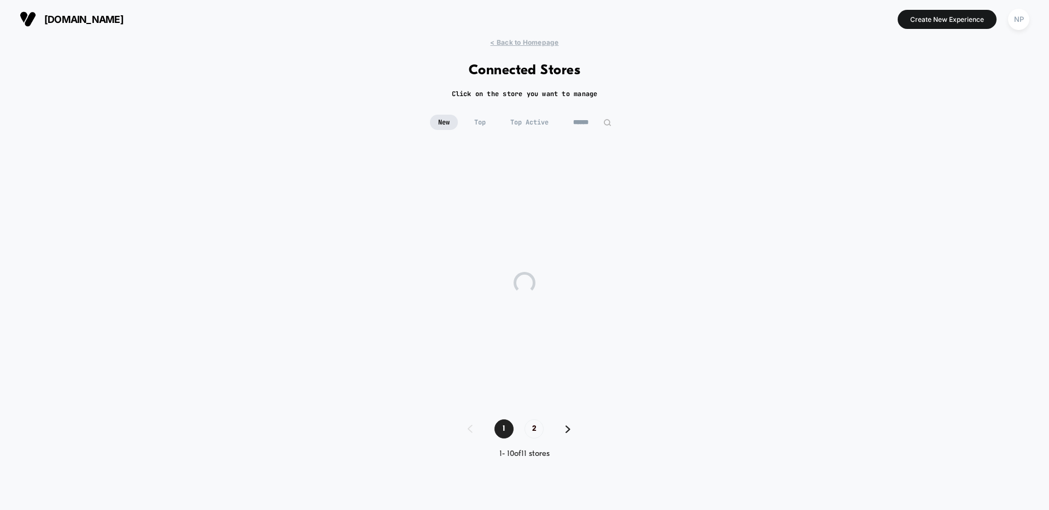
scroll to position [0, 0]
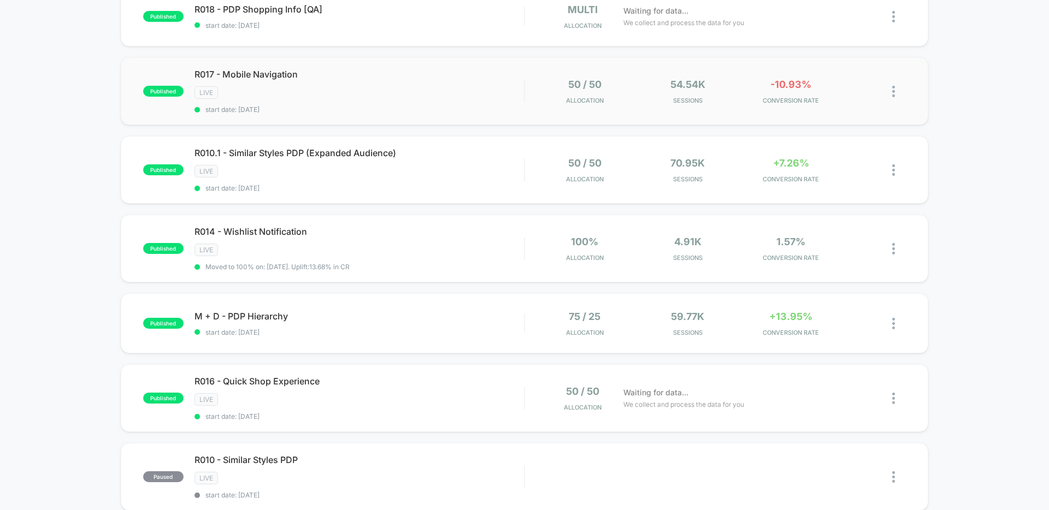
scroll to position [136, 0]
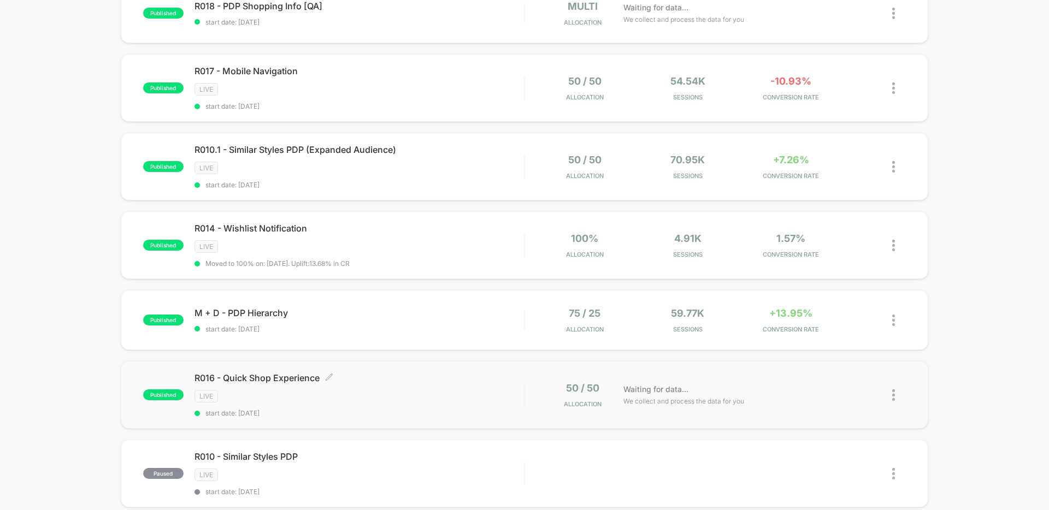
click at [434, 385] on div "R016 - Quick Shop Experience Click to edit experience details Click to edit exp…" at bounding box center [360, 395] width 330 height 45
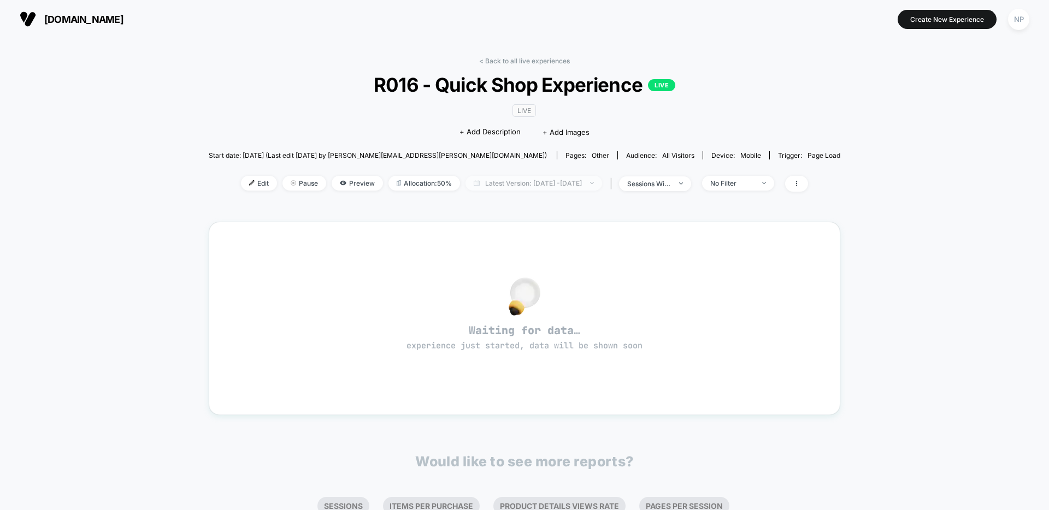
click at [520, 185] on span "Latest Version: Aug 18, 2025 - Sep 11, 2025" at bounding box center [534, 183] width 137 height 15
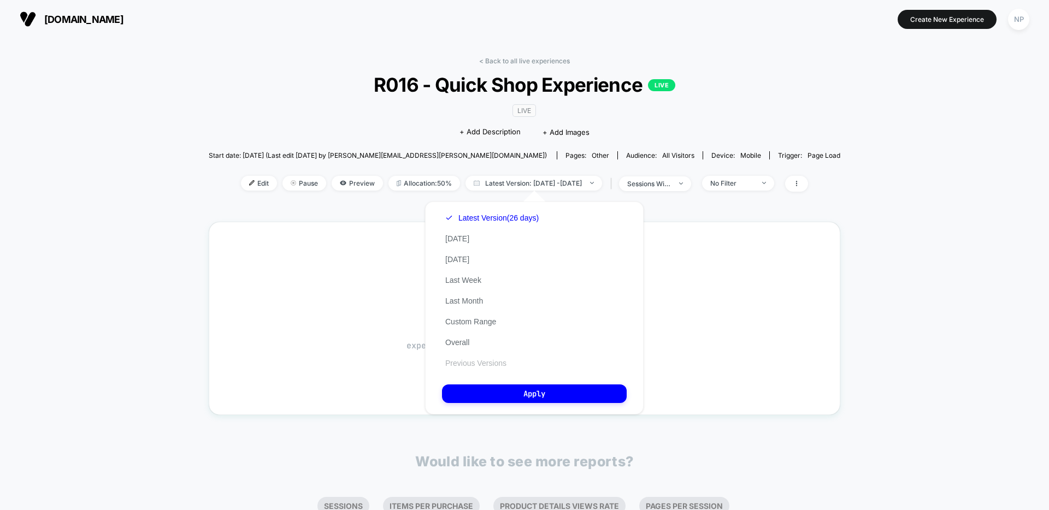
click at [471, 366] on button "Previous Versions" at bounding box center [476, 364] width 68 height 10
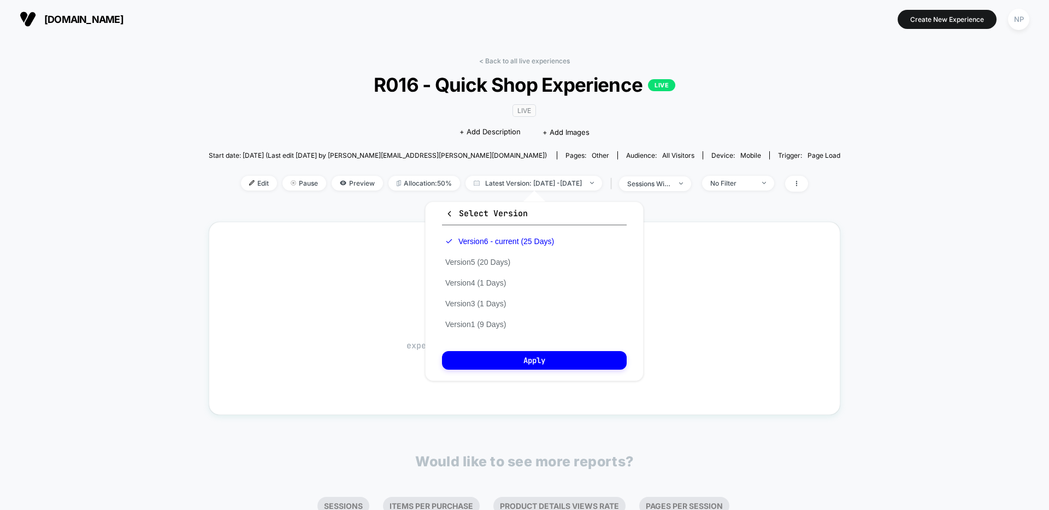
drag, startPoint x: 479, startPoint y: 261, endPoint x: 526, endPoint y: 318, distance: 73.8
click at [480, 261] on button "Version 5 (20 Days)" at bounding box center [478, 262] width 72 height 10
drag, startPoint x: 530, startPoint y: 361, endPoint x: 592, endPoint y: 359, distance: 62.3
click at [530, 361] on button "Apply" at bounding box center [534, 360] width 185 height 19
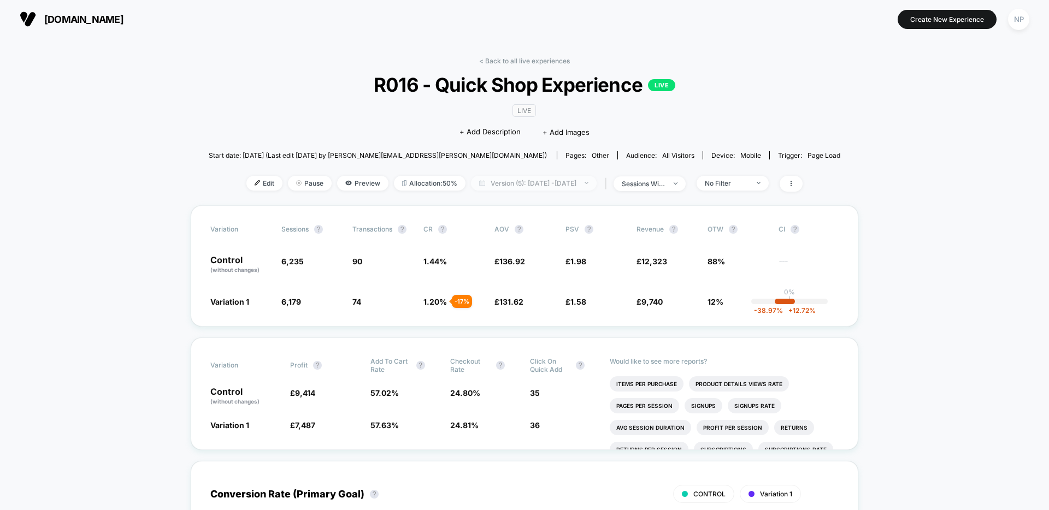
click at [529, 189] on span "Version (5): Jul 31, 2025 - Aug 19, 2025" at bounding box center [534, 183] width 126 height 15
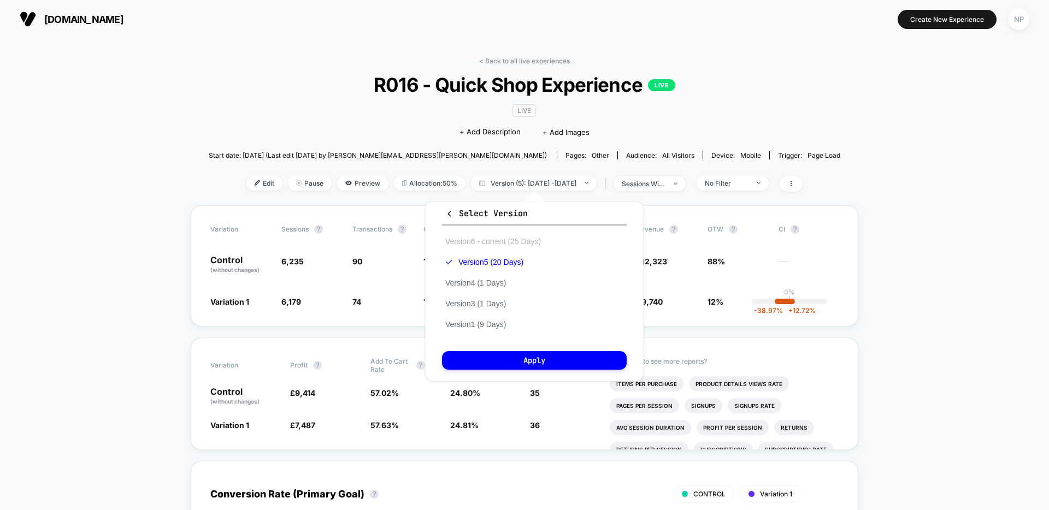
click at [510, 240] on button "Version 6 - current (25 Days)" at bounding box center [493, 242] width 102 height 10
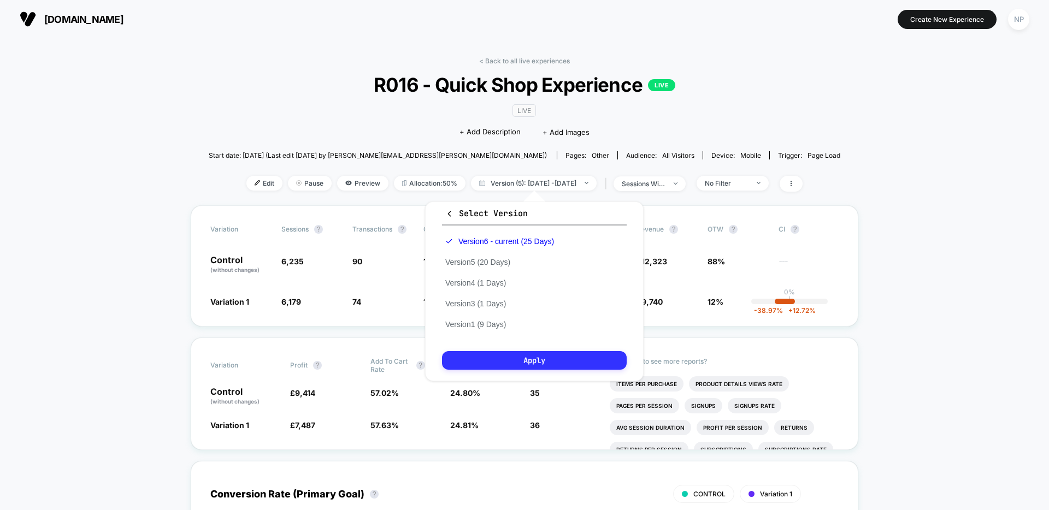
click at [548, 361] on button "Apply" at bounding box center [534, 360] width 185 height 19
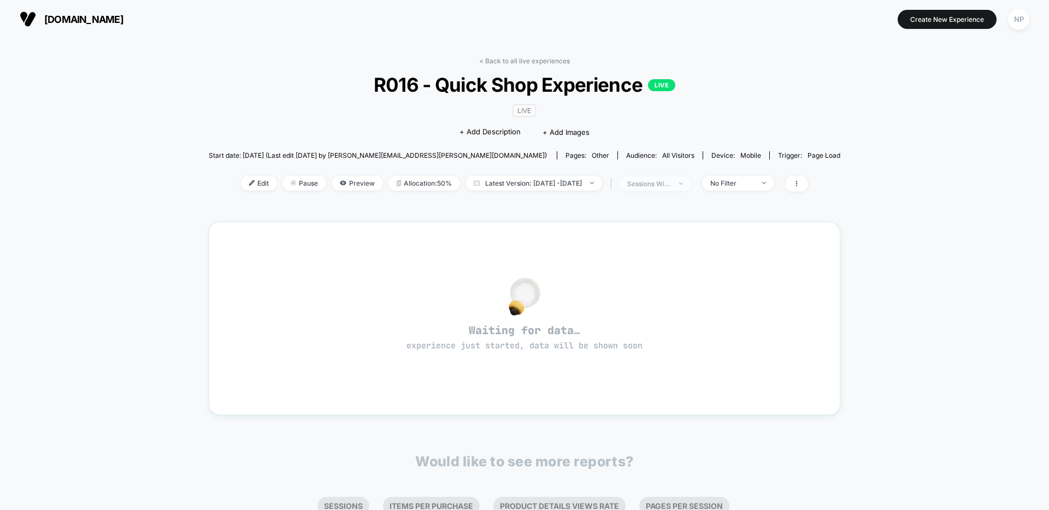
click at [671, 183] on div "sessions with impression" at bounding box center [649, 184] width 44 height 8
click at [645, 227] on span "Sessions" at bounding box center [636, 225] width 31 height 9
click at [653, 307] on button "Save" at bounding box center [668, 300] width 130 height 18
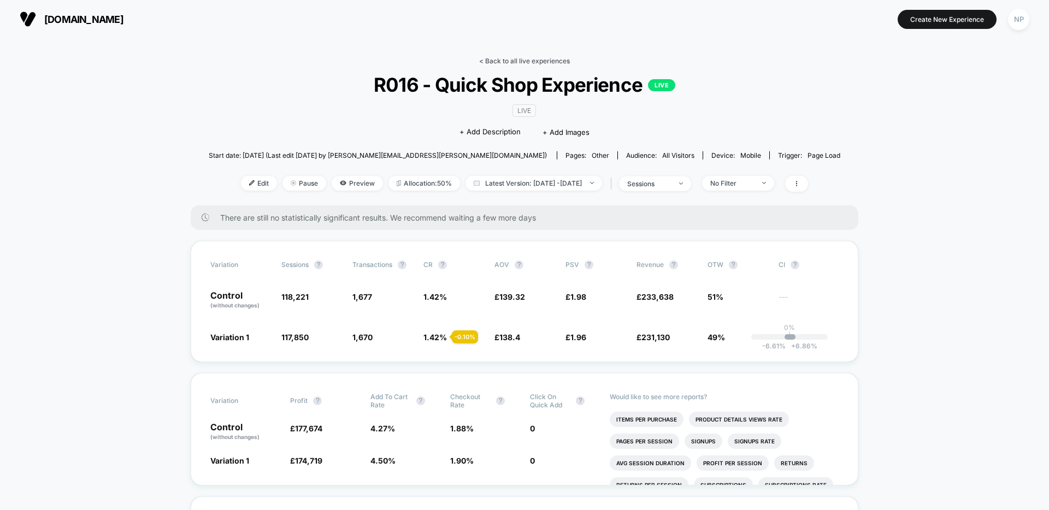
click at [535, 60] on link "< Back to all live experiences" at bounding box center [524, 61] width 91 height 8
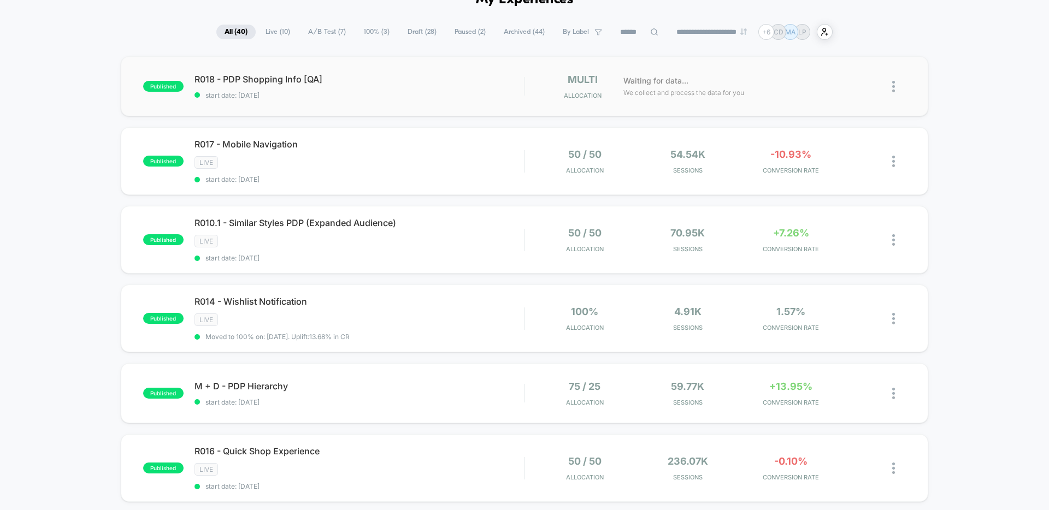
scroll to position [69, 0]
